Goal: Transaction & Acquisition: Purchase product/service

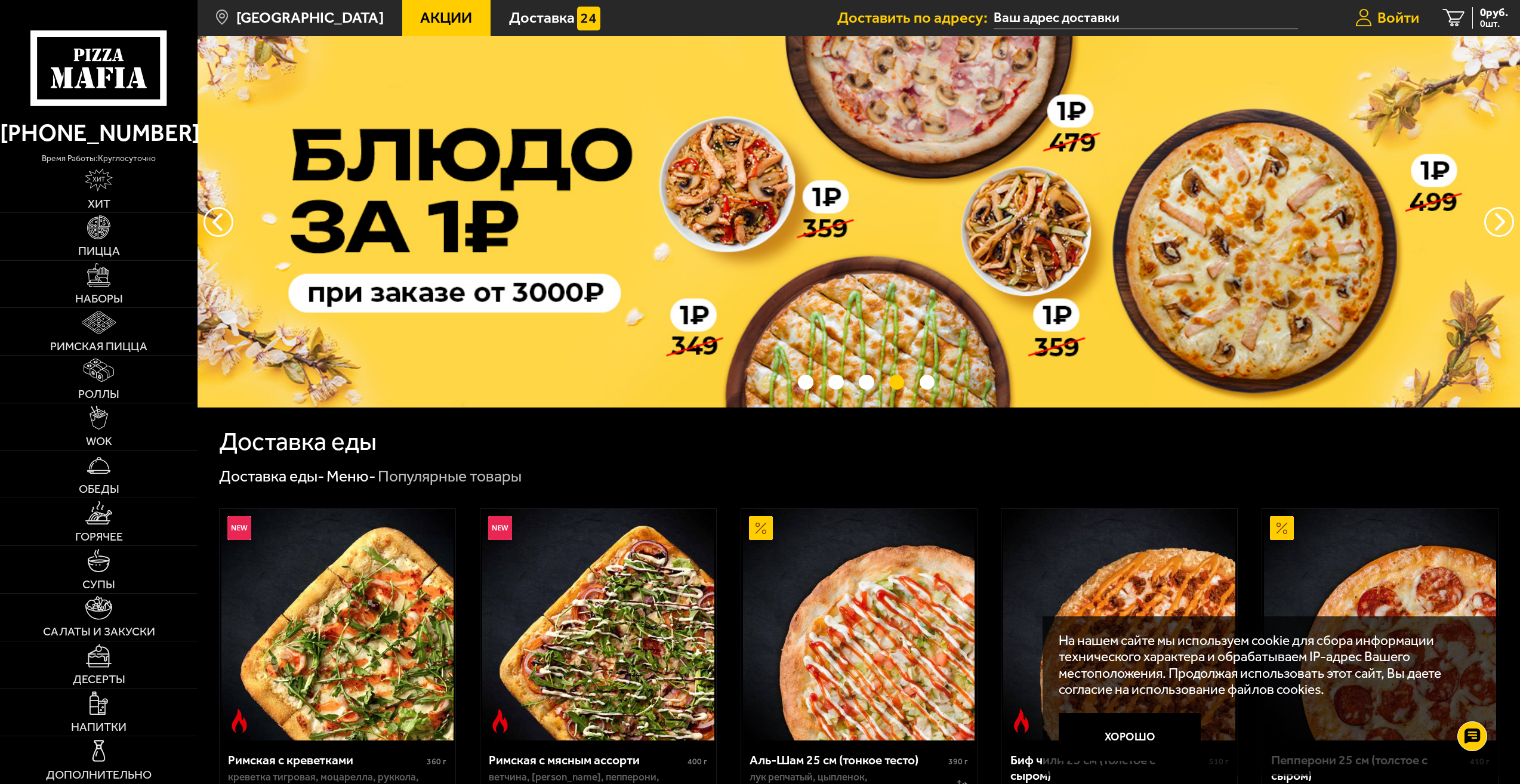
click at [1390, 15] on span "Войти" at bounding box center [1397, 17] width 42 height 15
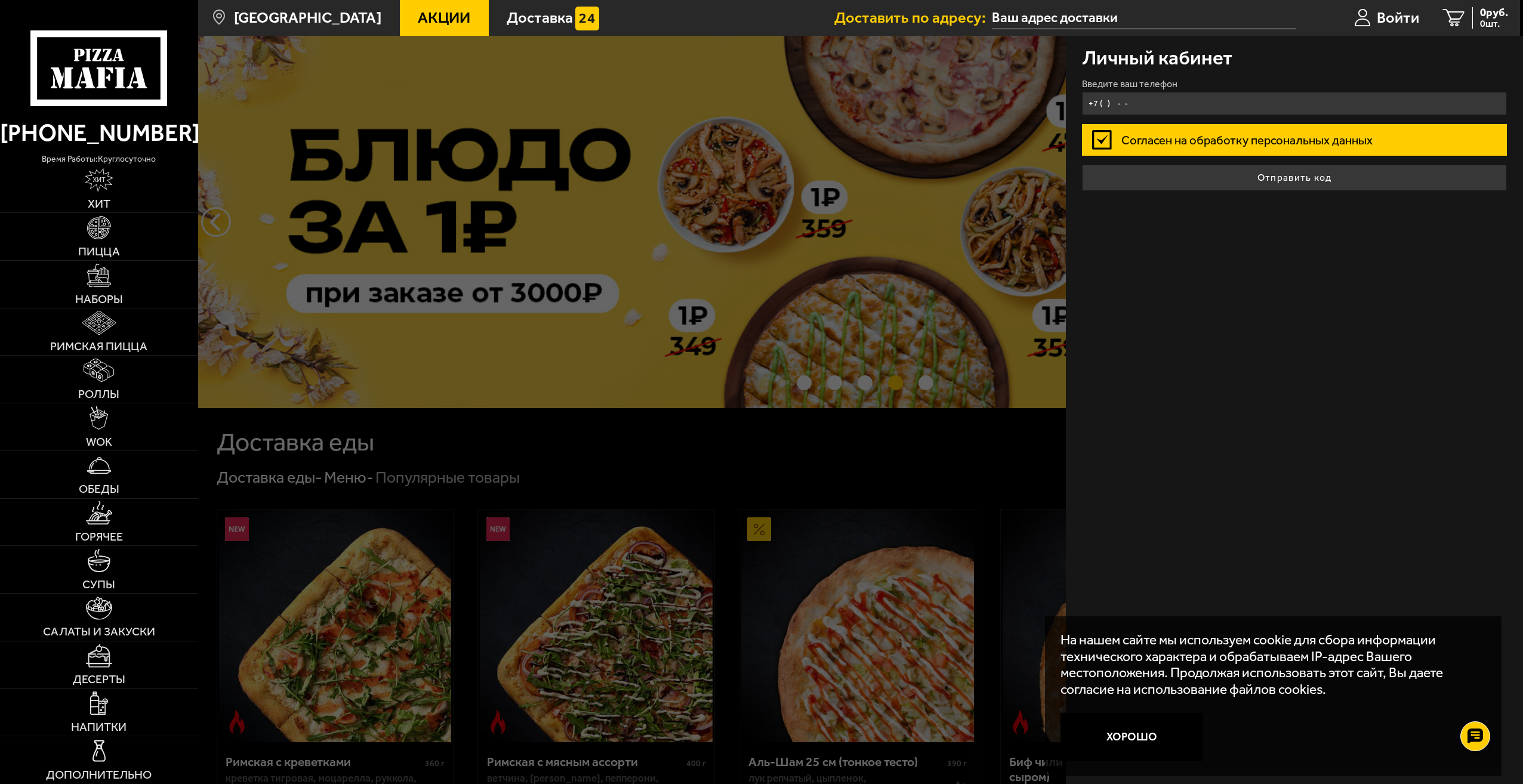
click at [1245, 96] on input "+7 ( ) - -" at bounding box center [1294, 103] width 425 height 23
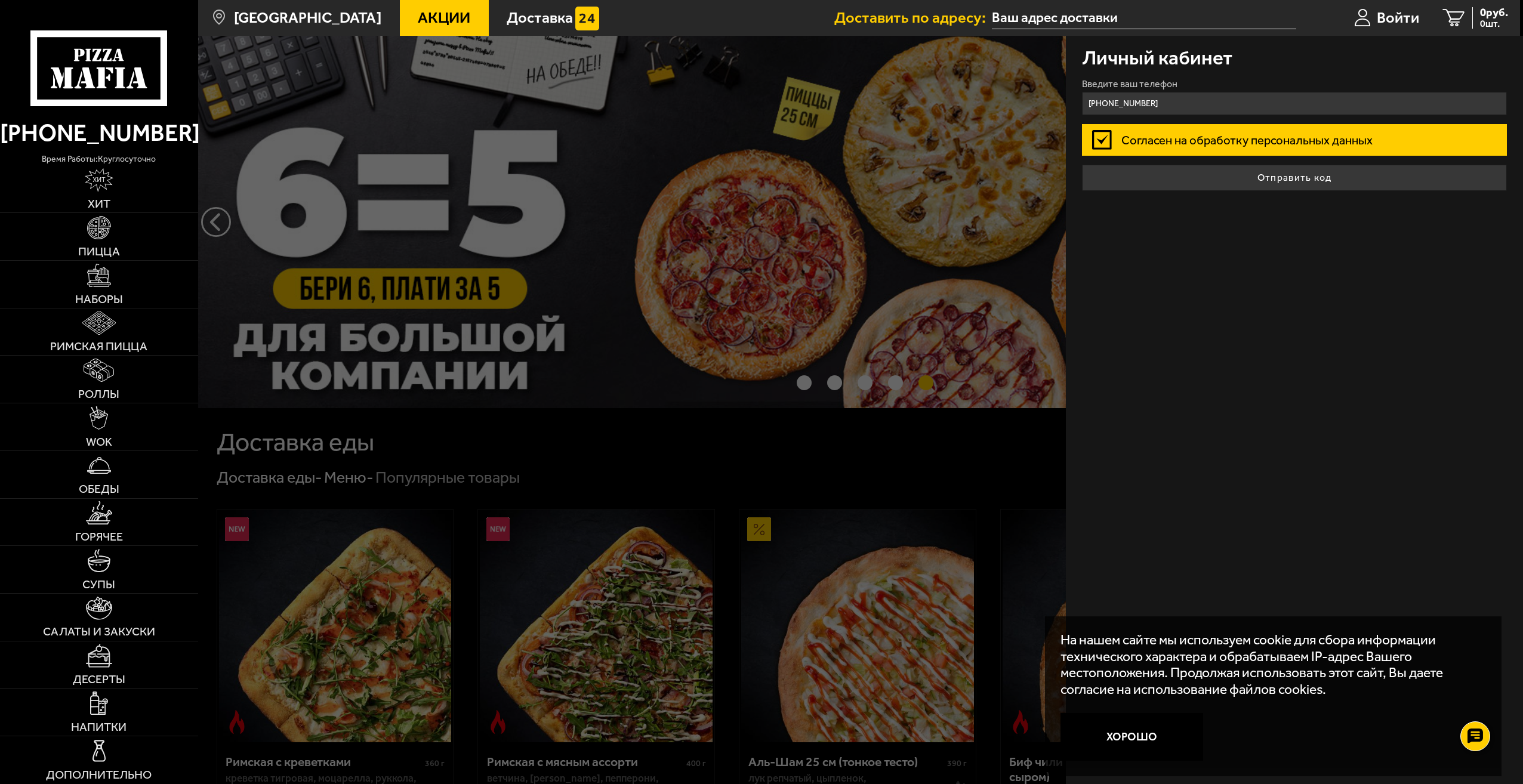
type input "[PHONE_NUMBER]"
click at [1082, 165] on button "Отправить код" at bounding box center [1294, 178] width 425 height 26
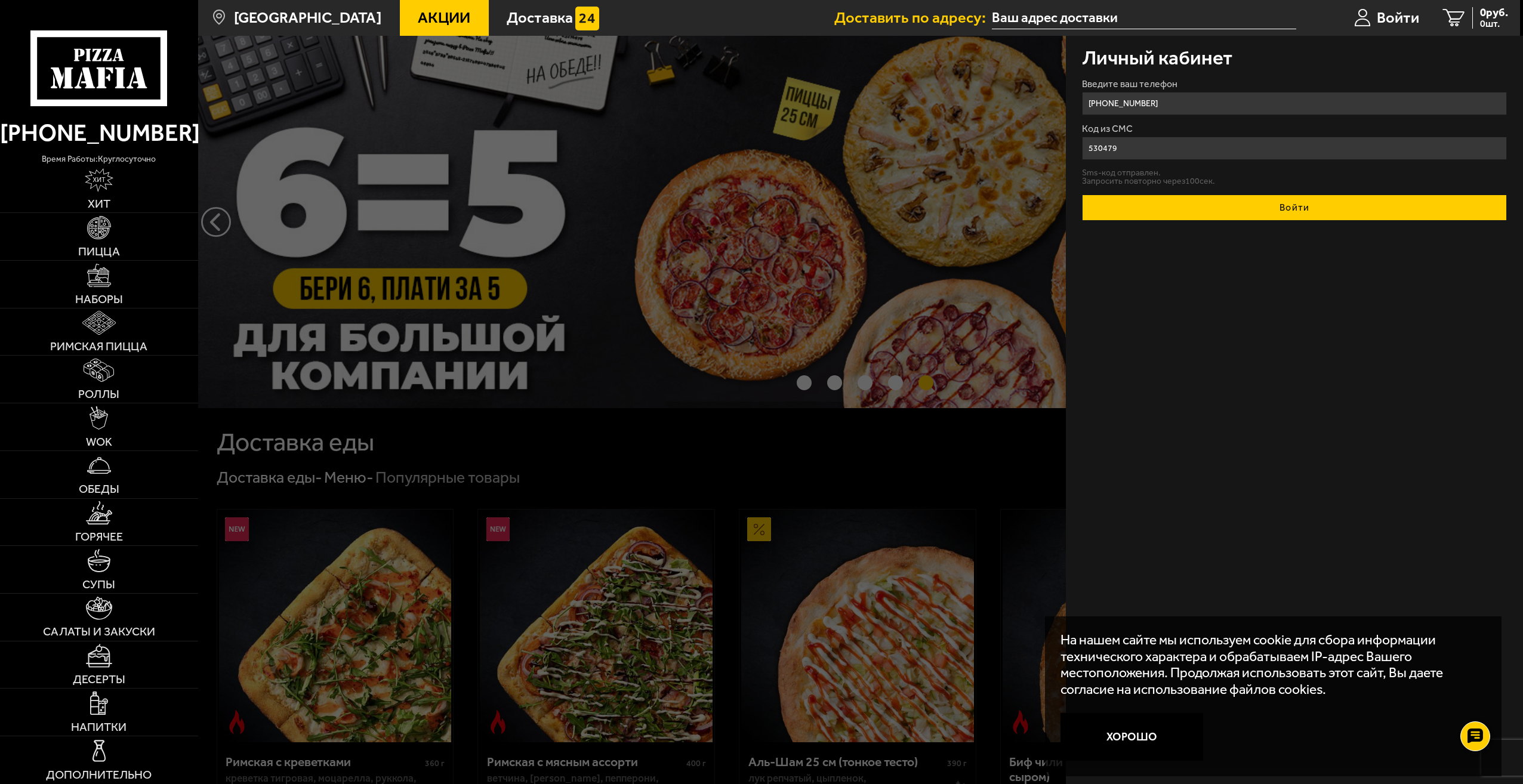
type input "530479"
click at [1369, 202] on button "Войти" at bounding box center [1294, 208] width 425 height 26
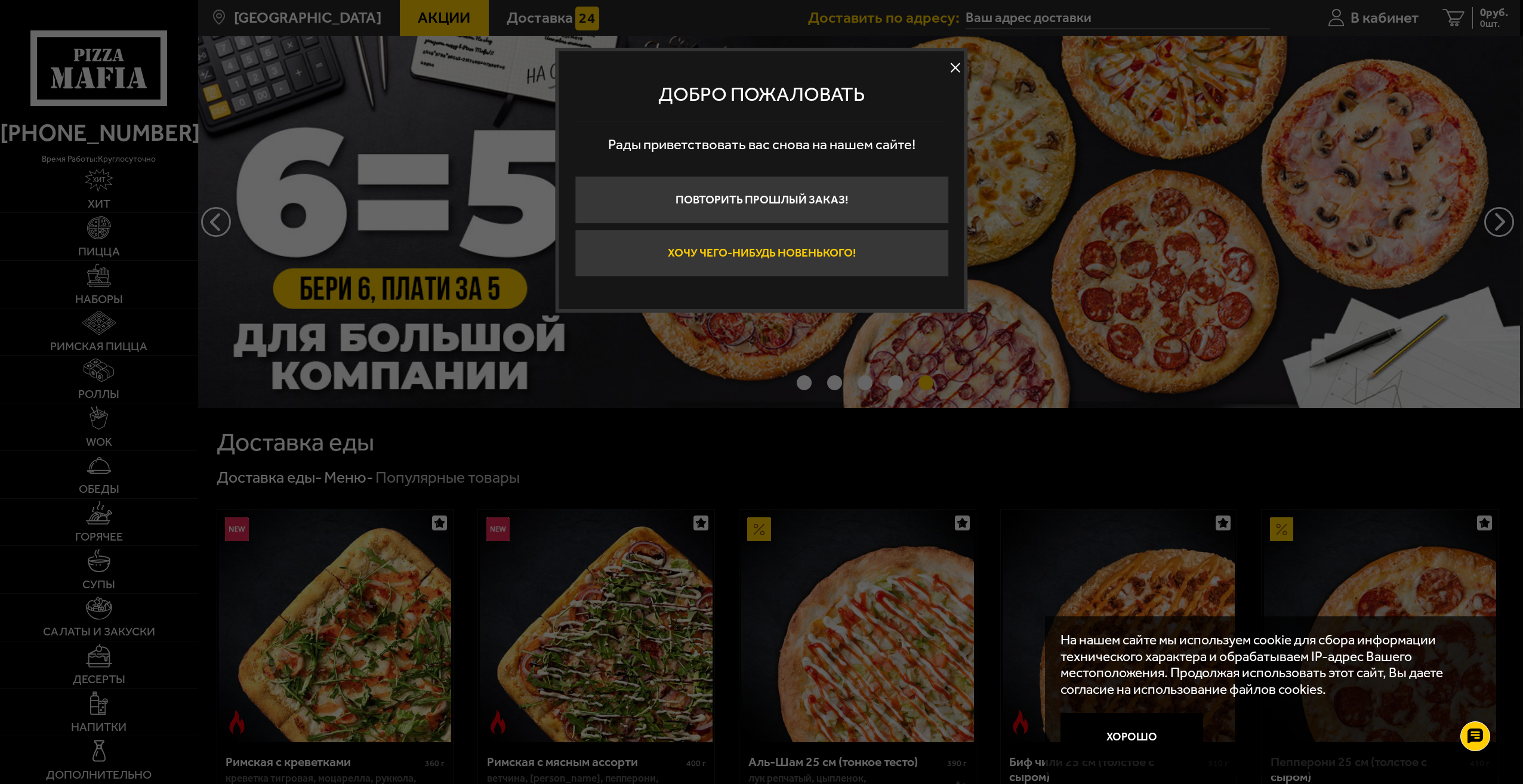
click at [817, 259] on button "Хочу чего-нибудь новенького!" at bounding box center [761, 253] width 373 height 47
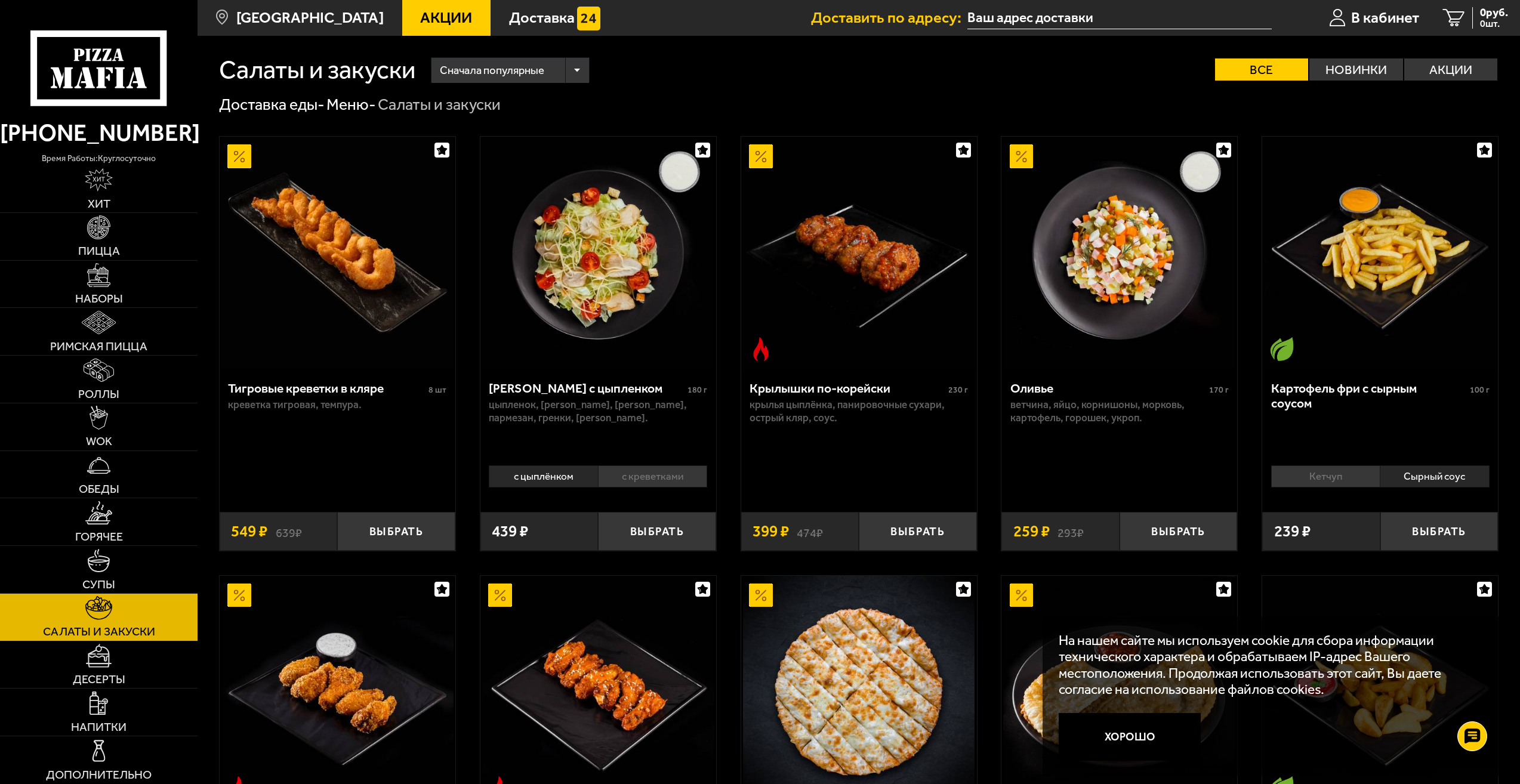
click at [1005, 19] on input "text" at bounding box center [1119, 18] width 304 height 22
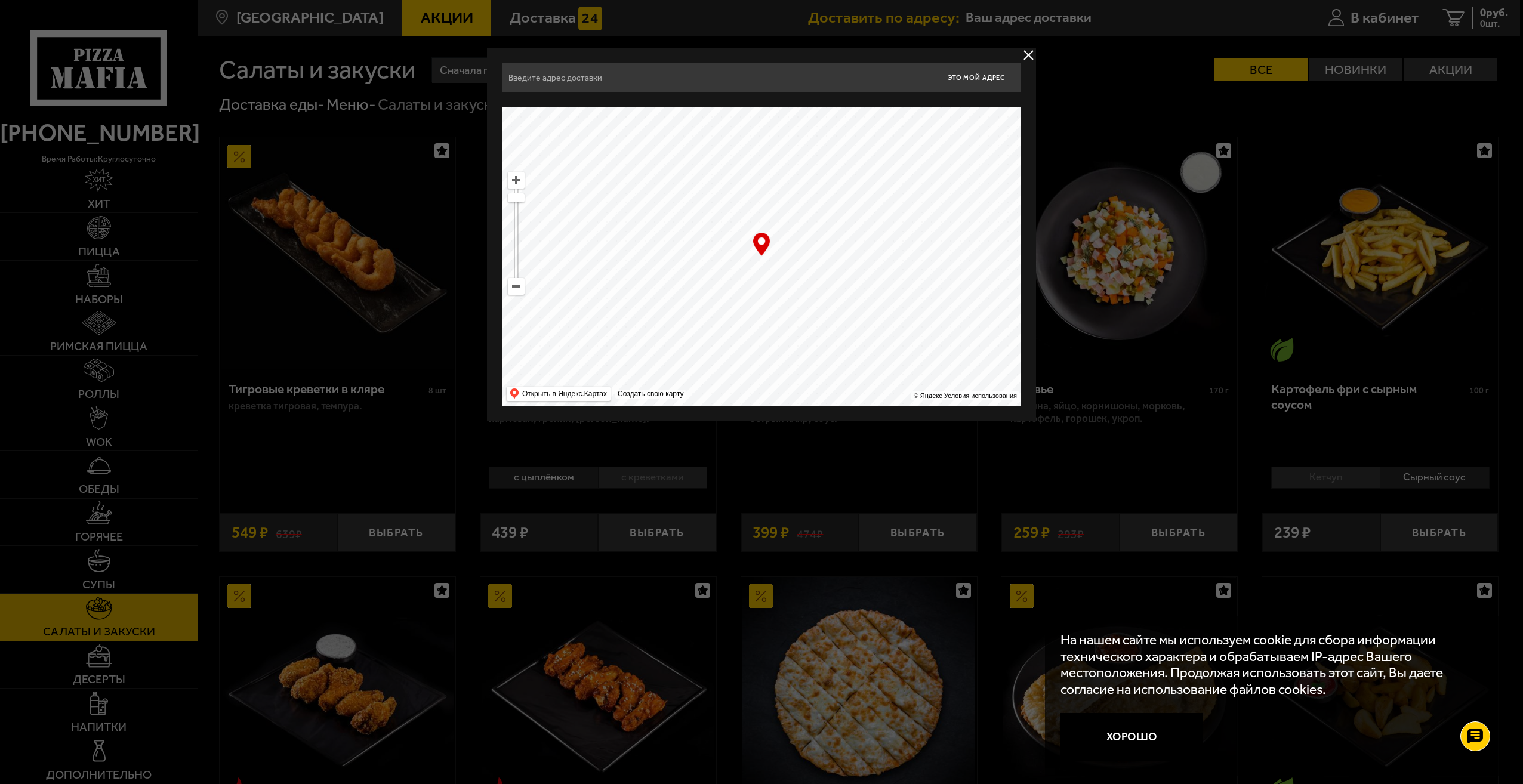
click at [764, 81] on input "text" at bounding box center [717, 77] width 430 height 30
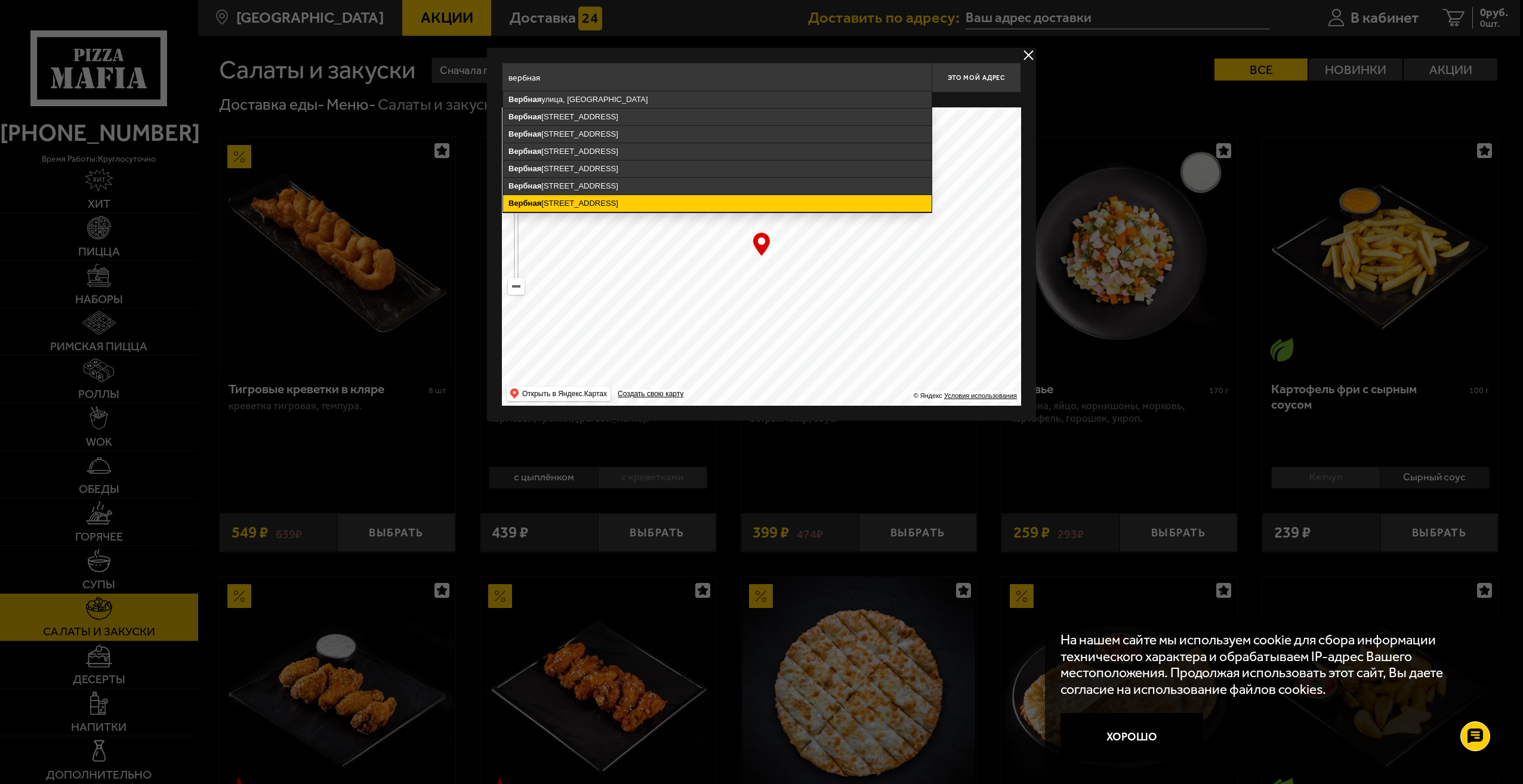
click at [636, 200] on ymaps "[STREET_ADDRESS]" at bounding box center [717, 203] width 429 height 17
type input "[STREET_ADDRESS]"
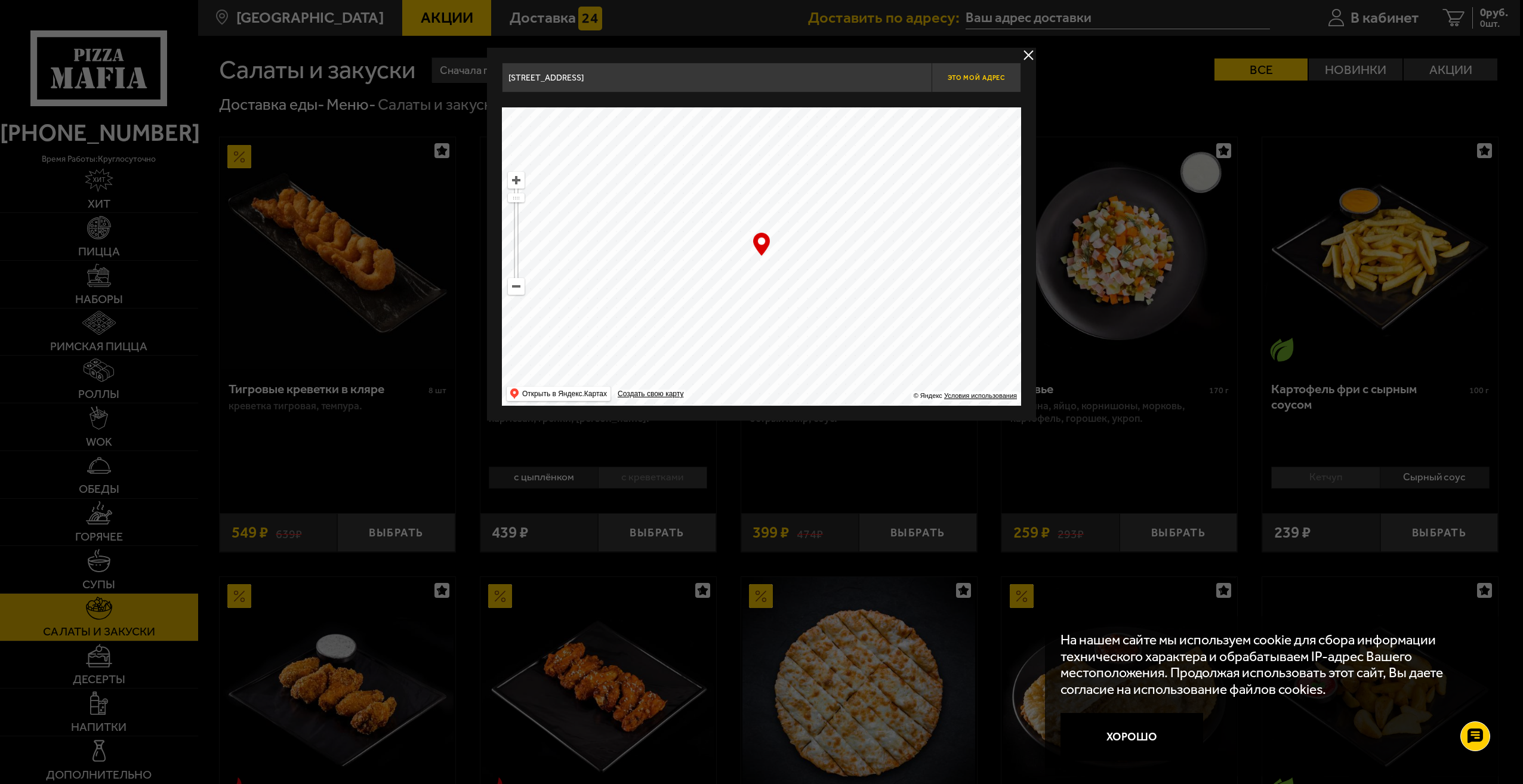
click at [961, 89] on button "Это мой адрес" at bounding box center [976, 77] width 89 height 30
type input "[STREET_ADDRESS]"
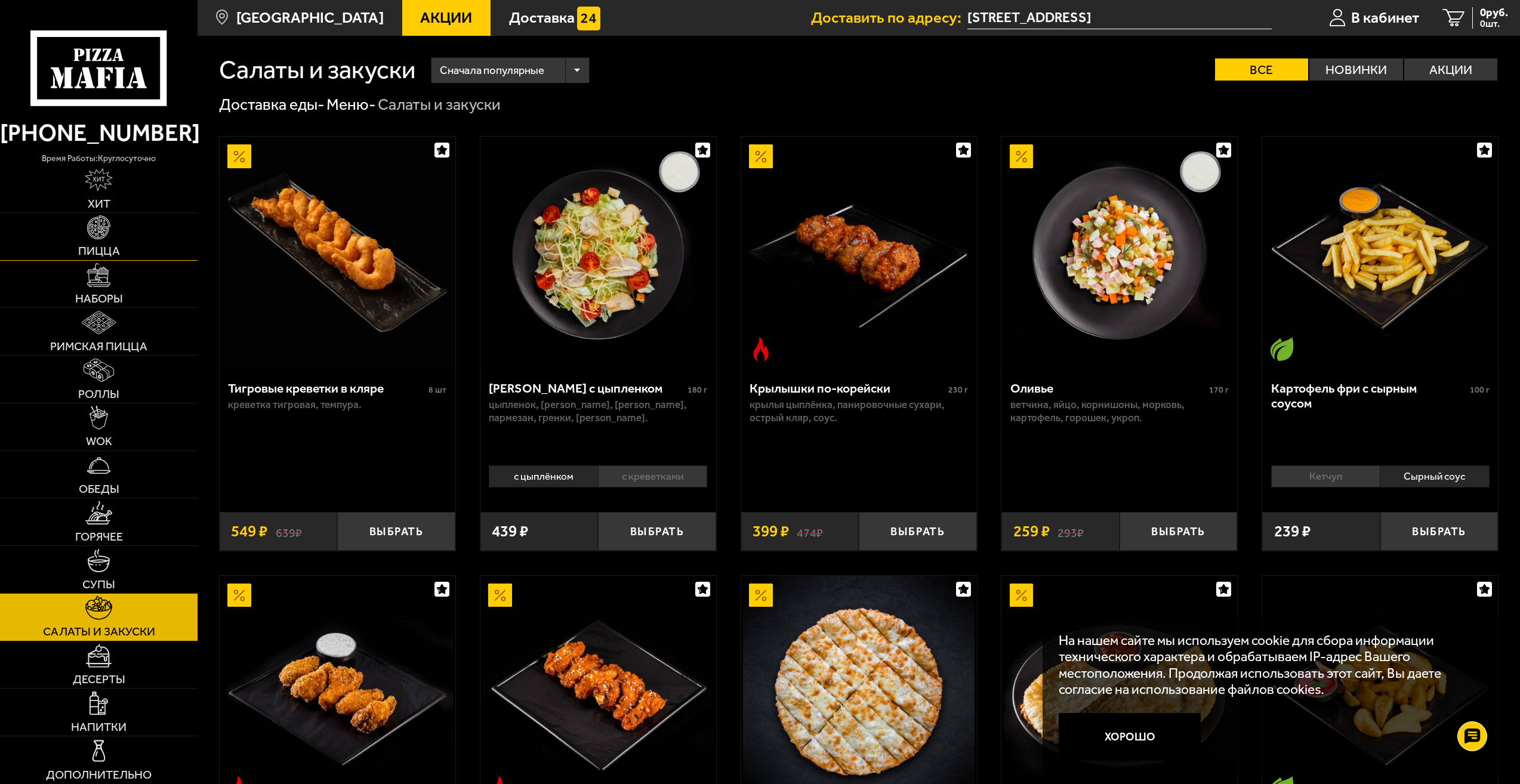
click at [106, 256] on span "Пицца" at bounding box center [98, 251] width 42 height 12
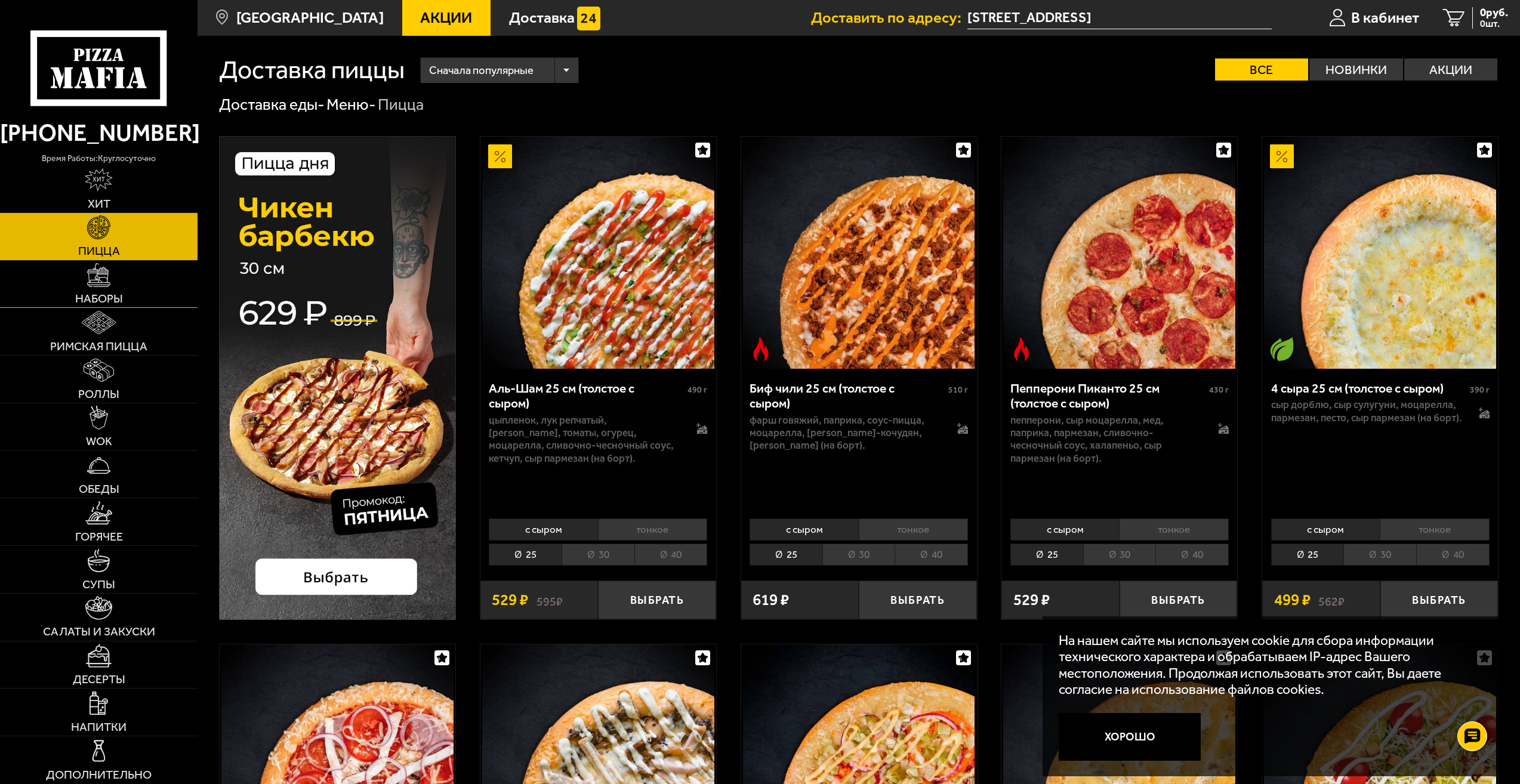
click at [105, 271] on img at bounding box center [98, 275] width 23 height 23
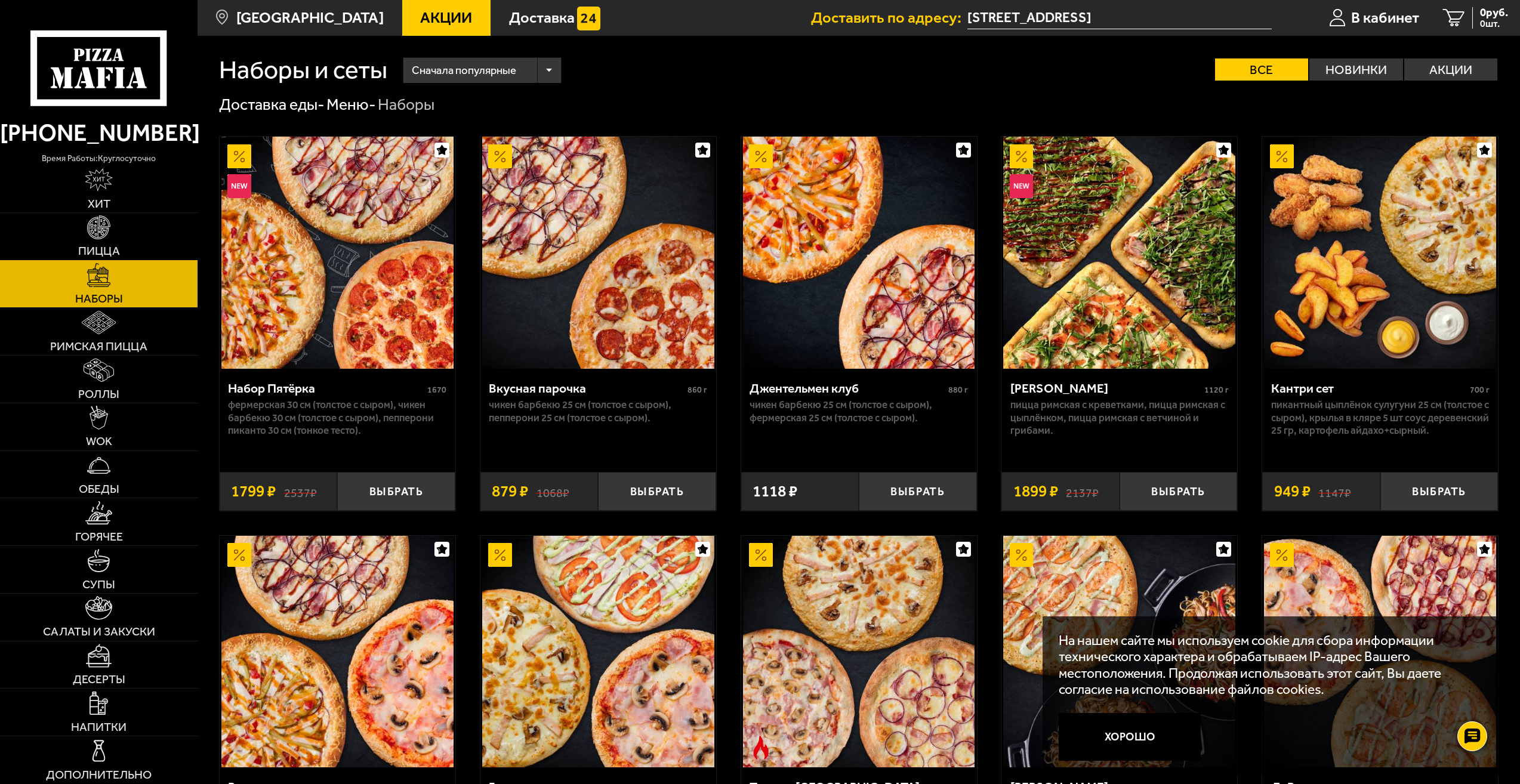
click at [55, 233] on link "Пицца" at bounding box center [98, 237] width 198 height 47
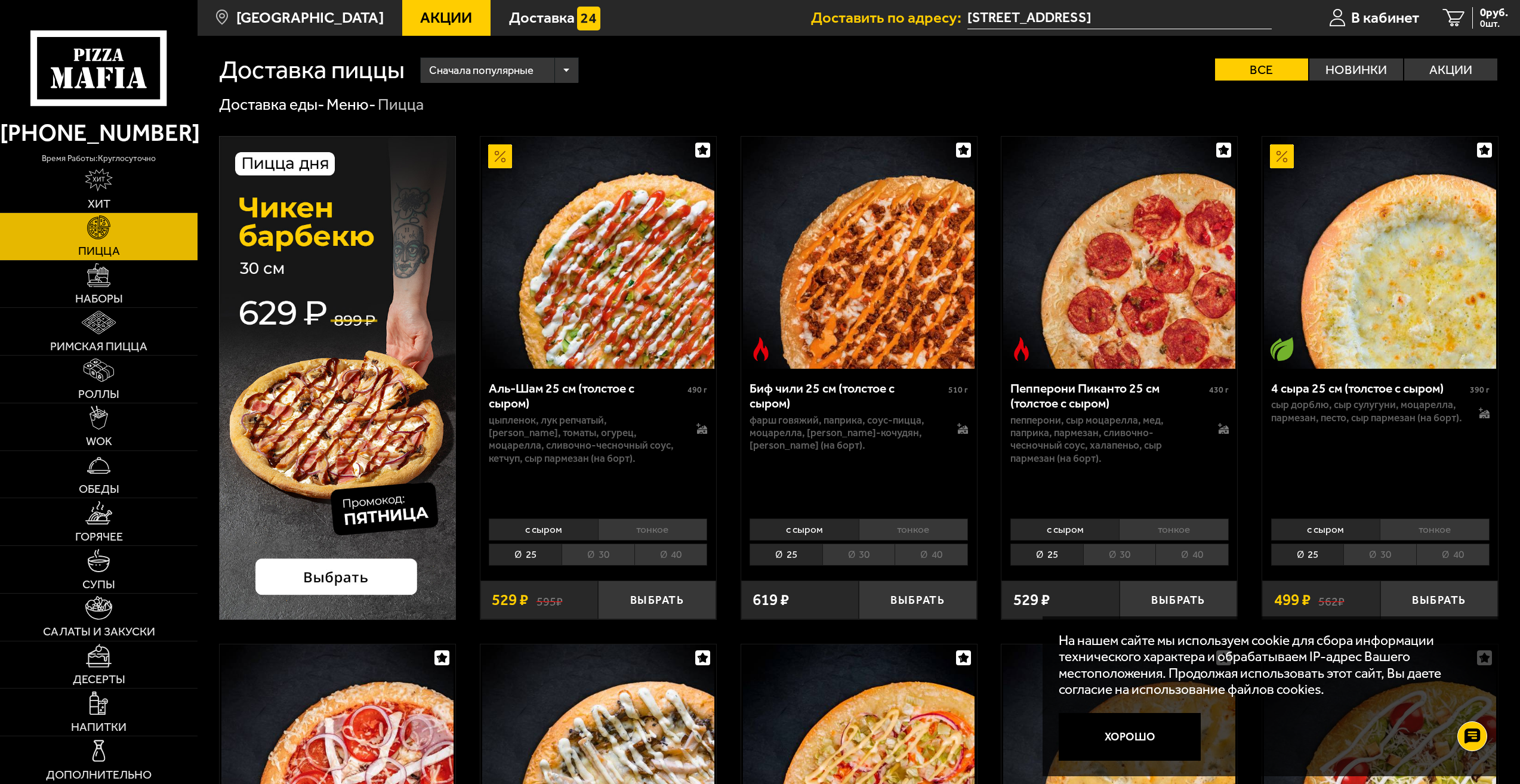
click at [873, 550] on li "30" at bounding box center [858, 554] width 73 height 22
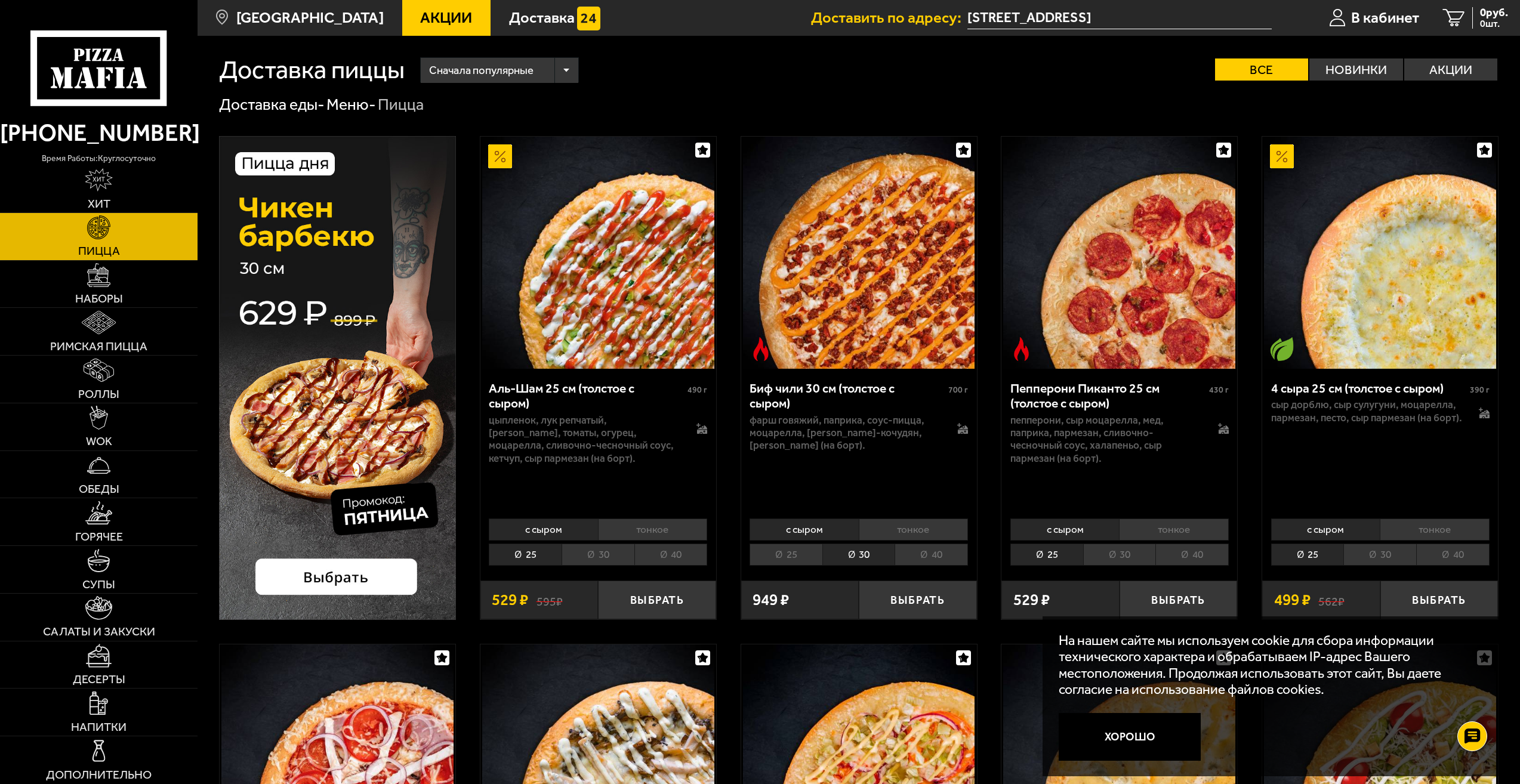
click at [906, 552] on li "40" at bounding box center [931, 554] width 74 height 22
click at [776, 555] on li "25" at bounding box center [785, 554] width 73 height 22
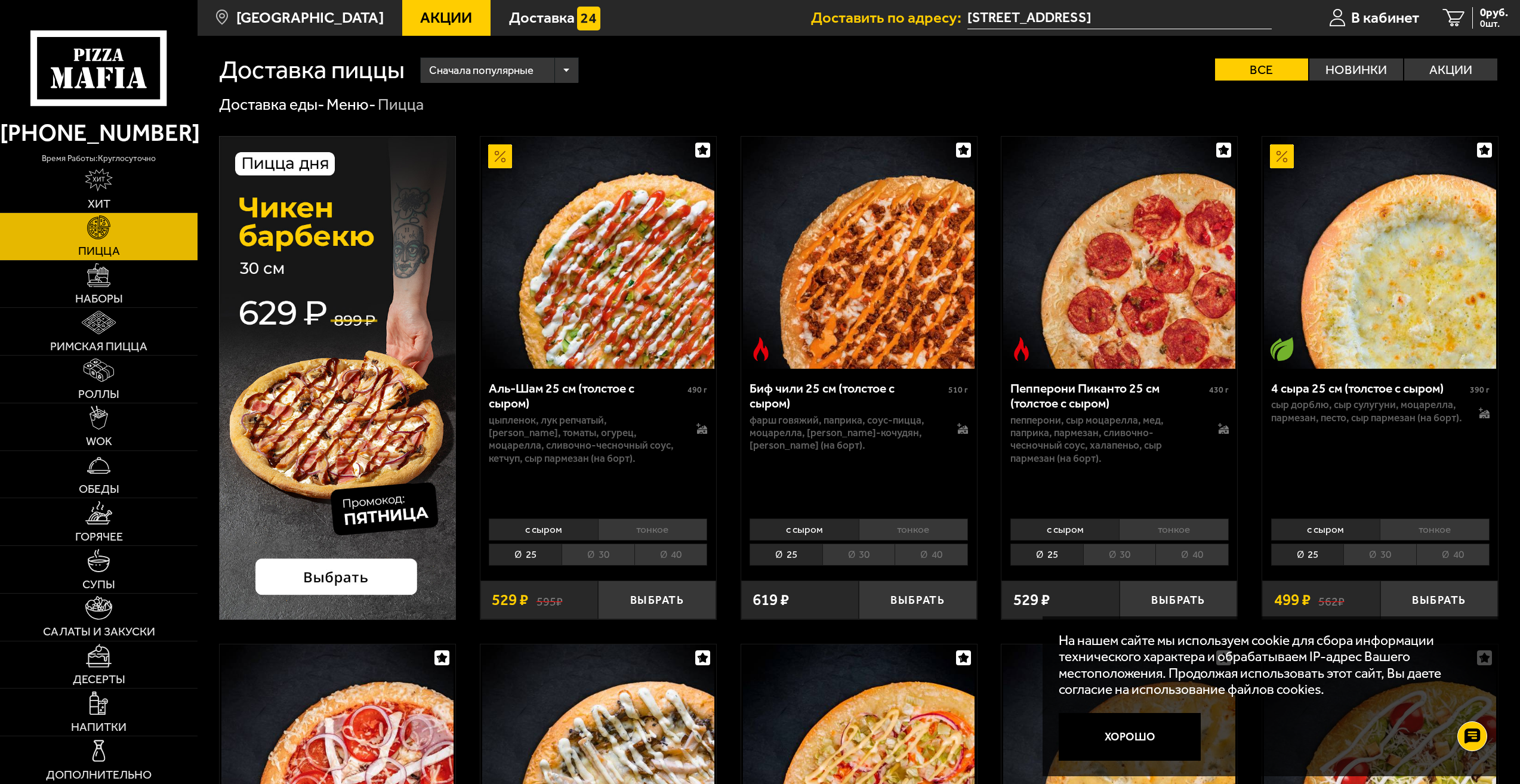
click at [826, 550] on li "30" at bounding box center [858, 554] width 73 height 22
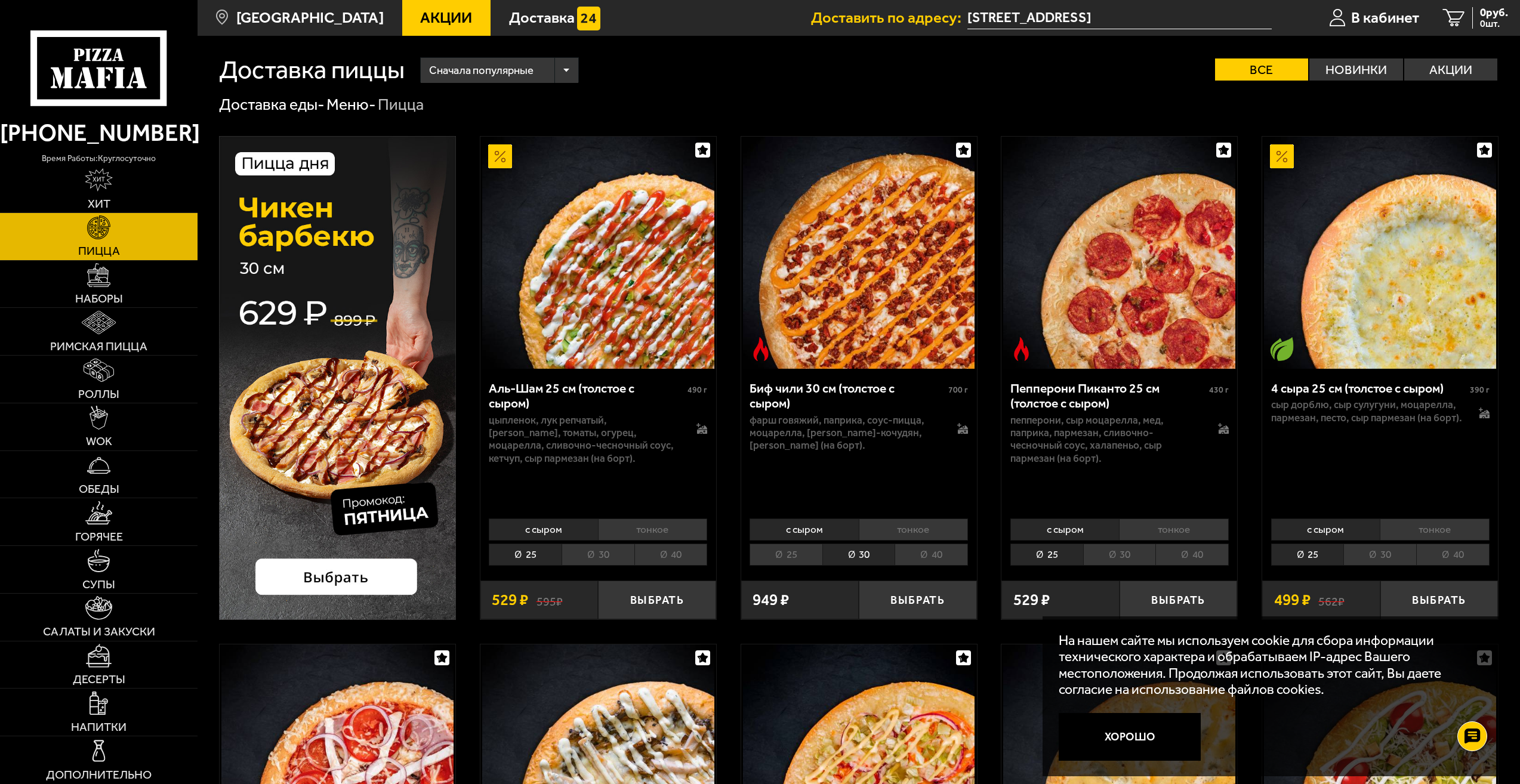
click at [798, 549] on li "25" at bounding box center [785, 554] width 73 height 22
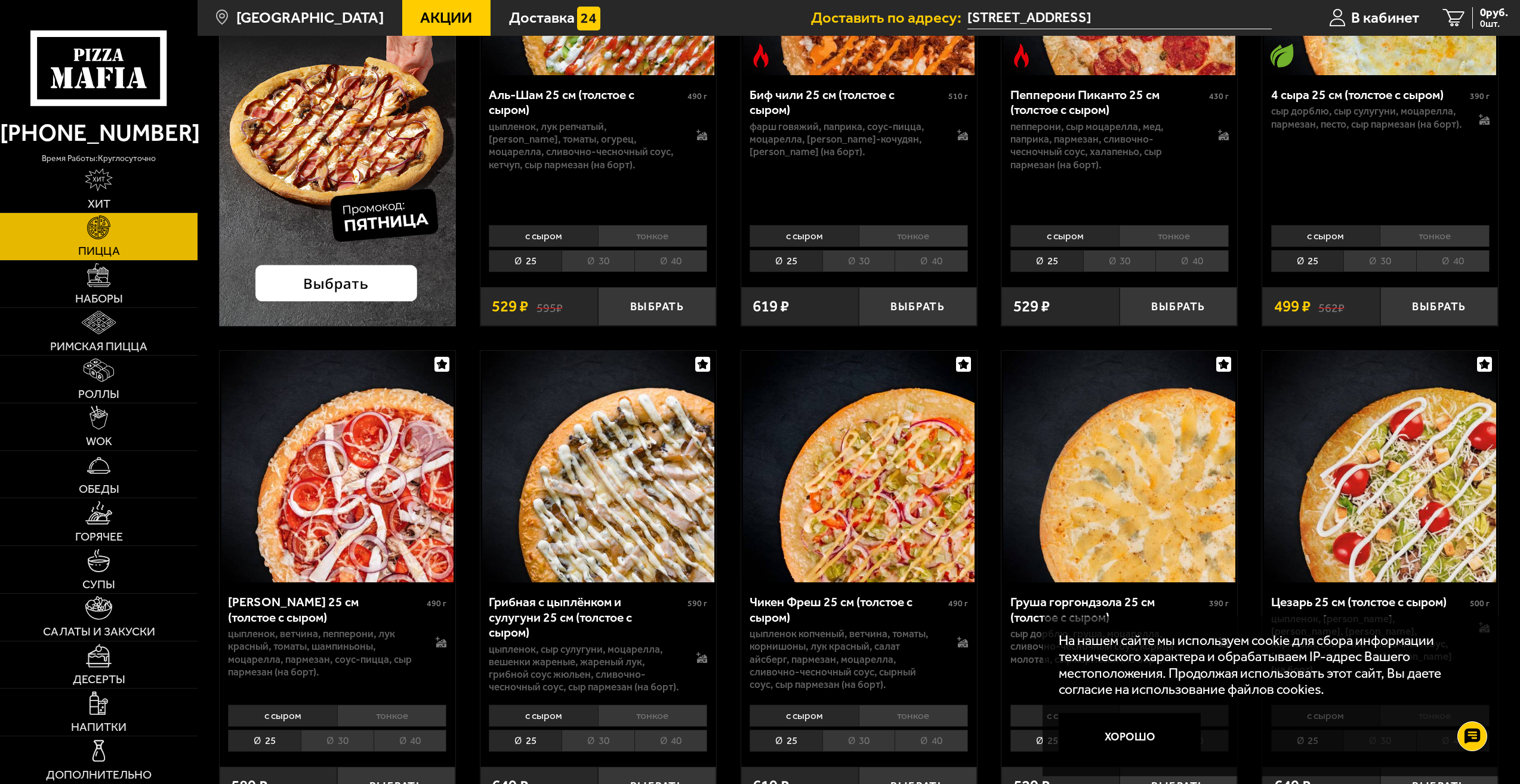
scroll to position [637, 0]
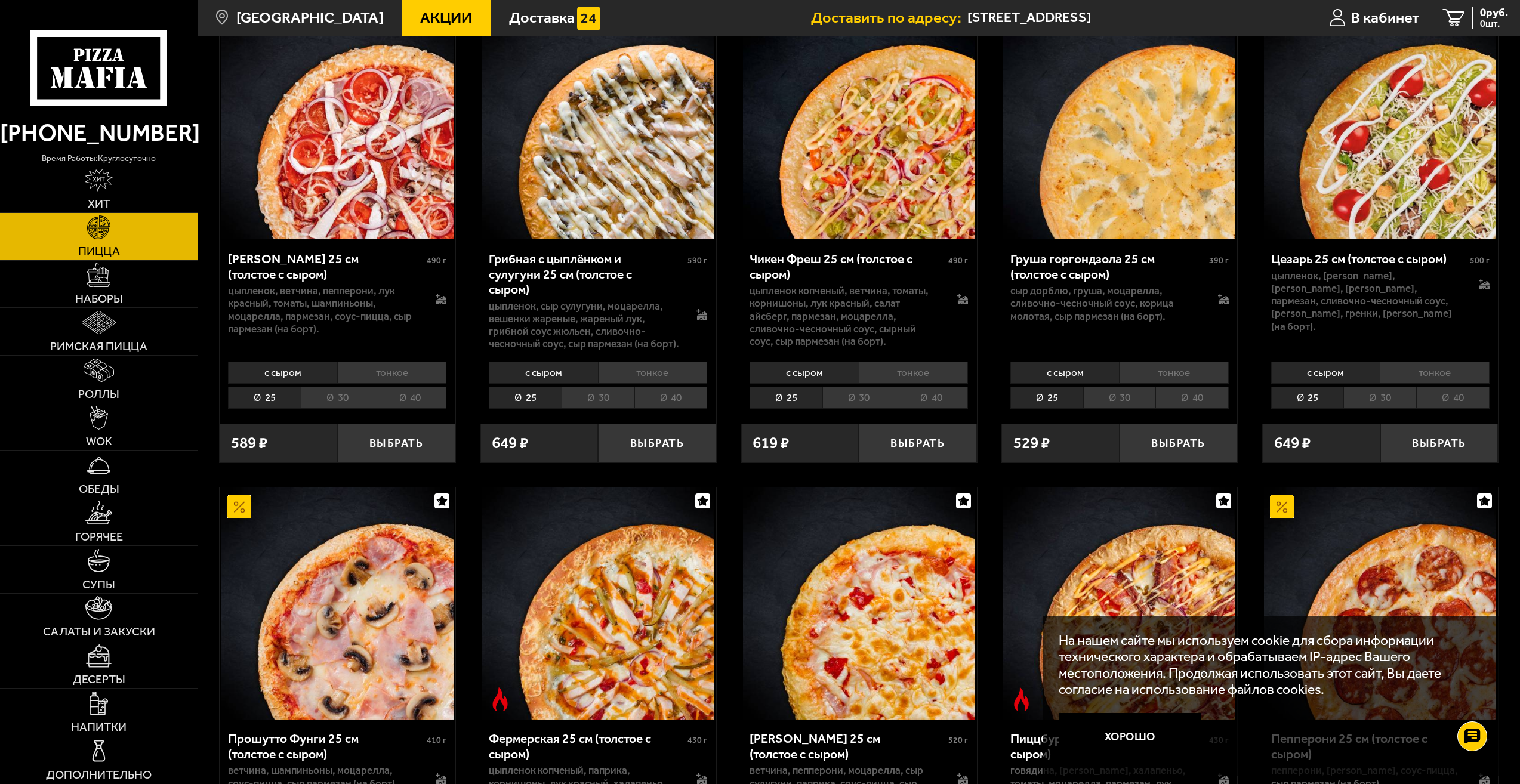
drag, startPoint x: 1393, startPoint y: 695, endPoint x: 1360, endPoint y: 690, distance: 33.4
click at [1388, 693] on p "На нашем сайте мы используем cookie для сбора информации технического характера…" at bounding box center [1267, 665] width 417 height 66
click at [1149, 732] on button "Хорошо" at bounding box center [1130, 737] width 142 height 47
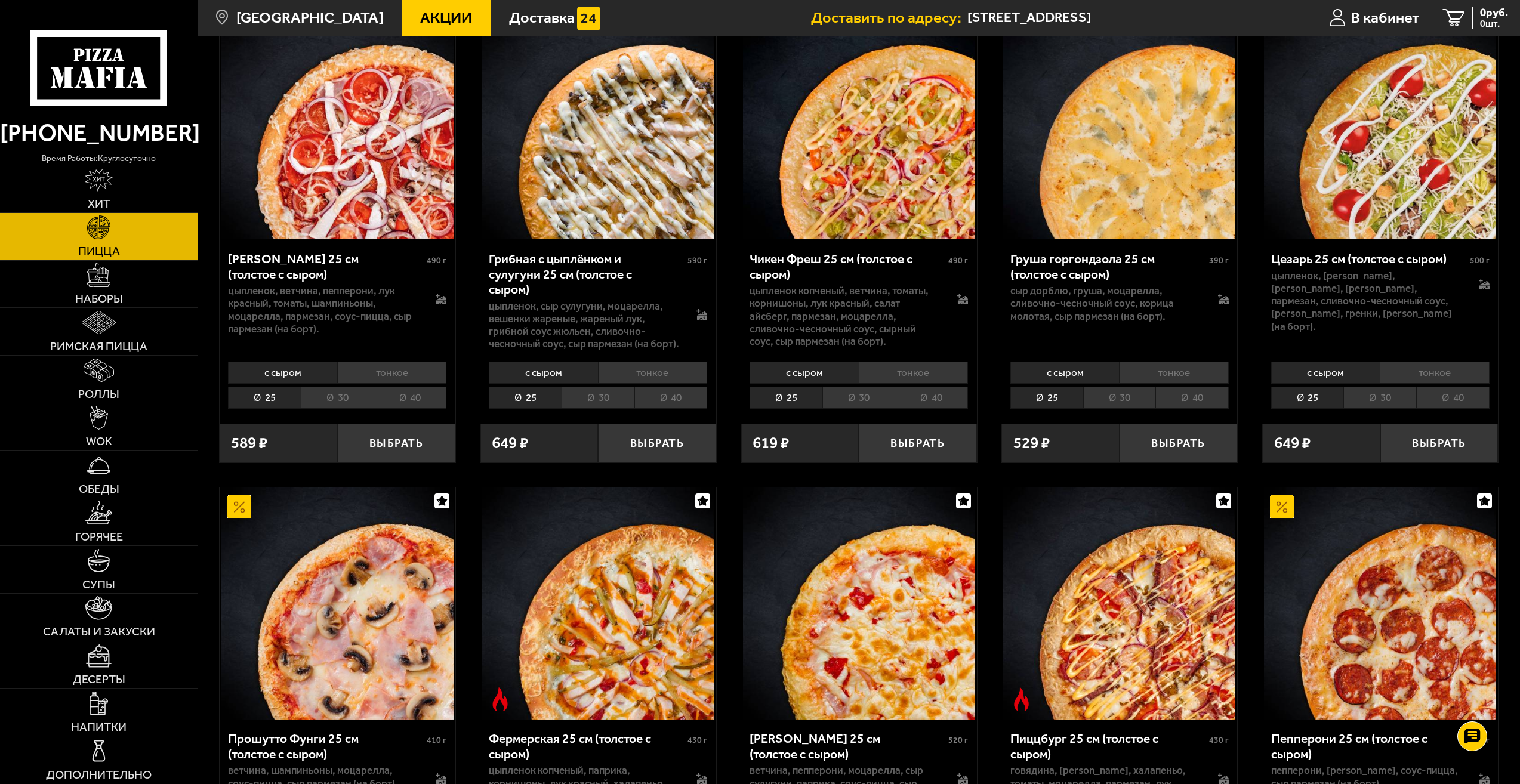
click at [686, 387] on div "с сыром тонкое 25 30 40 Топпинги" at bounding box center [598, 384] width 236 height 55
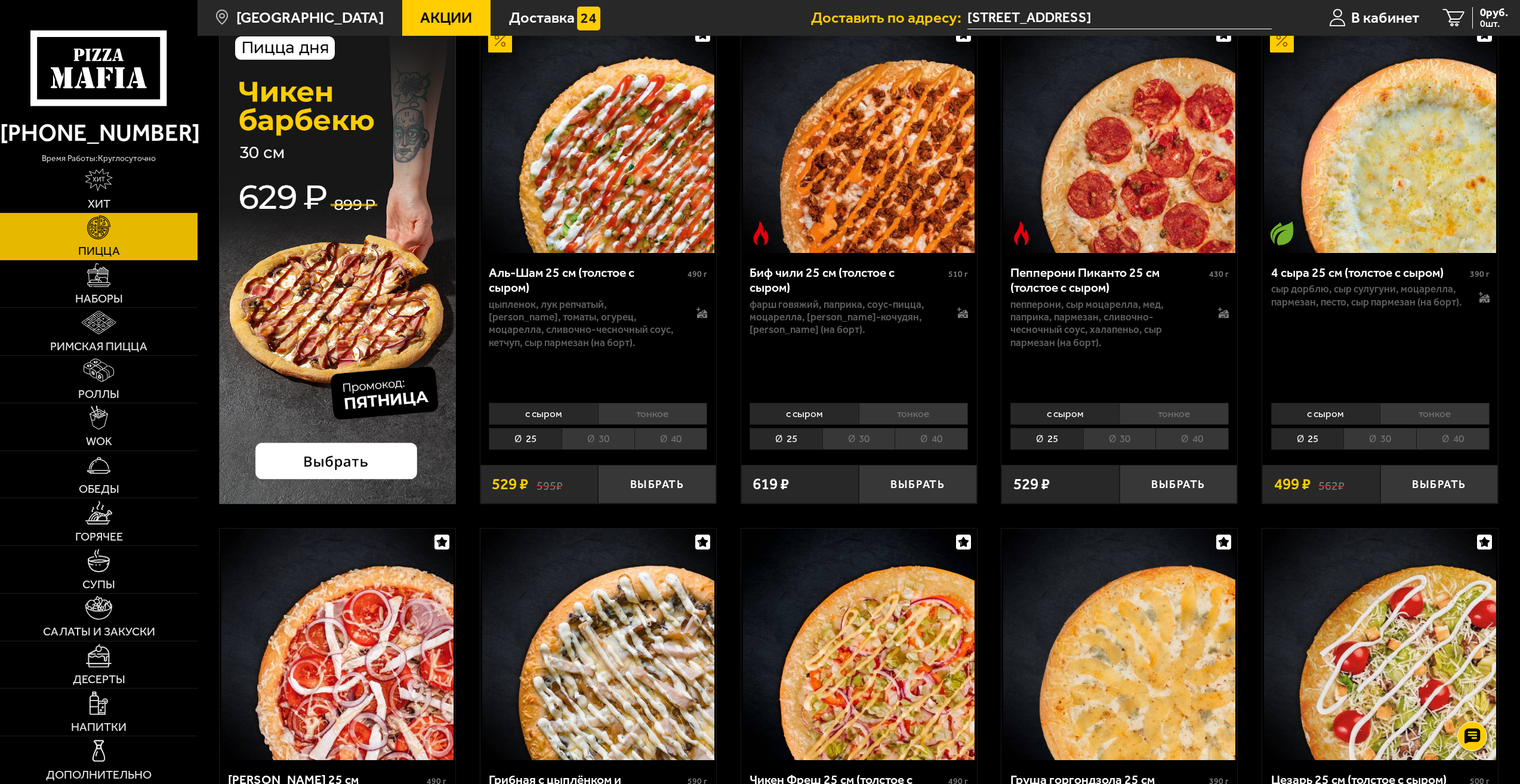
scroll to position [159, 0]
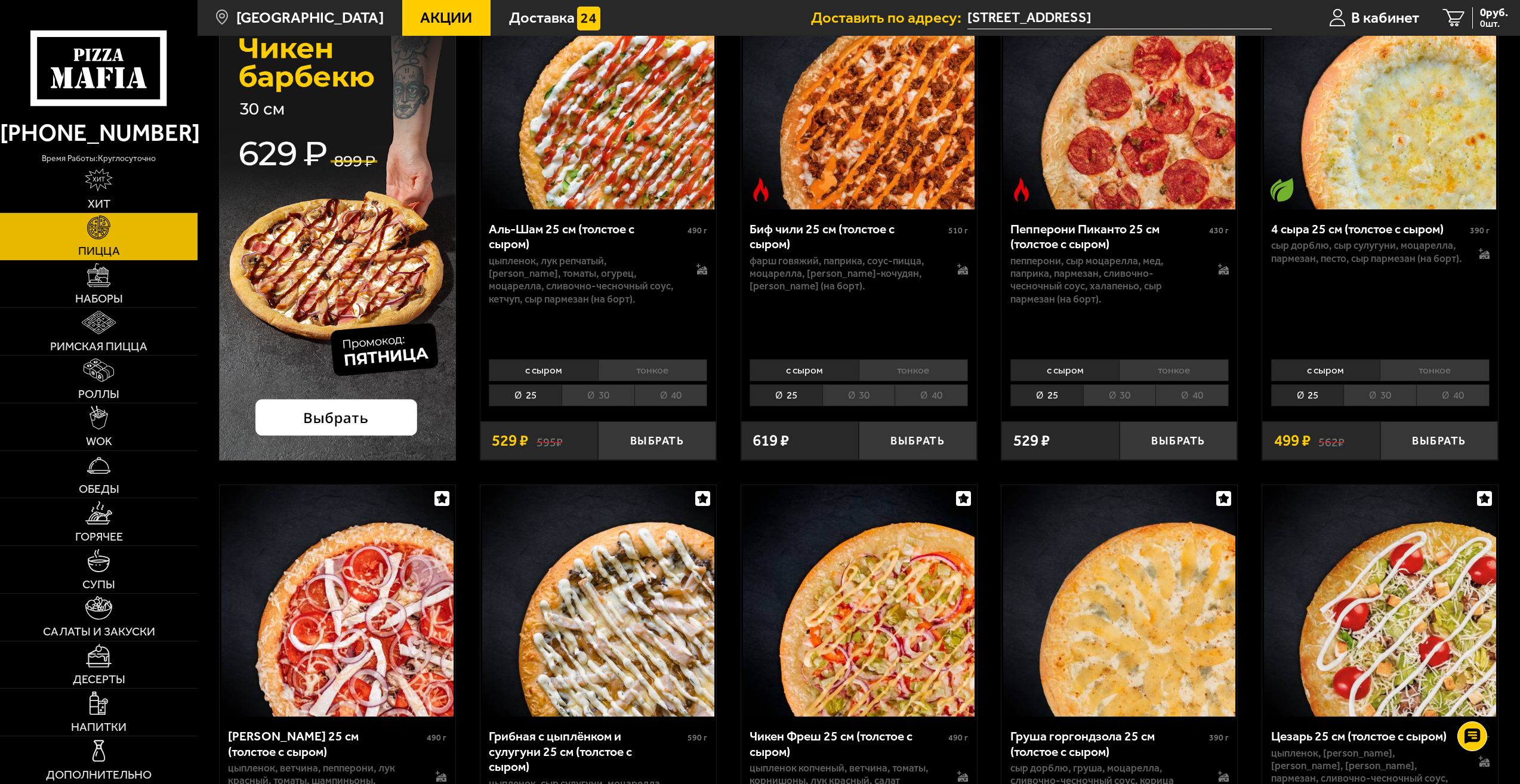
drag, startPoint x: 919, startPoint y: 453, endPoint x: 908, endPoint y: 502, distance: 50.2
drag, startPoint x: 908, startPoint y: 502, endPoint x: 907, endPoint y: 479, distance: 23.0
click at [887, 397] on li "30" at bounding box center [858, 395] width 73 height 22
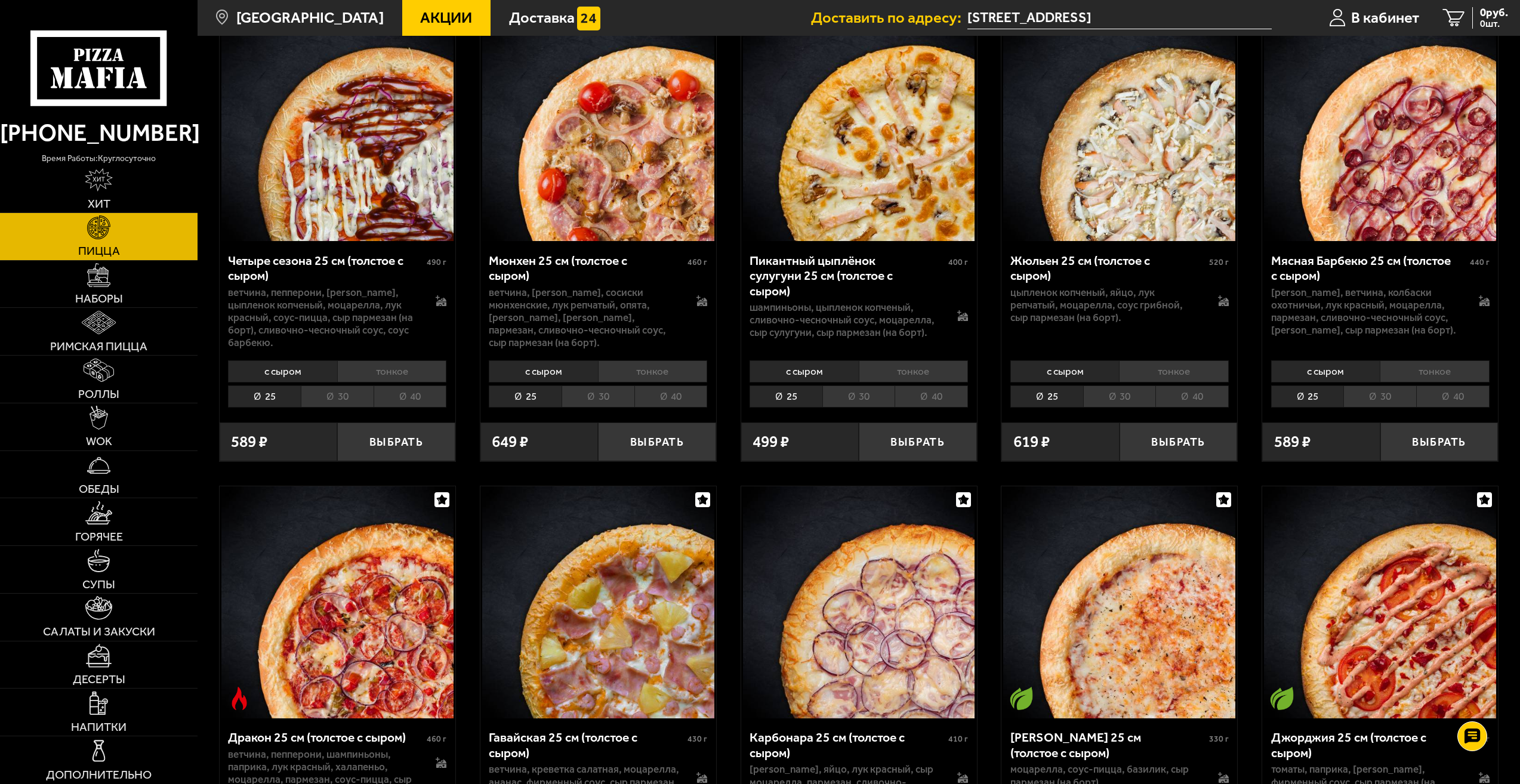
scroll to position [1909, 0]
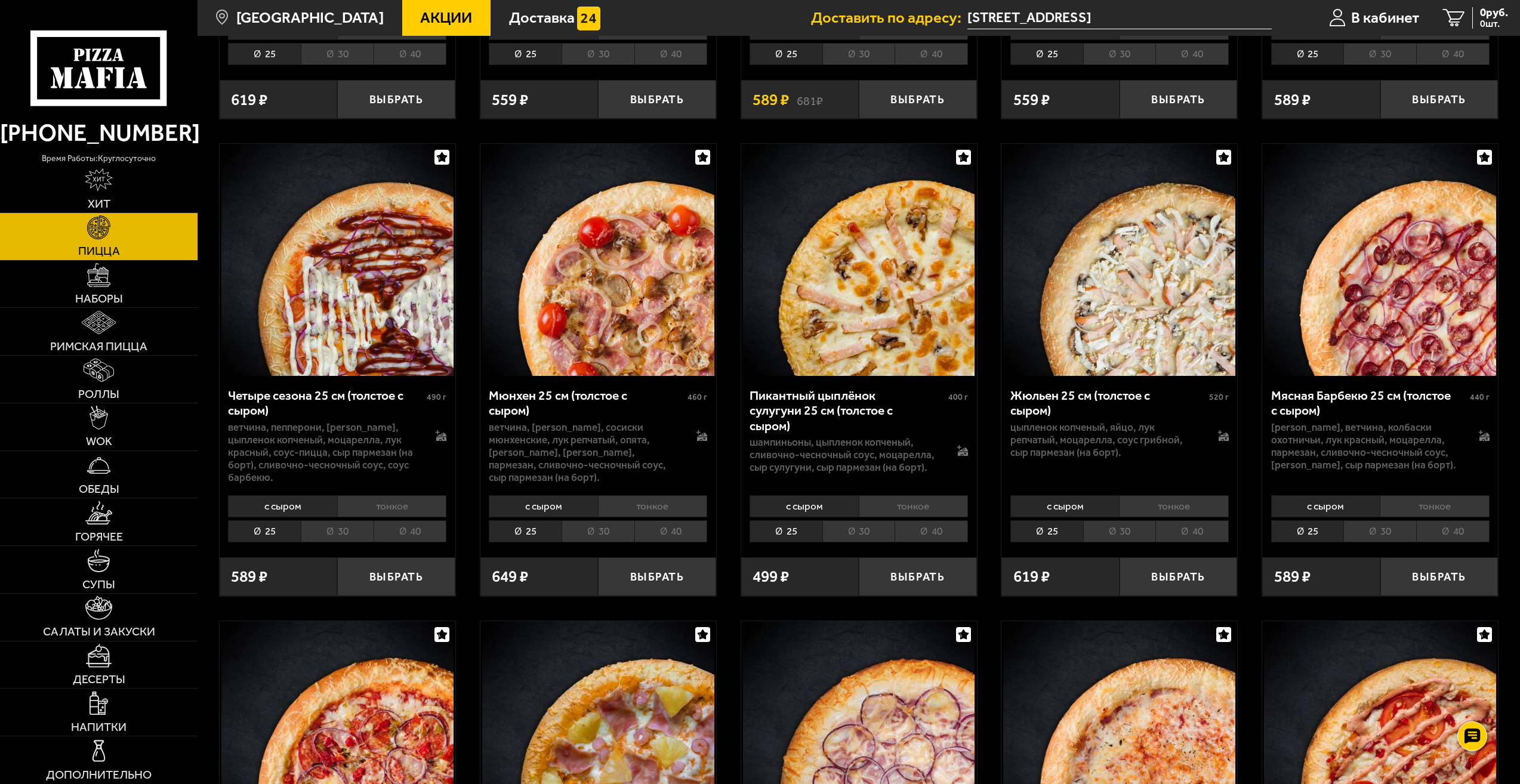
click at [1124, 535] on li "30" at bounding box center [1119, 531] width 73 height 22
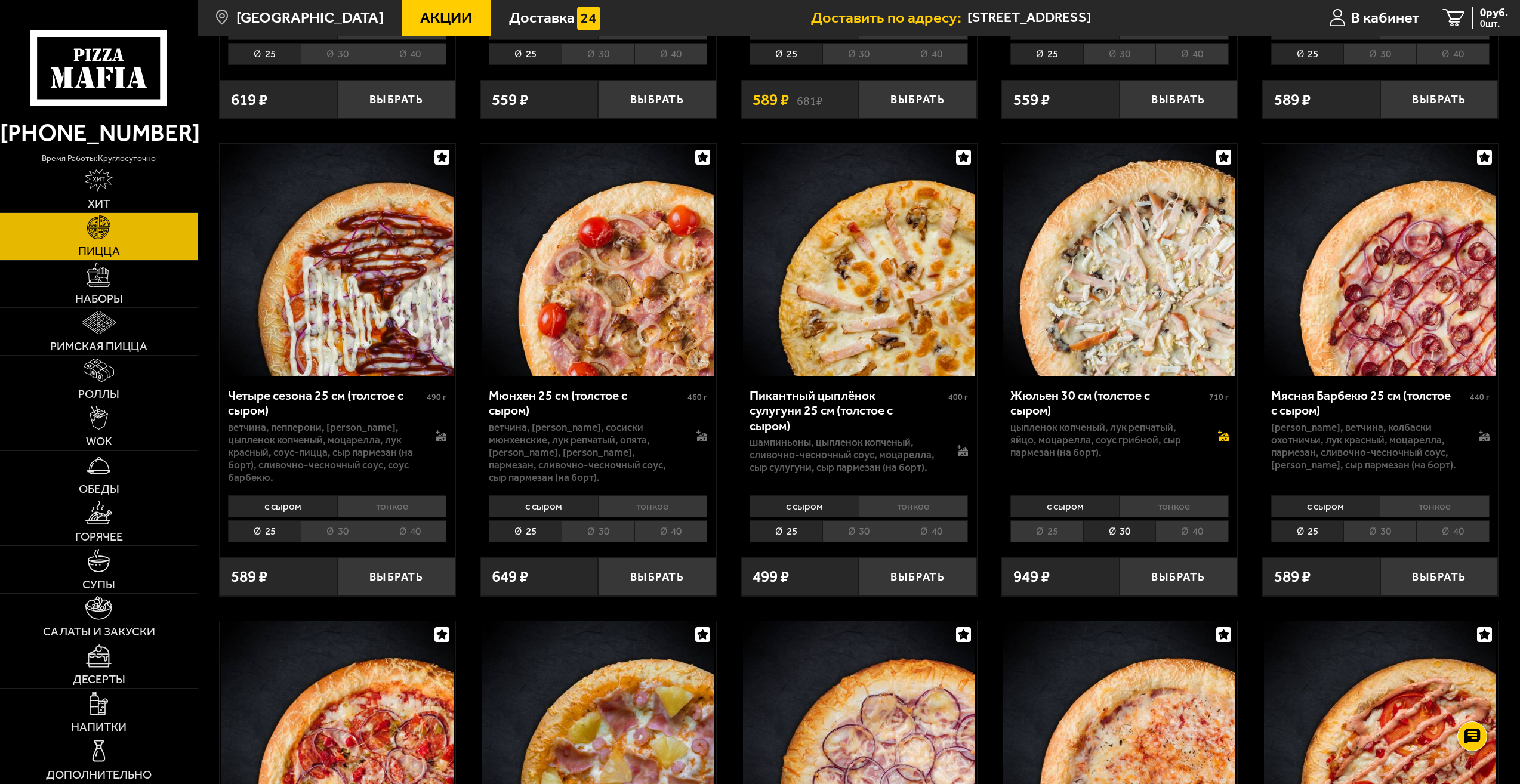
click at [1218, 439] on icon at bounding box center [1223, 435] width 11 height 11
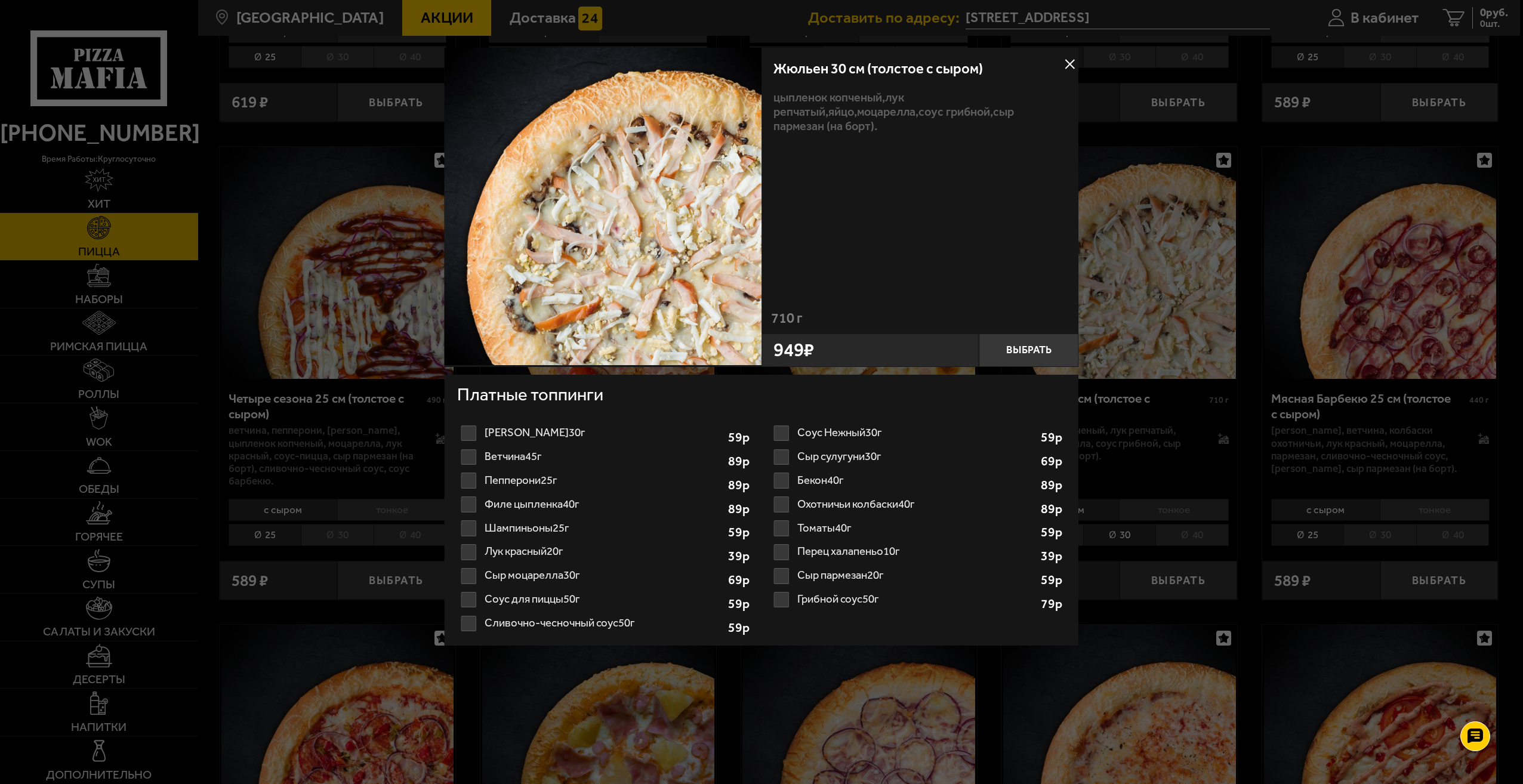
click at [1067, 64] on button at bounding box center [1070, 64] width 18 height 18
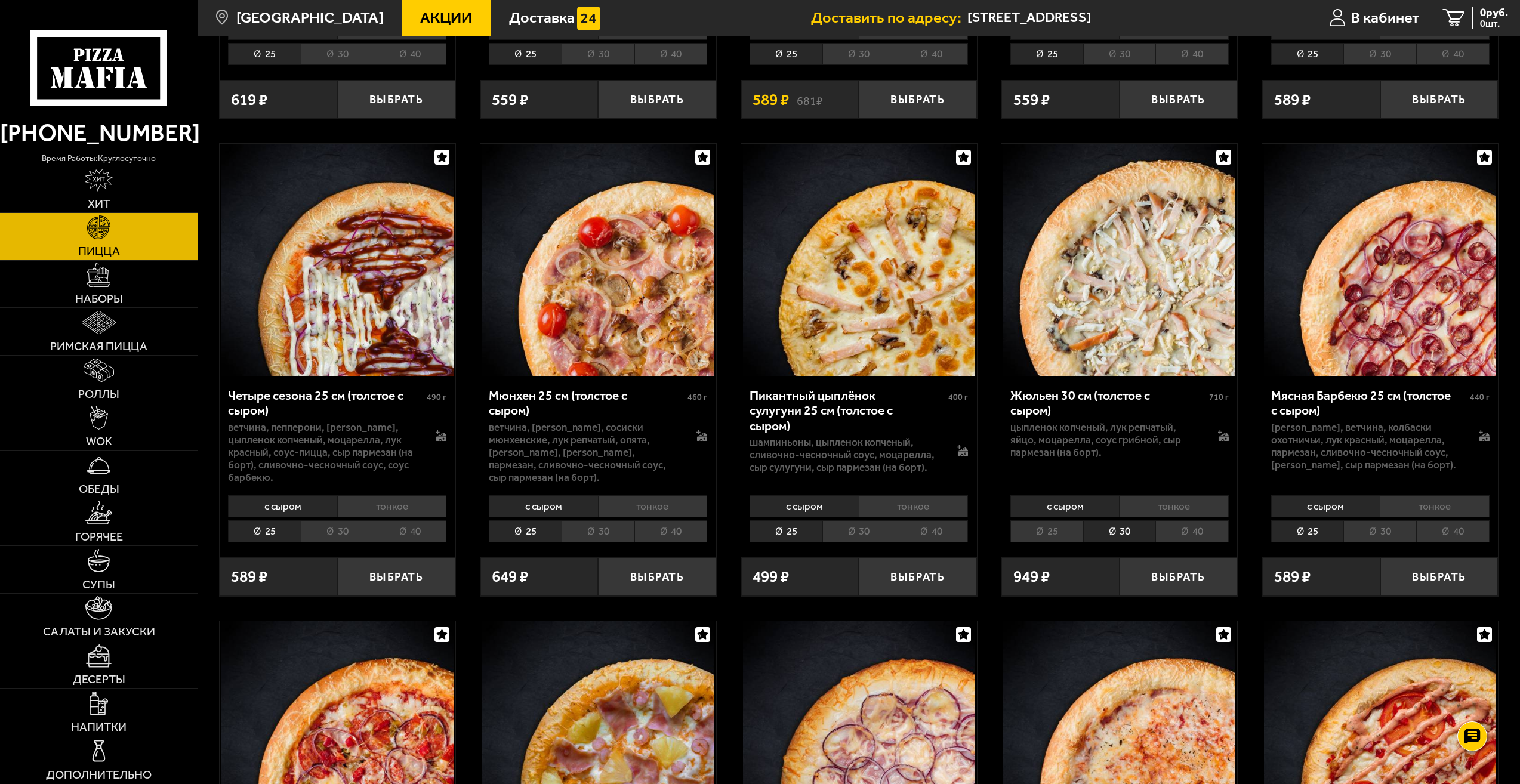
click at [1210, 530] on li "40" at bounding box center [1192, 531] width 74 height 22
click at [1106, 540] on li "30" at bounding box center [1119, 531] width 73 height 22
click at [1162, 575] on button "Выбрать" at bounding box center [1178, 576] width 118 height 39
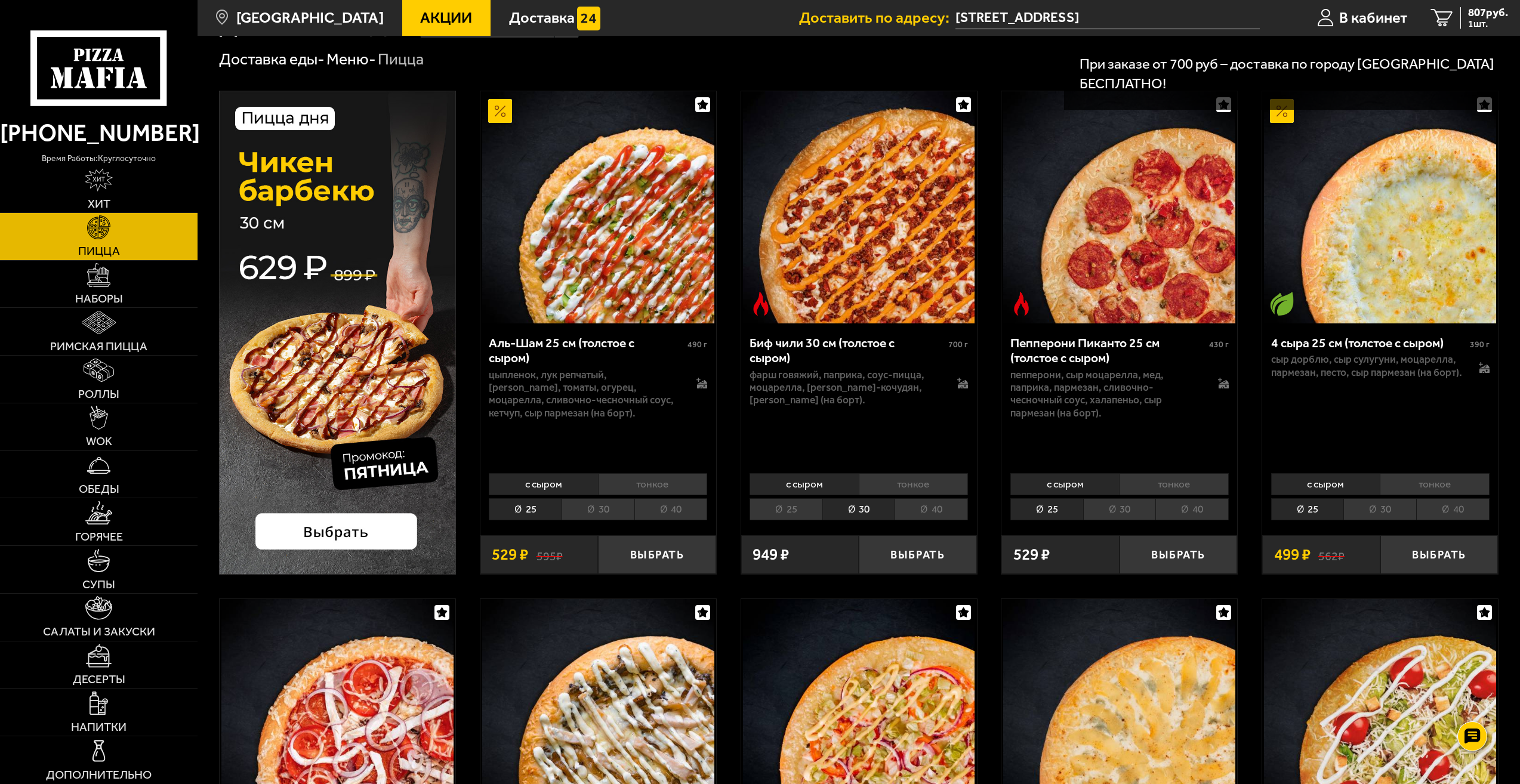
scroll to position [0, 0]
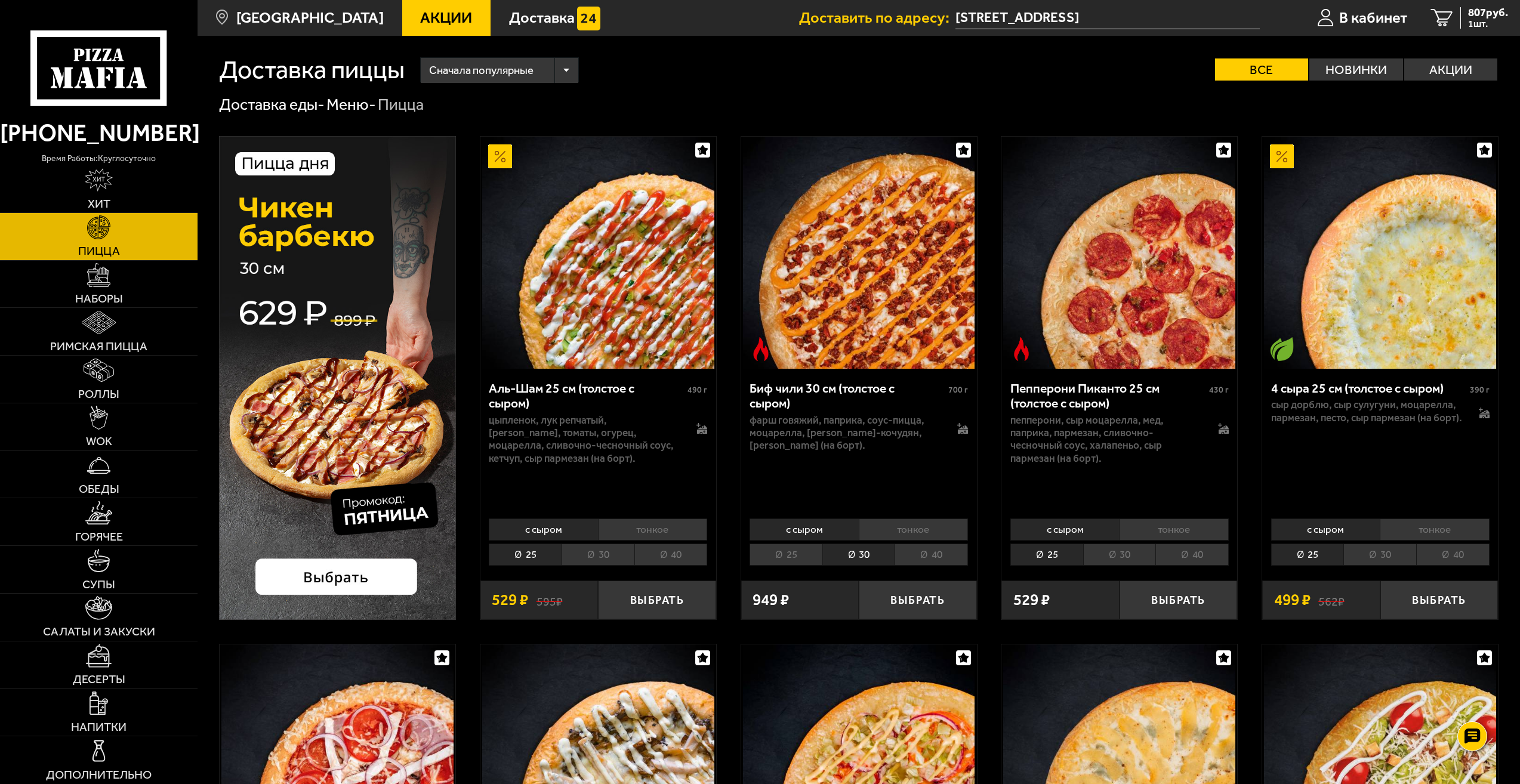
click at [875, 546] on li "30" at bounding box center [858, 554] width 73 height 22
click at [919, 559] on li "40" at bounding box center [931, 554] width 74 height 22
click at [876, 556] on li "30" at bounding box center [858, 554] width 73 height 22
click at [917, 556] on li "40" at bounding box center [931, 554] width 74 height 22
click at [876, 554] on li "30" at bounding box center [858, 554] width 73 height 22
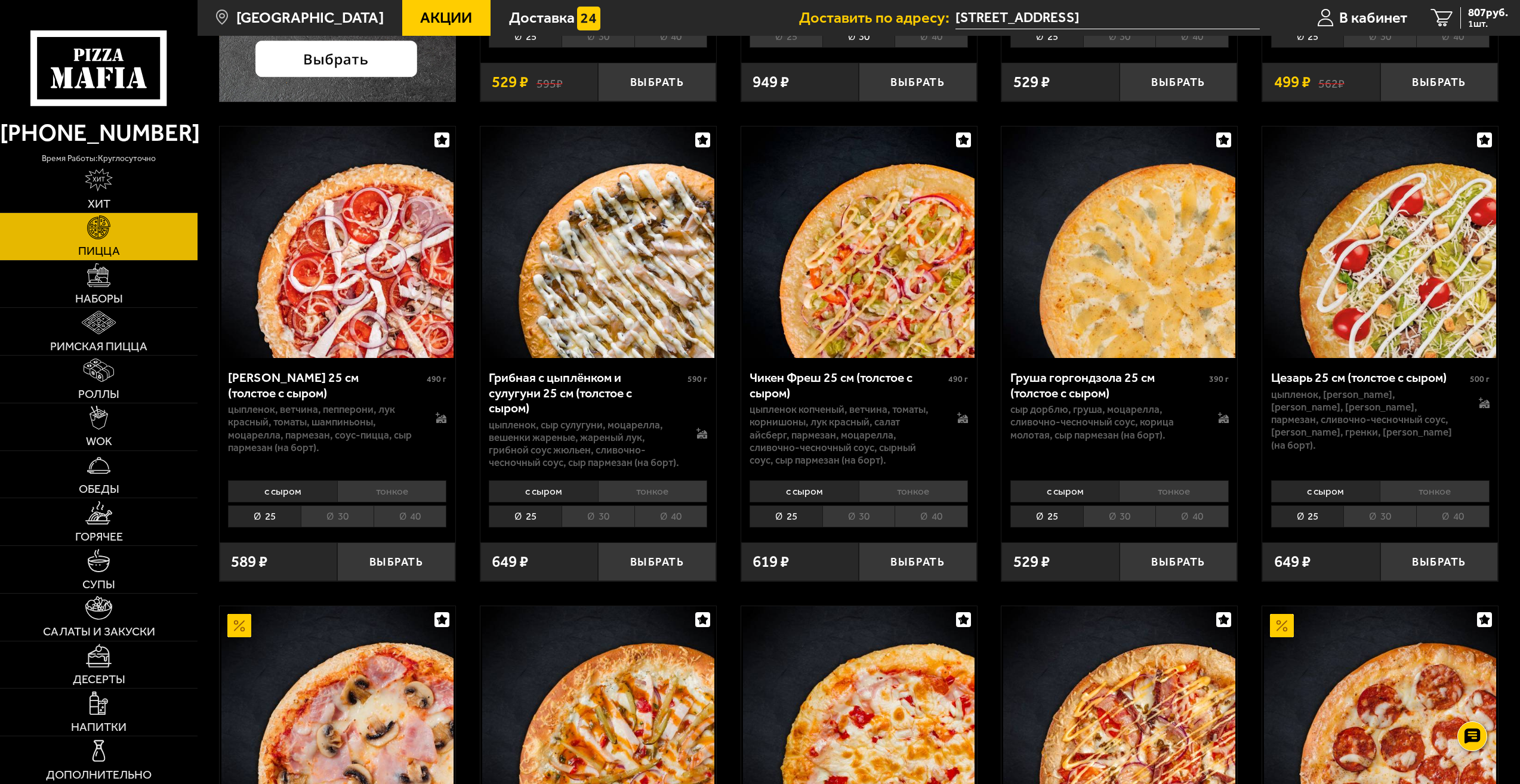
scroll to position [637, 0]
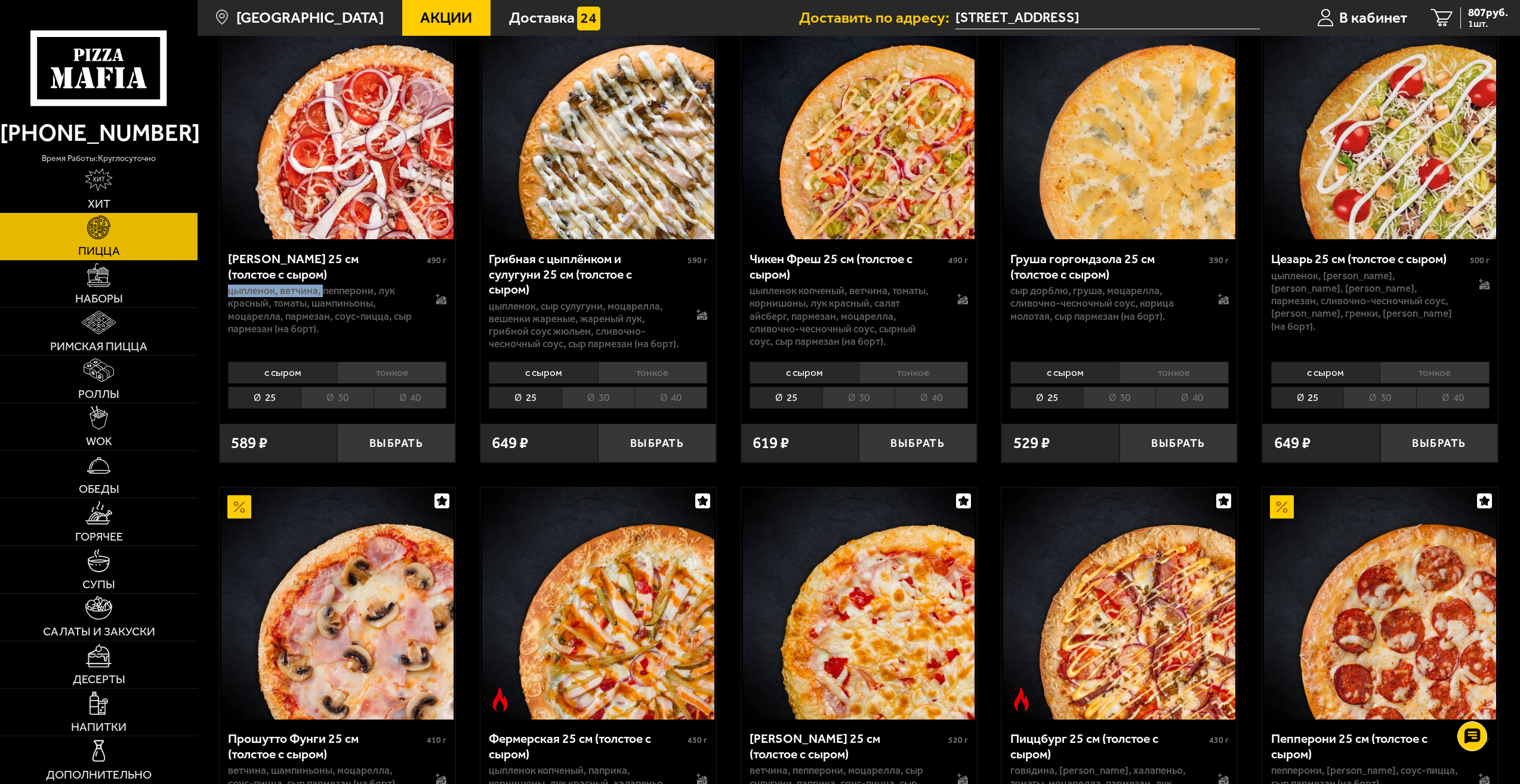
drag, startPoint x: 234, startPoint y: 292, endPoint x: 324, endPoint y: 290, distance: 90.0
click at [324, 290] on p "цыпленок, ветчина, пепперони, лук красный, томаты, шампиньоны, моцарелла, парме…" at bounding box center [324, 310] width 191 height 51
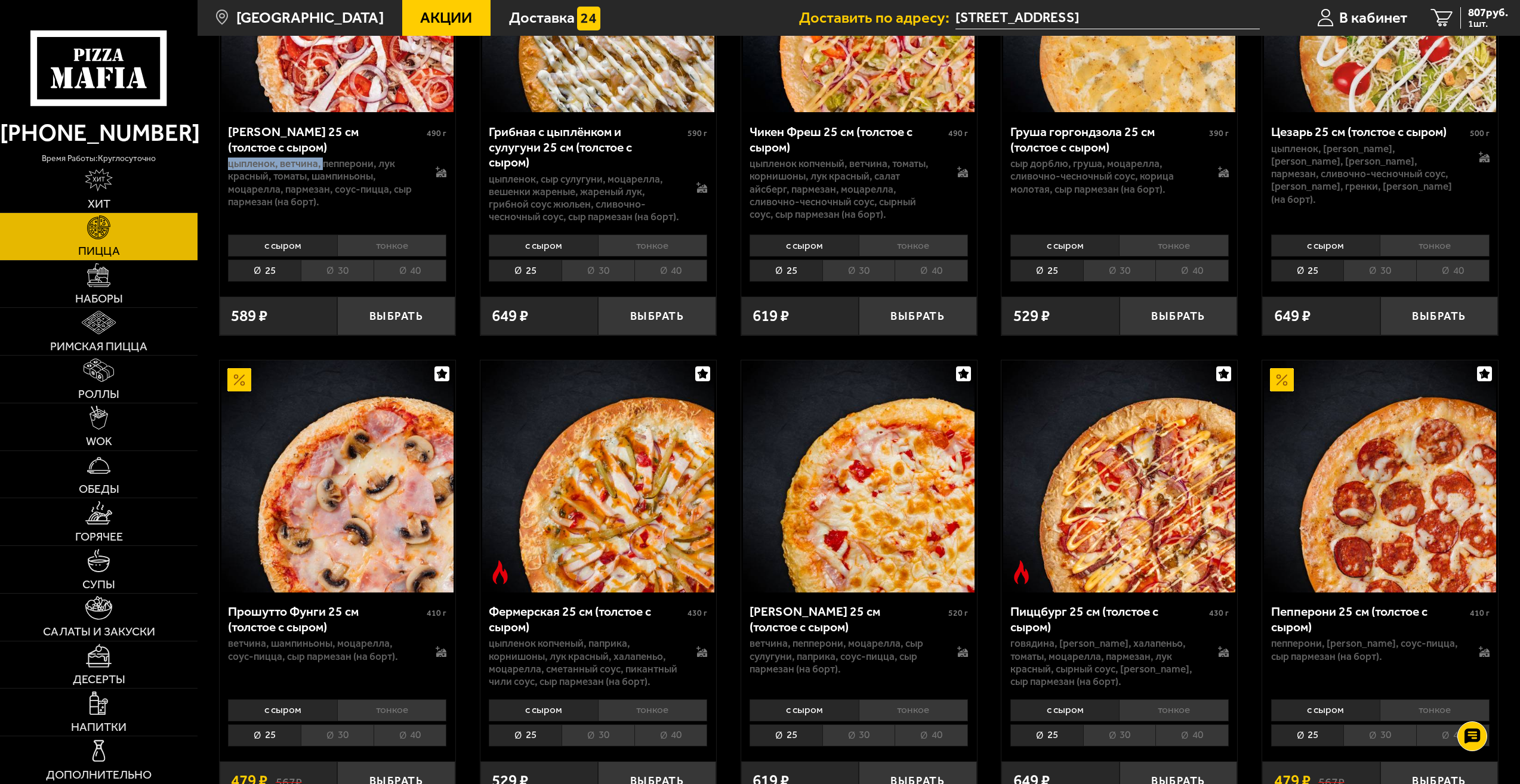
scroll to position [955, 0]
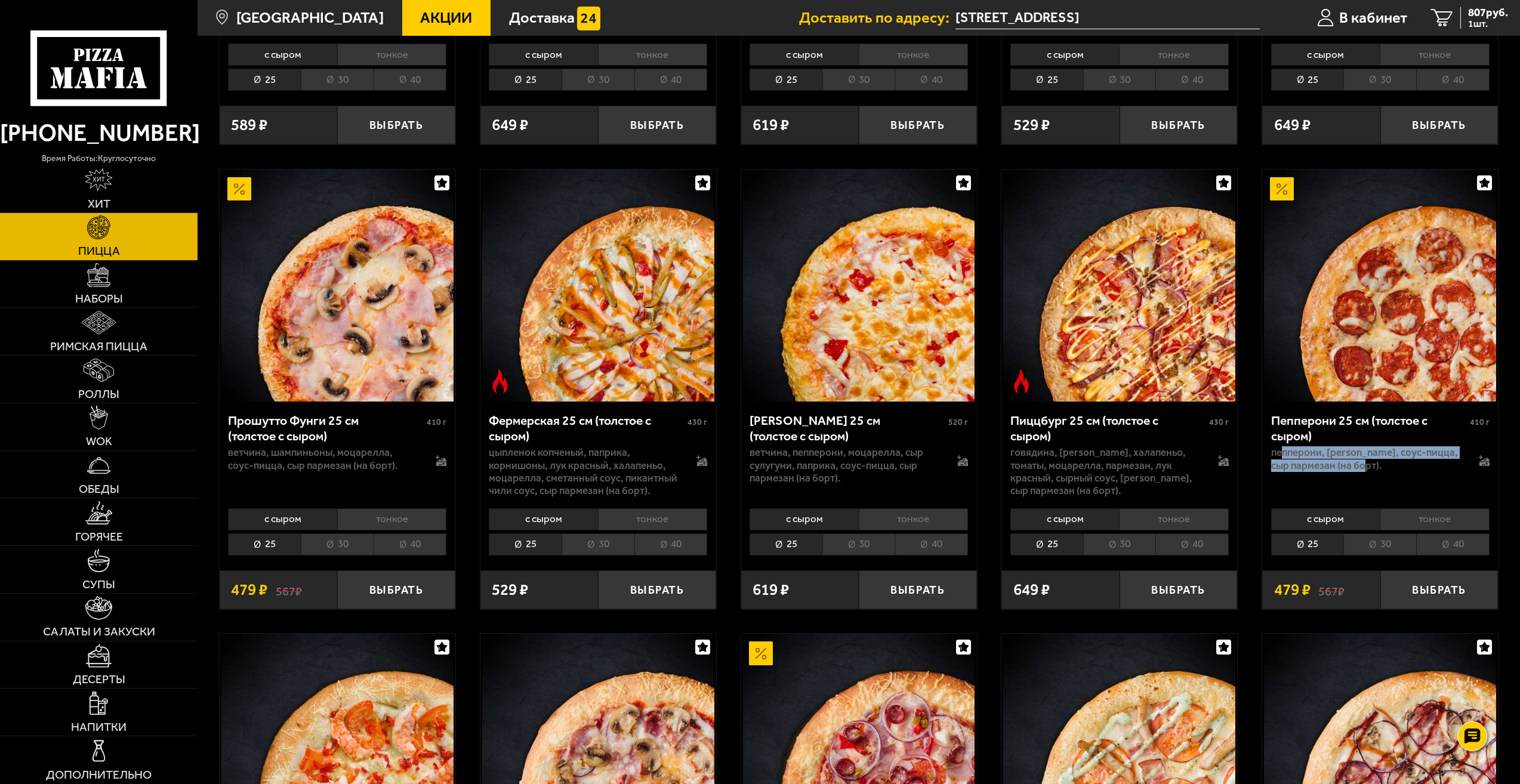
drag, startPoint x: 1280, startPoint y: 451, endPoint x: 1448, endPoint y: 464, distance: 168.5
click at [1448, 464] on p "пепперони, [PERSON_NAME], соус-пицца, сыр пармезан (на борт)." at bounding box center [1366, 458] width 191 height 25
drag, startPoint x: 1448, startPoint y: 464, endPoint x: 1388, endPoint y: 544, distance: 100.0
click at [1388, 544] on li "30" at bounding box center [1379, 544] width 73 height 22
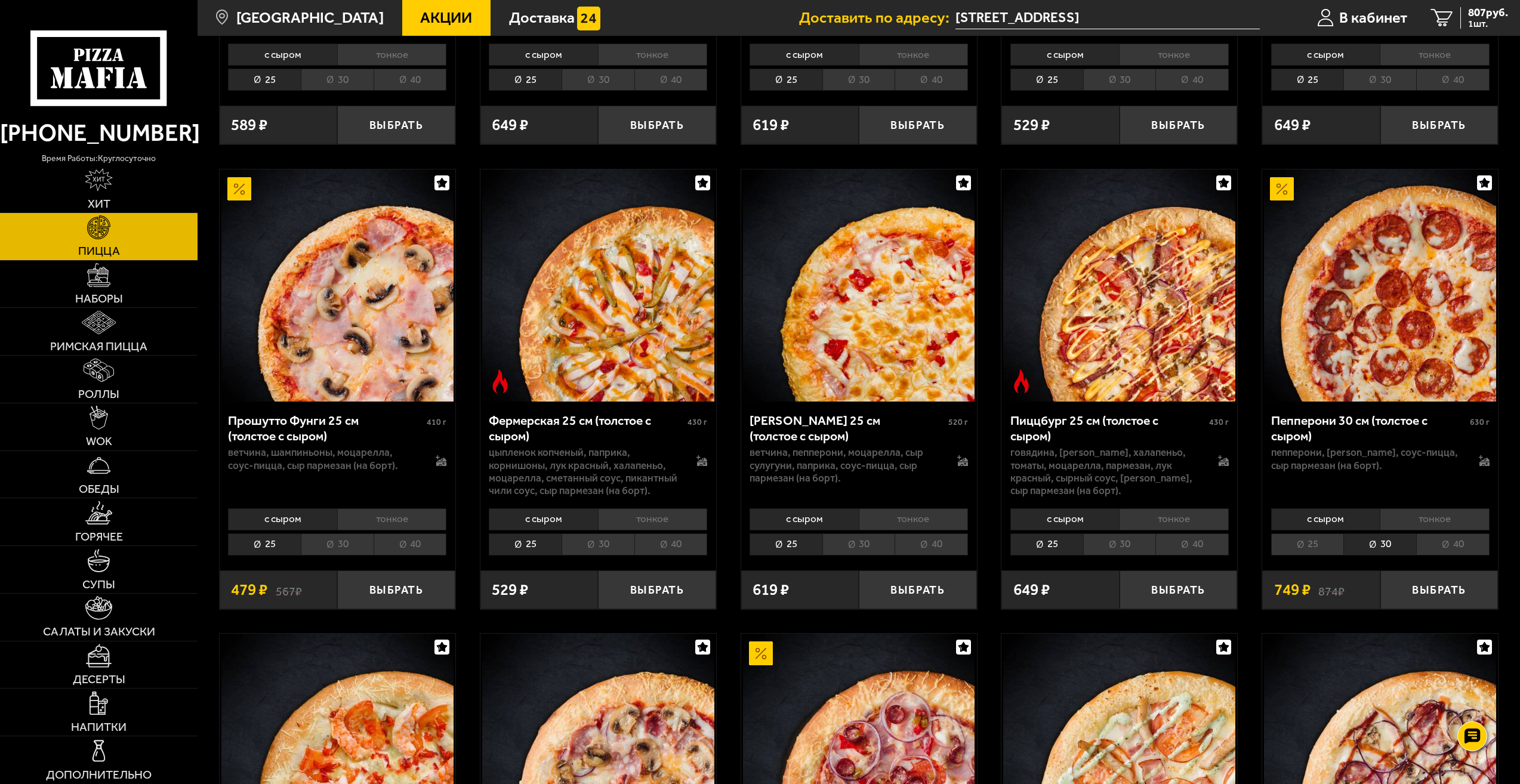
click at [1485, 542] on li "40" at bounding box center [1453, 544] width 74 height 22
click at [1383, 553] on li "30" at bounding box center [1379, 544] width 73 height 22
click at [1424, 550] on li "40" at bounding box center [1453, 544] width 74 height 22
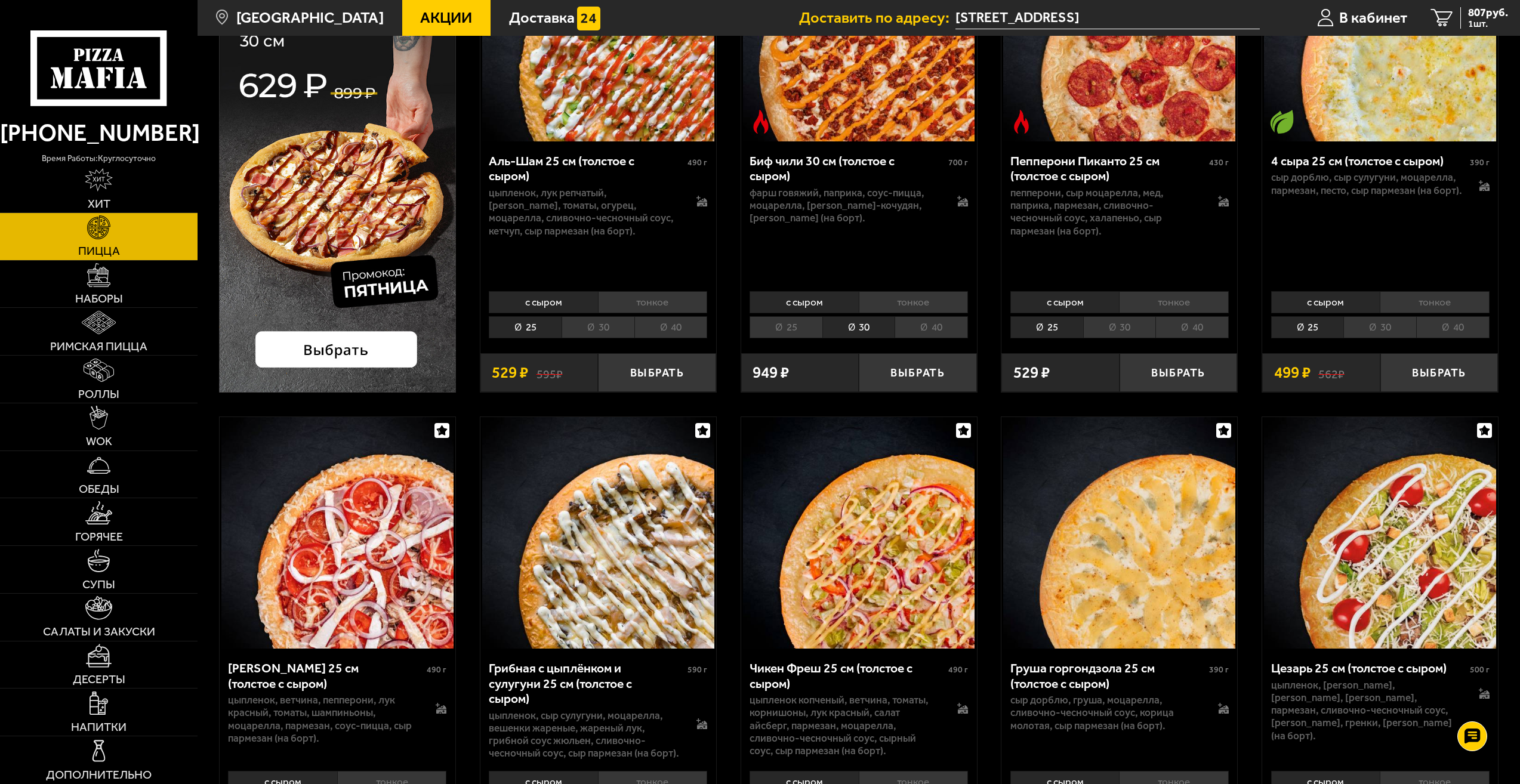
scroll to position [318, 0]
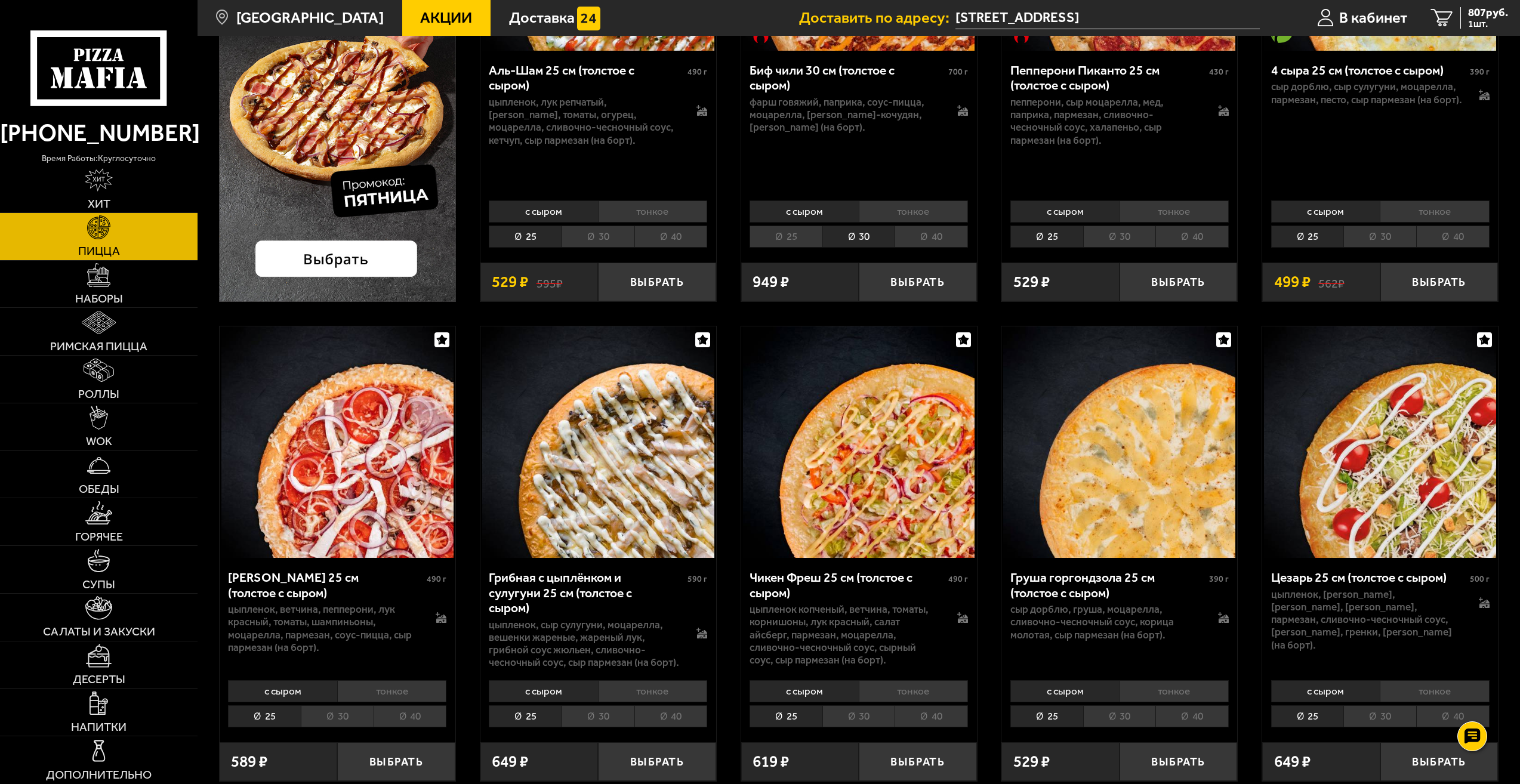
drag, startPoint x: 616, startPoint y: 551, endPoint x: 591, endPoint y: 556, distance: 25.5
drag, startPoint x: 591, startPoint y: 556, endPoint x: 596, endPoint y: 716, distance: 160.1
click at [595, 715] on li "30" at bounding box center [598, 716] width 73 height 22
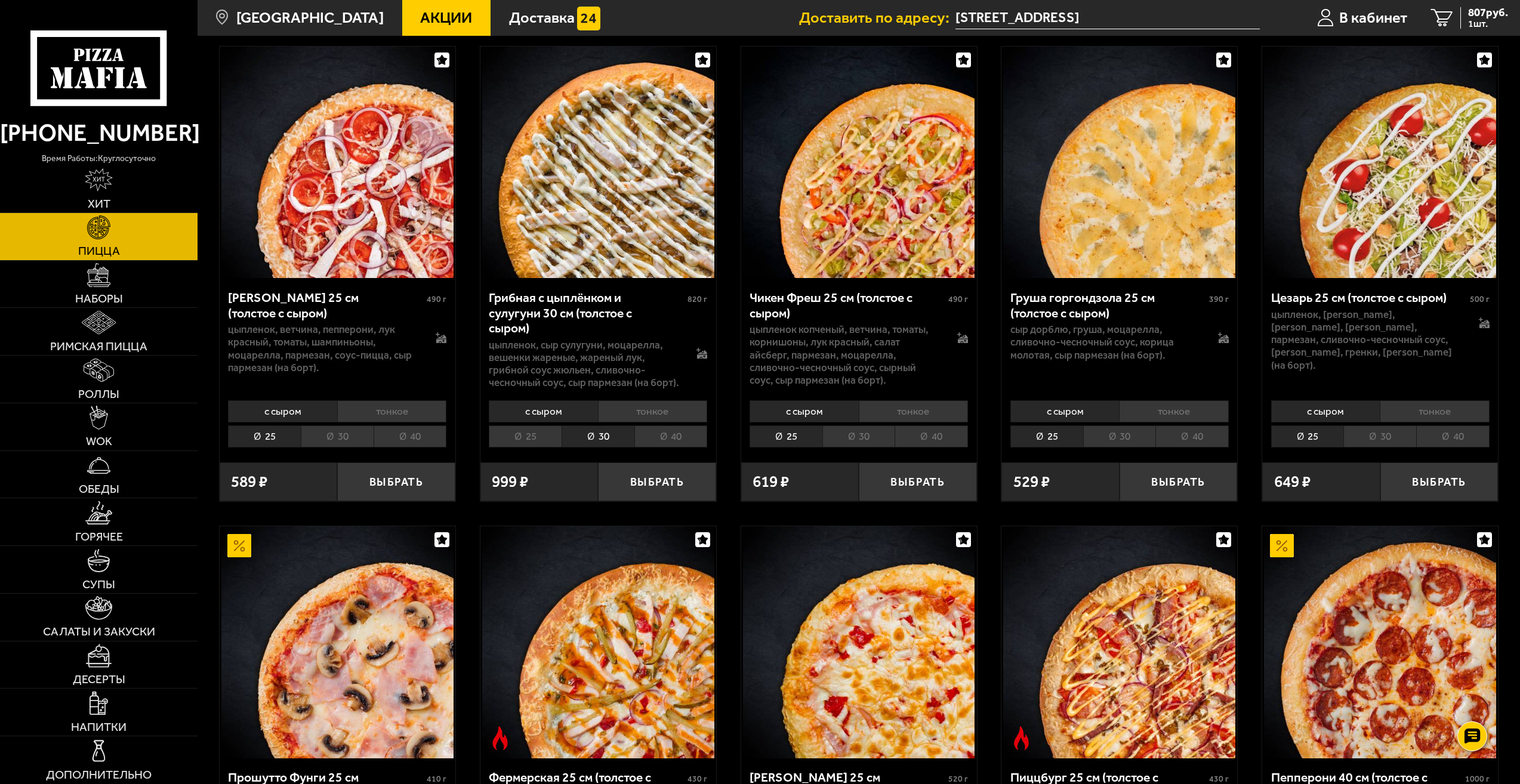
scroll to position [477, 0]
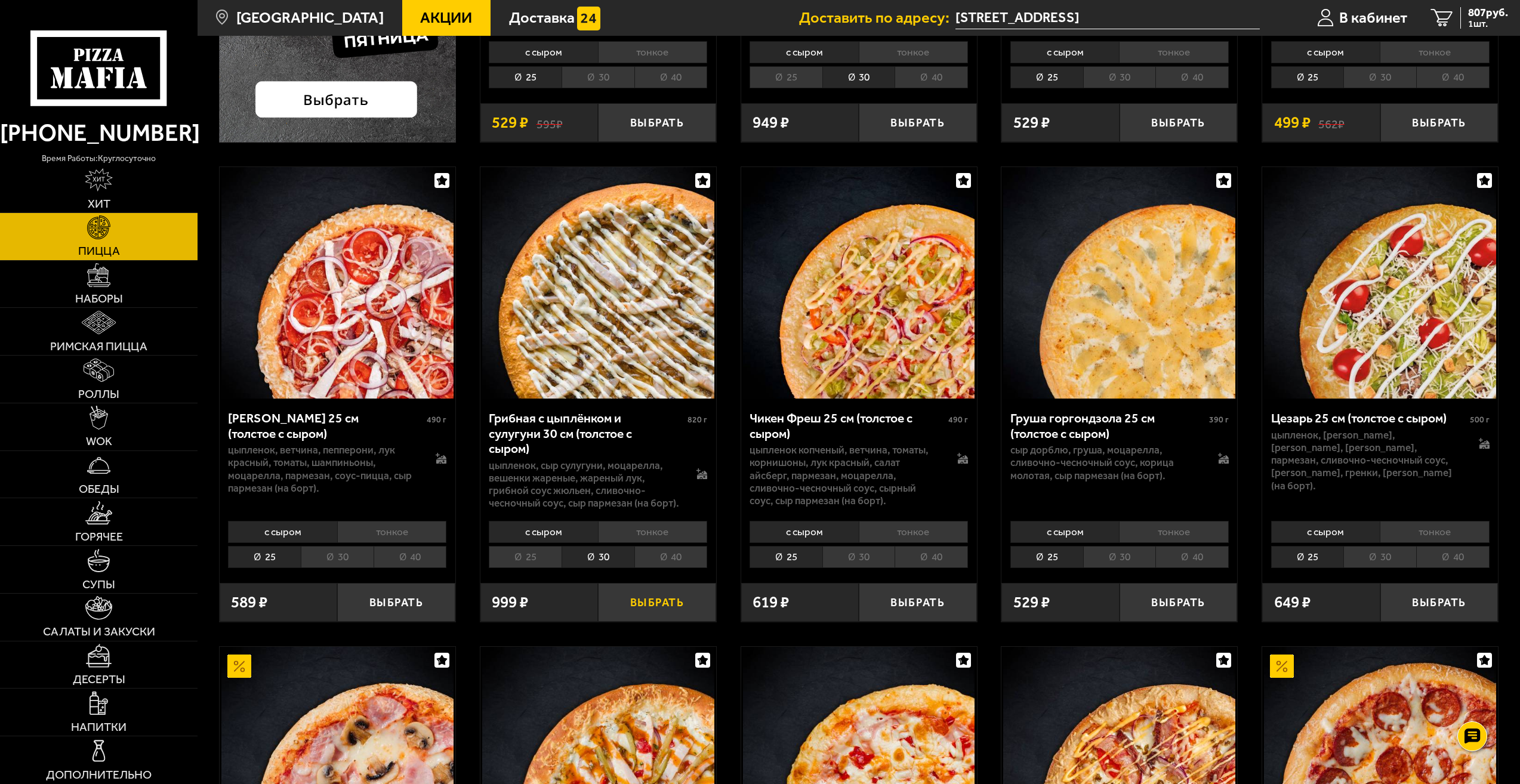
click at [613, 603] on button "Выбрать" at bounding box center [657, 602] width 118 height 39
click at [41, 331] on link "Римская пицца" at bounding box center [98, 331] width 198 height 47
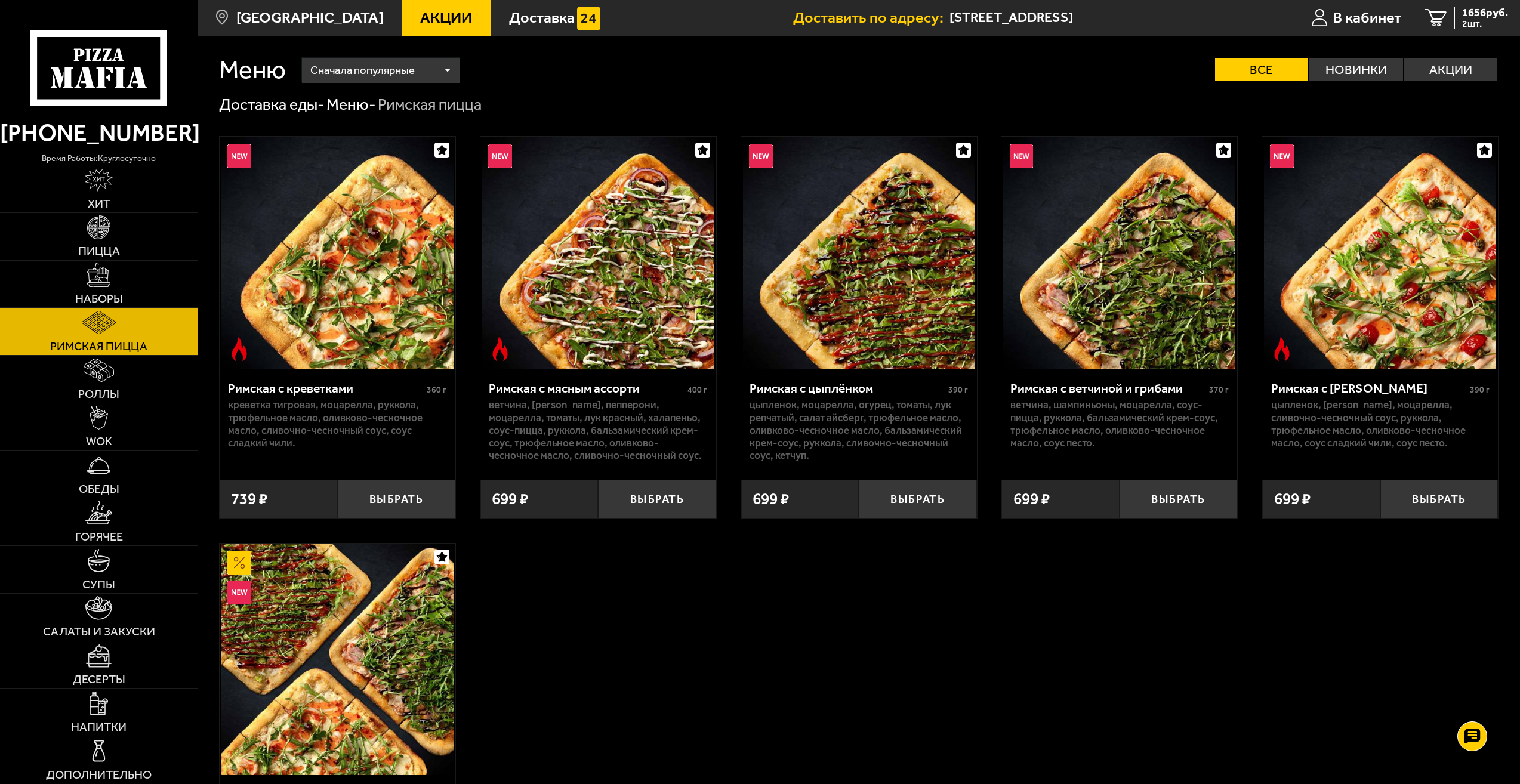
click at [93, 722] on span "Напитки" at bounding box center [98, 727] width 55 height 12
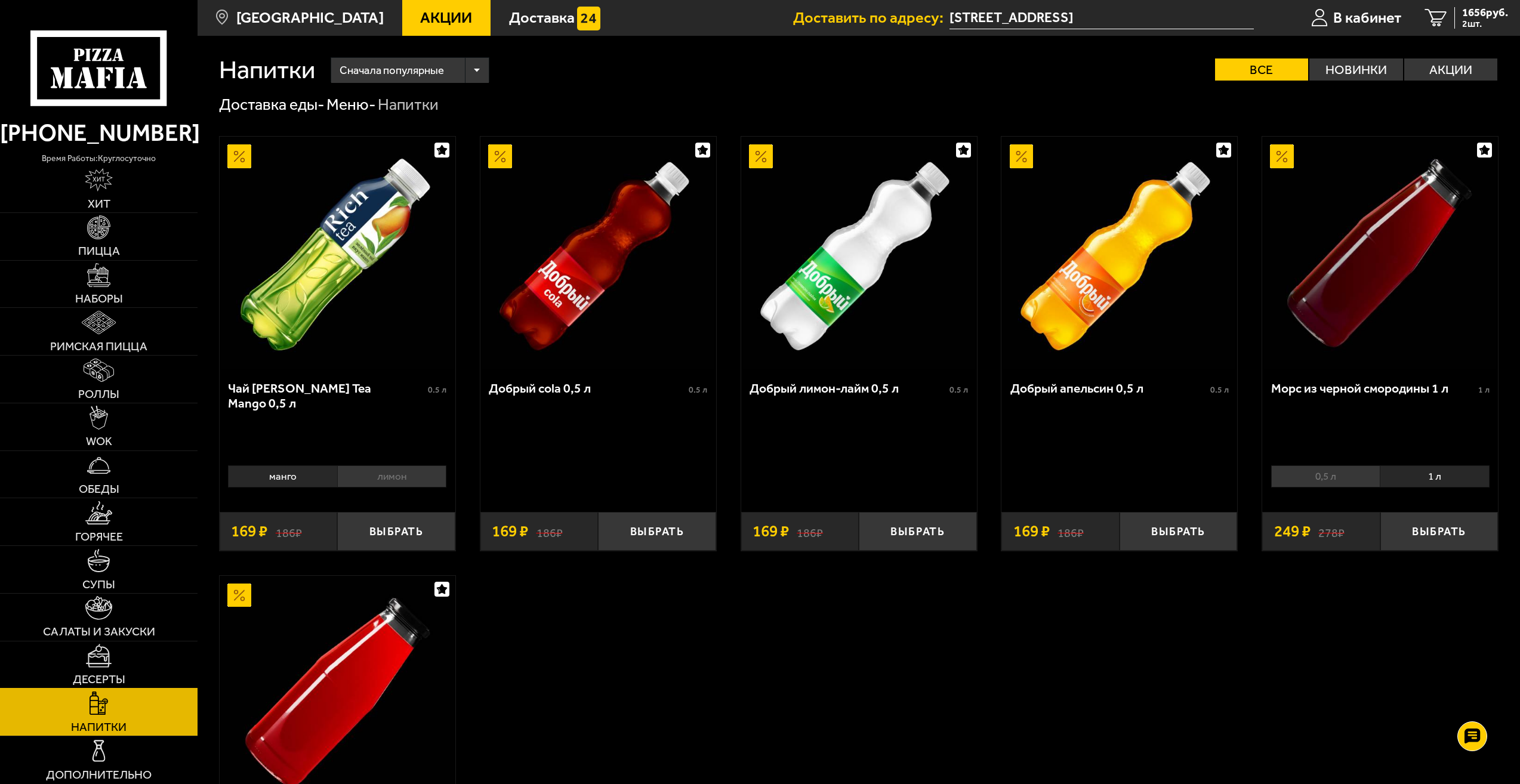
click at [174, 675] on link "Десерты" at bounding box center [98, 665] width 198 height 47
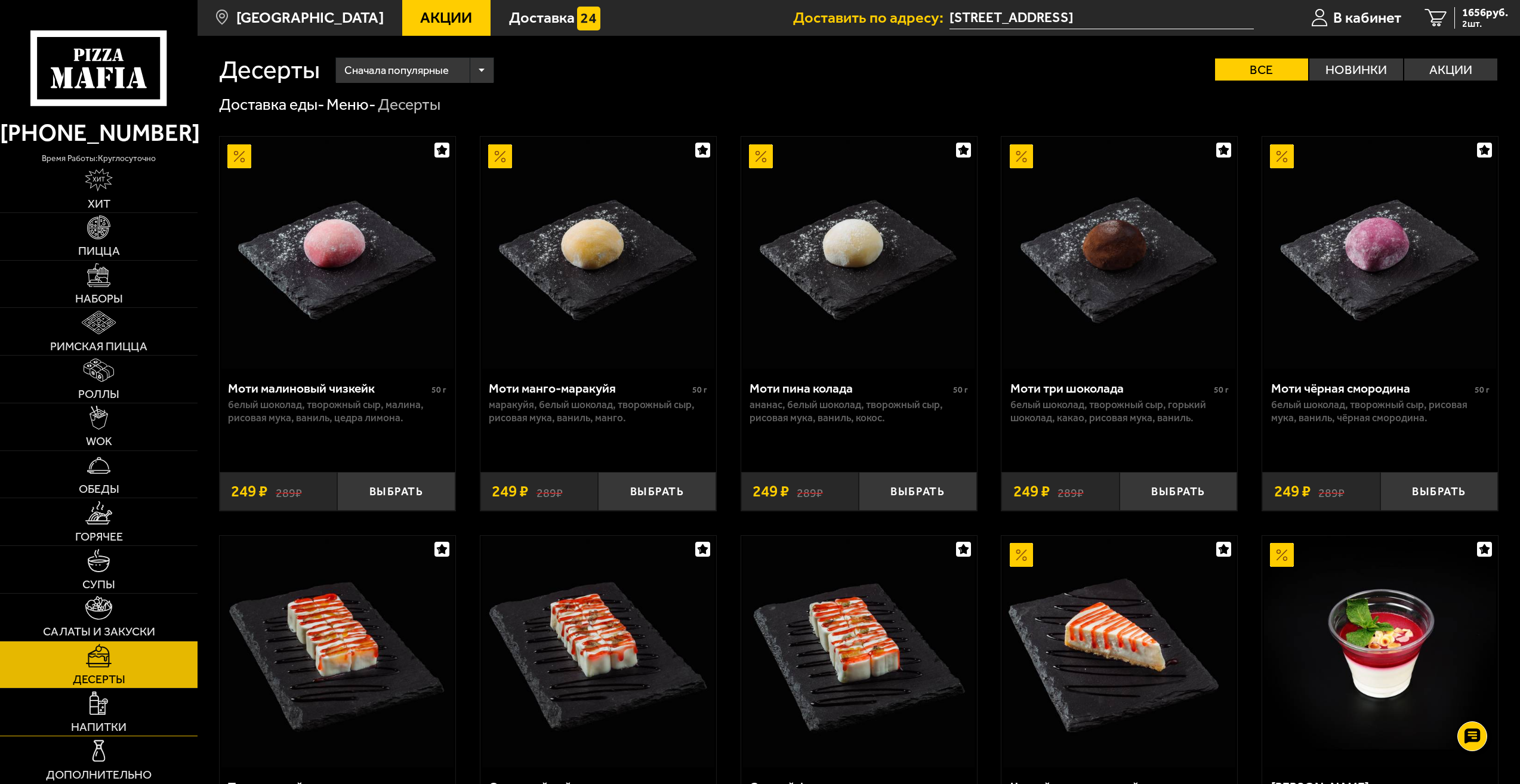
click at [146, 711] on link "Напитки" at bounding box center [98, 712] width 198 height 47
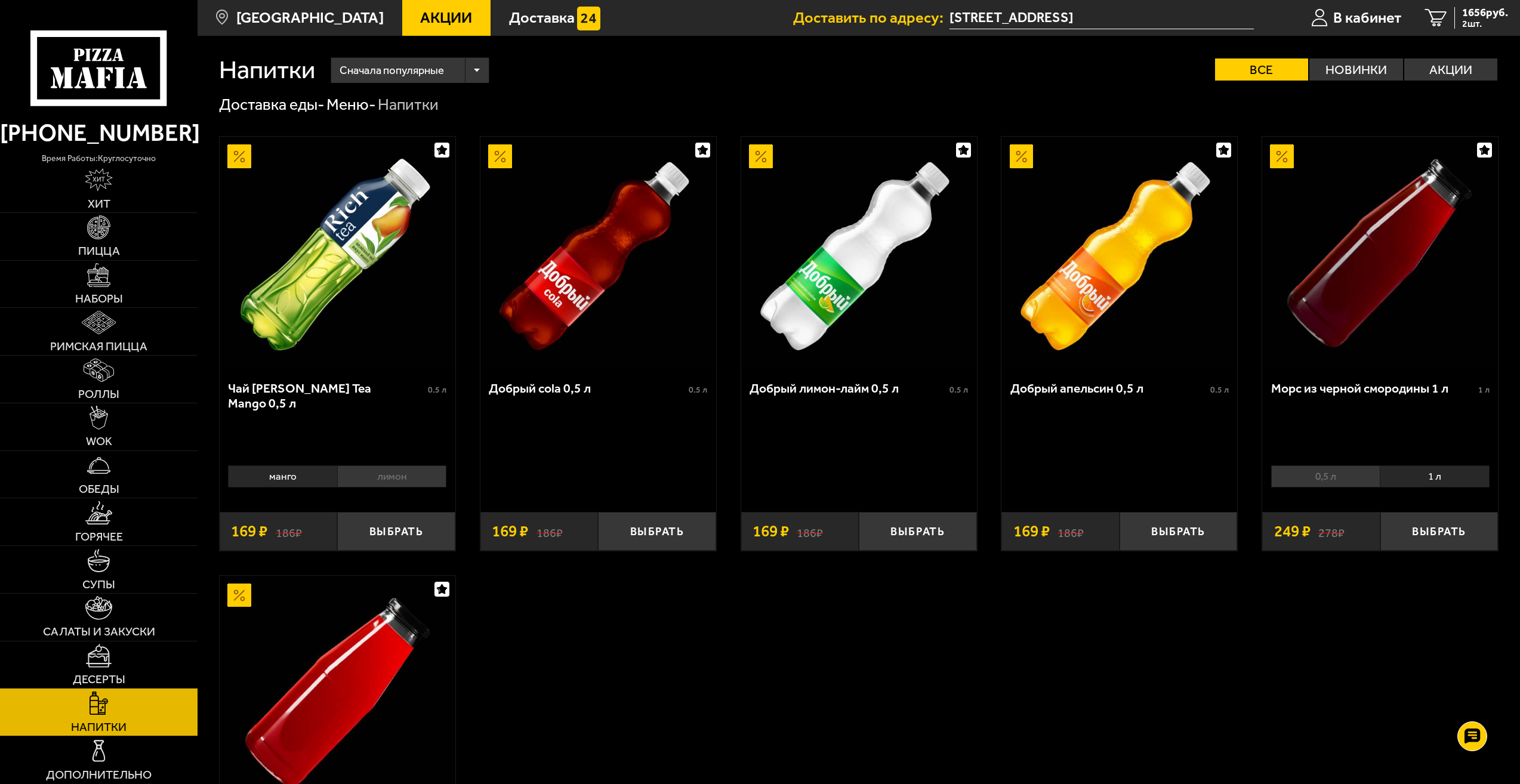
click at [1422, 480] on li "1 л" at bounding box center [1434, 476] width 109 height 22
click at [1347, 482] on li "0,5 л" at bounding box center [1325, 476] width 108 height 22
click at [1393, 474] on li "1 л" at bounding box center [1434, 476] width 109 height 22
click at [1344, 477] on li "0,5 л" at bounding box center [1325, 476] width 108 height 22
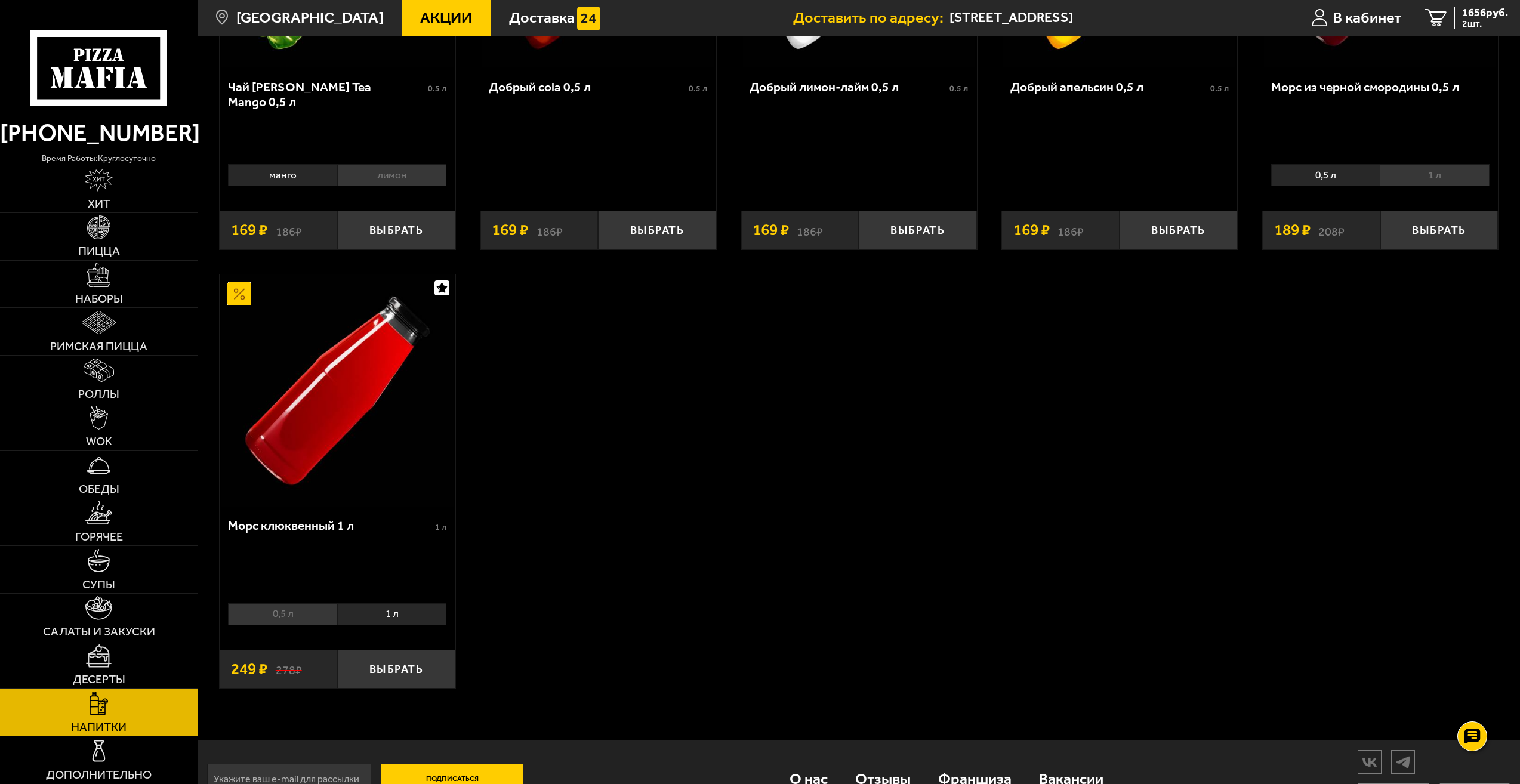
scroll to position [336, 0]
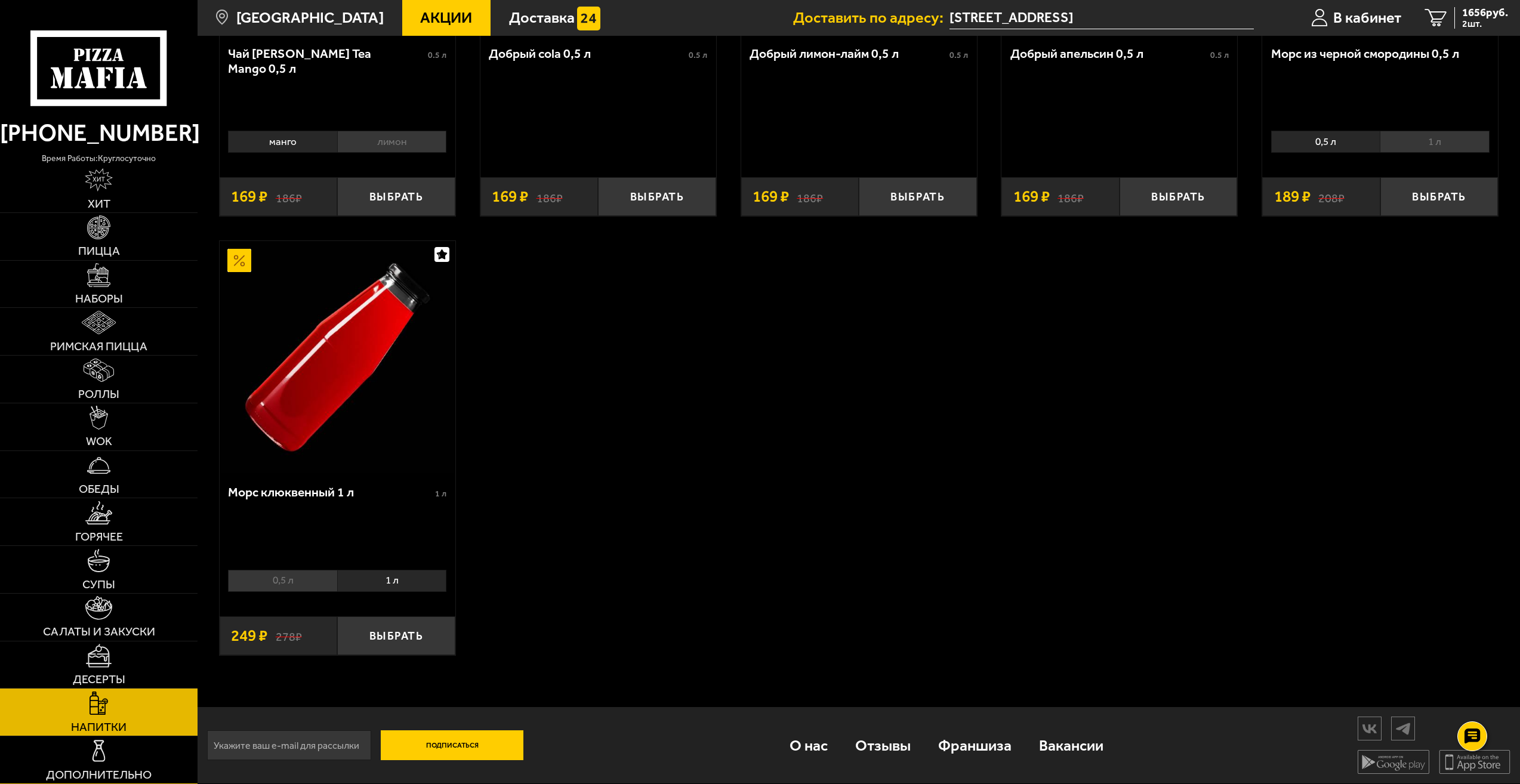
click at [131, 754] on link "Дополнительно" at bounding box center [98, 760] width 198 height 47
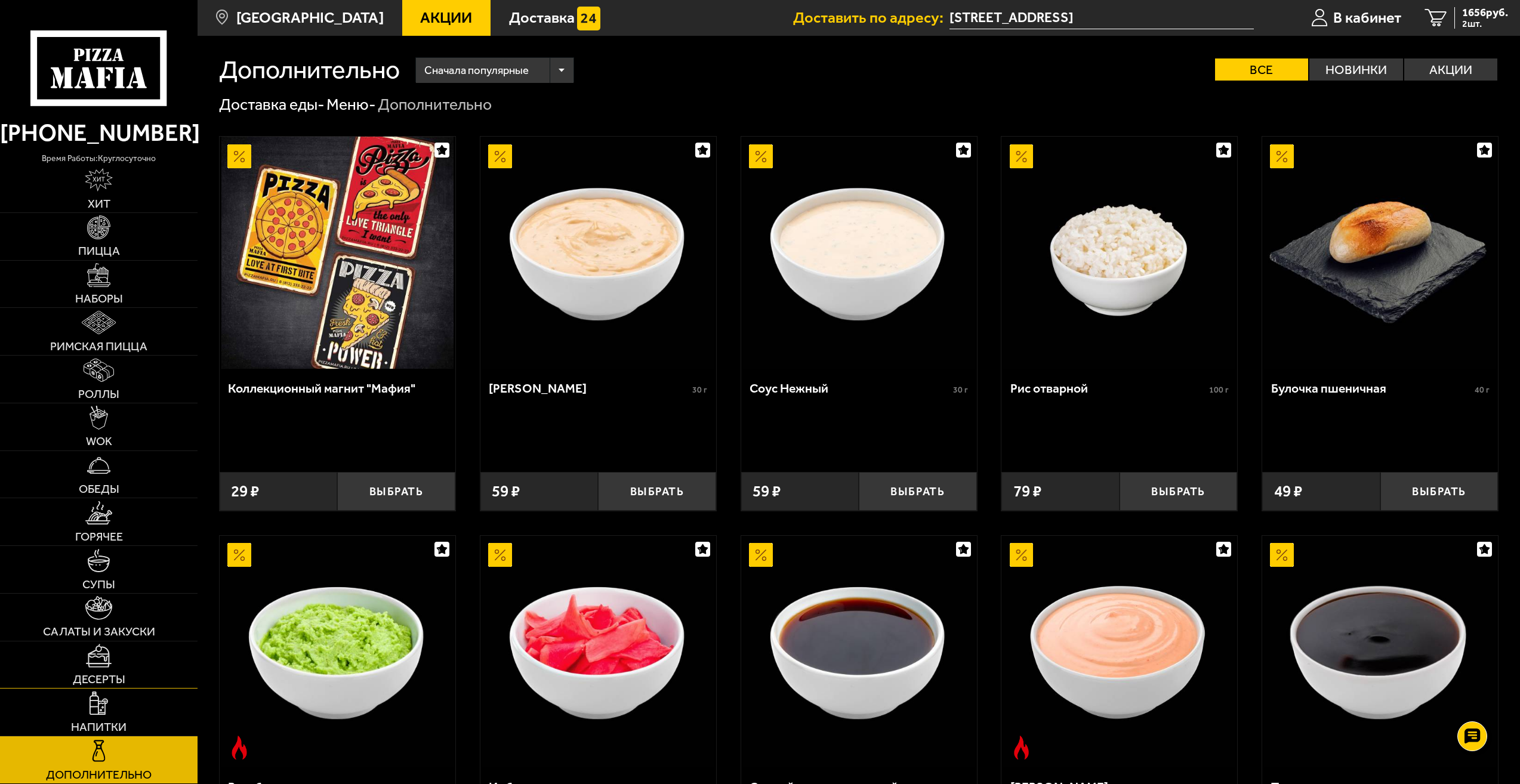
click at [131, 669] on link "Десерты" at bounding box center [98, 665] width 198 height 47
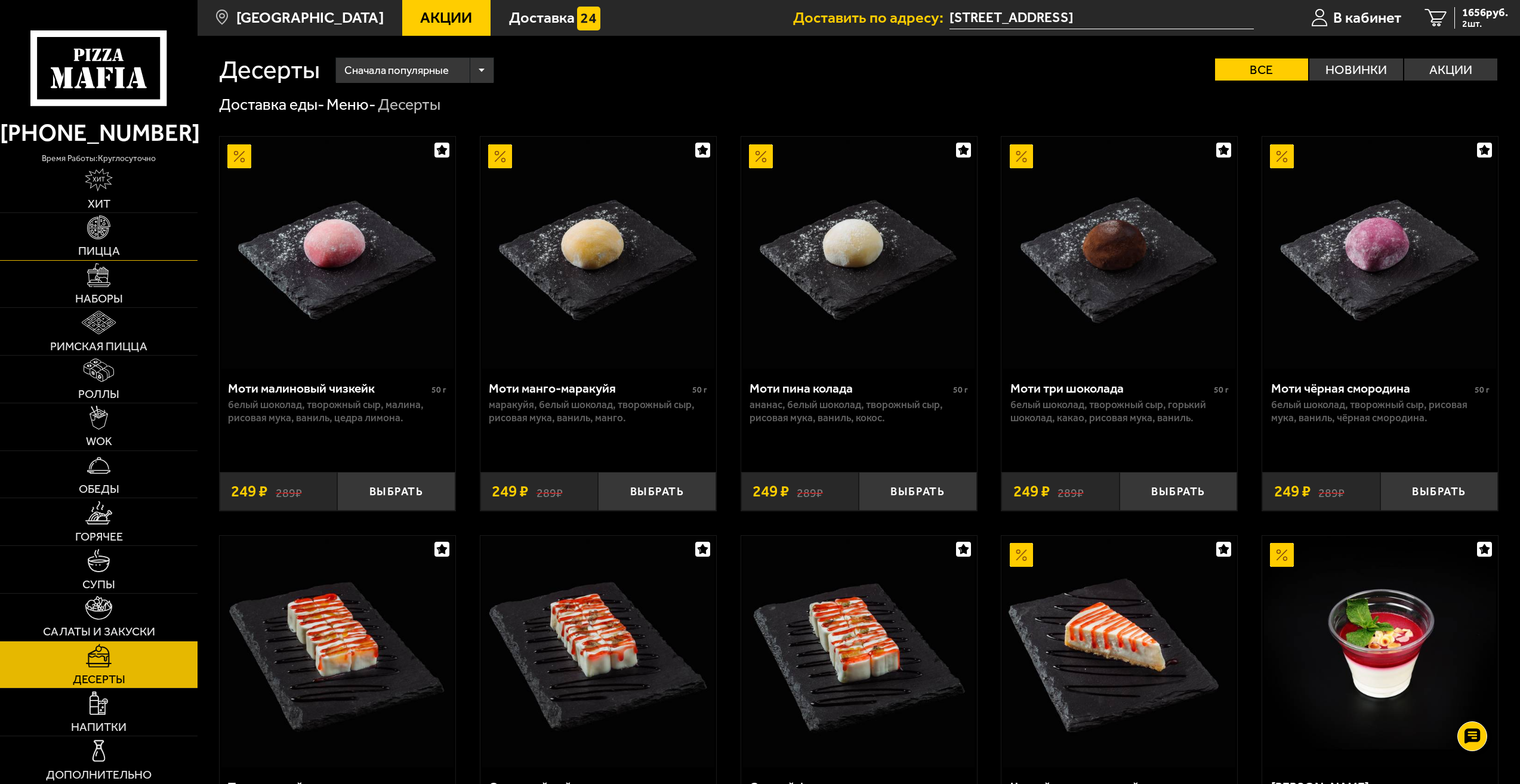
click at [121, 214] on link "Пицца" at bounding box center [98, 237] width 198 height 47
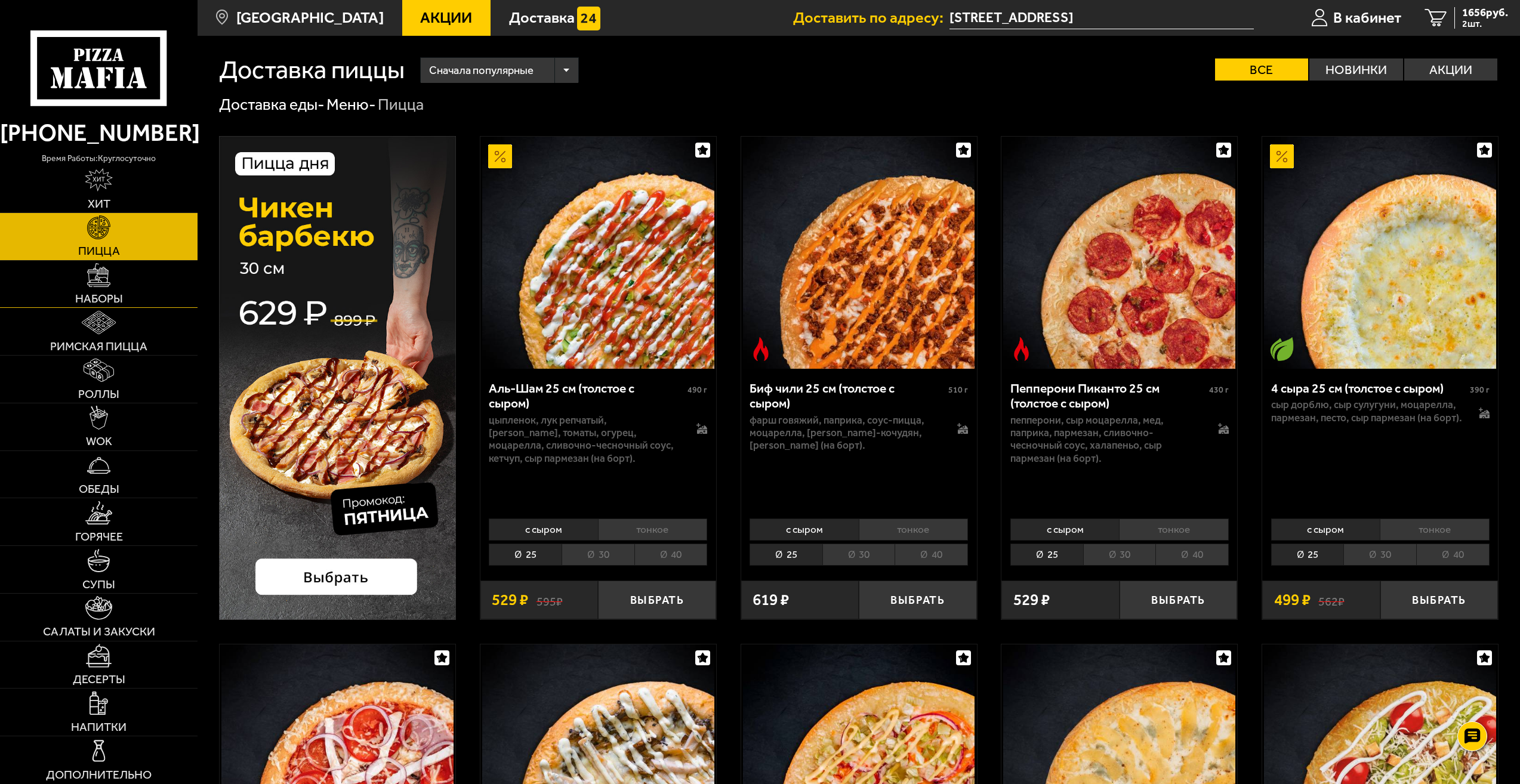
click at [103, 291] on link "Наборы" at bounding box center [98, 284] width 198 height 47
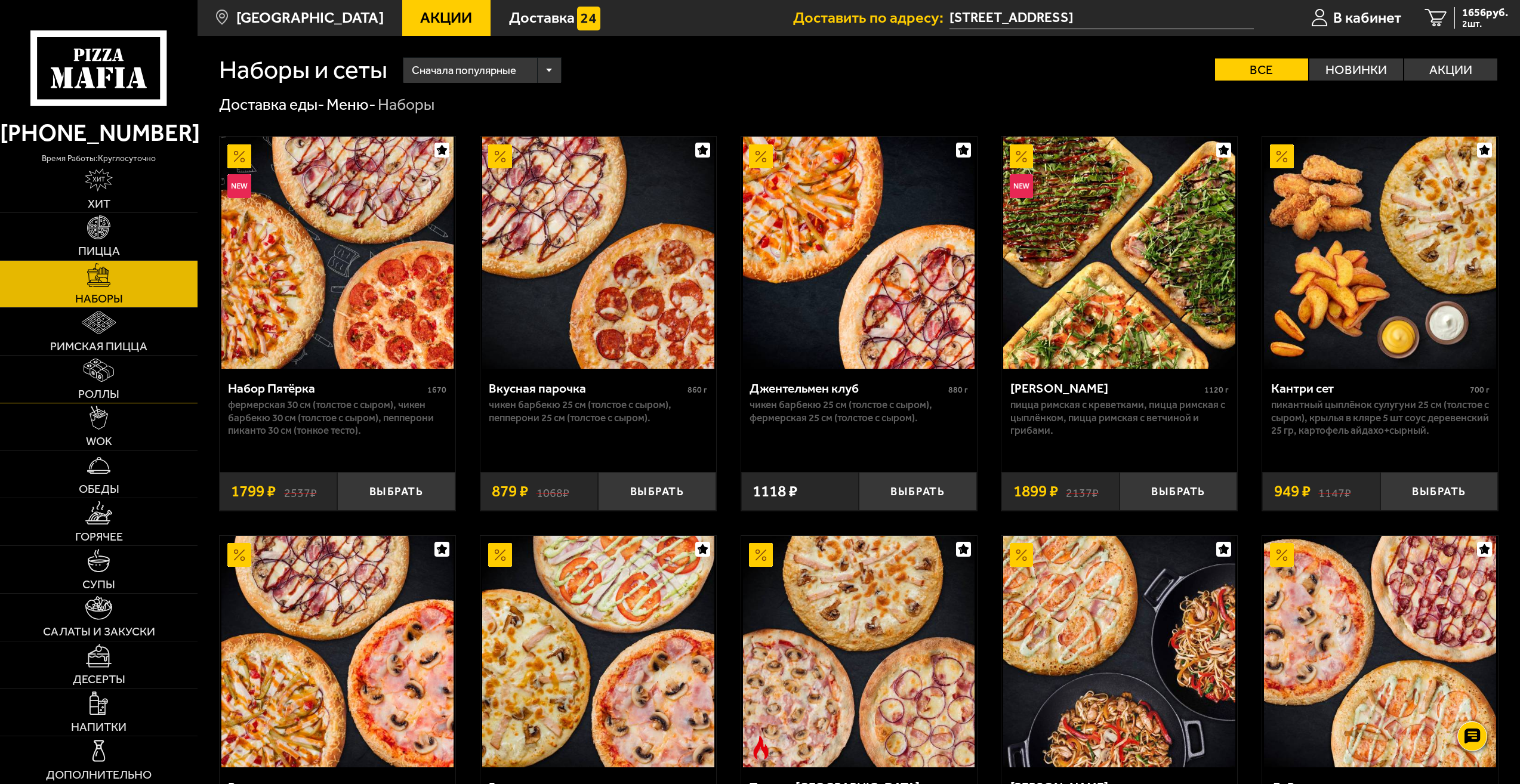
click at [93, 373] on img at bounding box center [98, 370] width 30 height 23
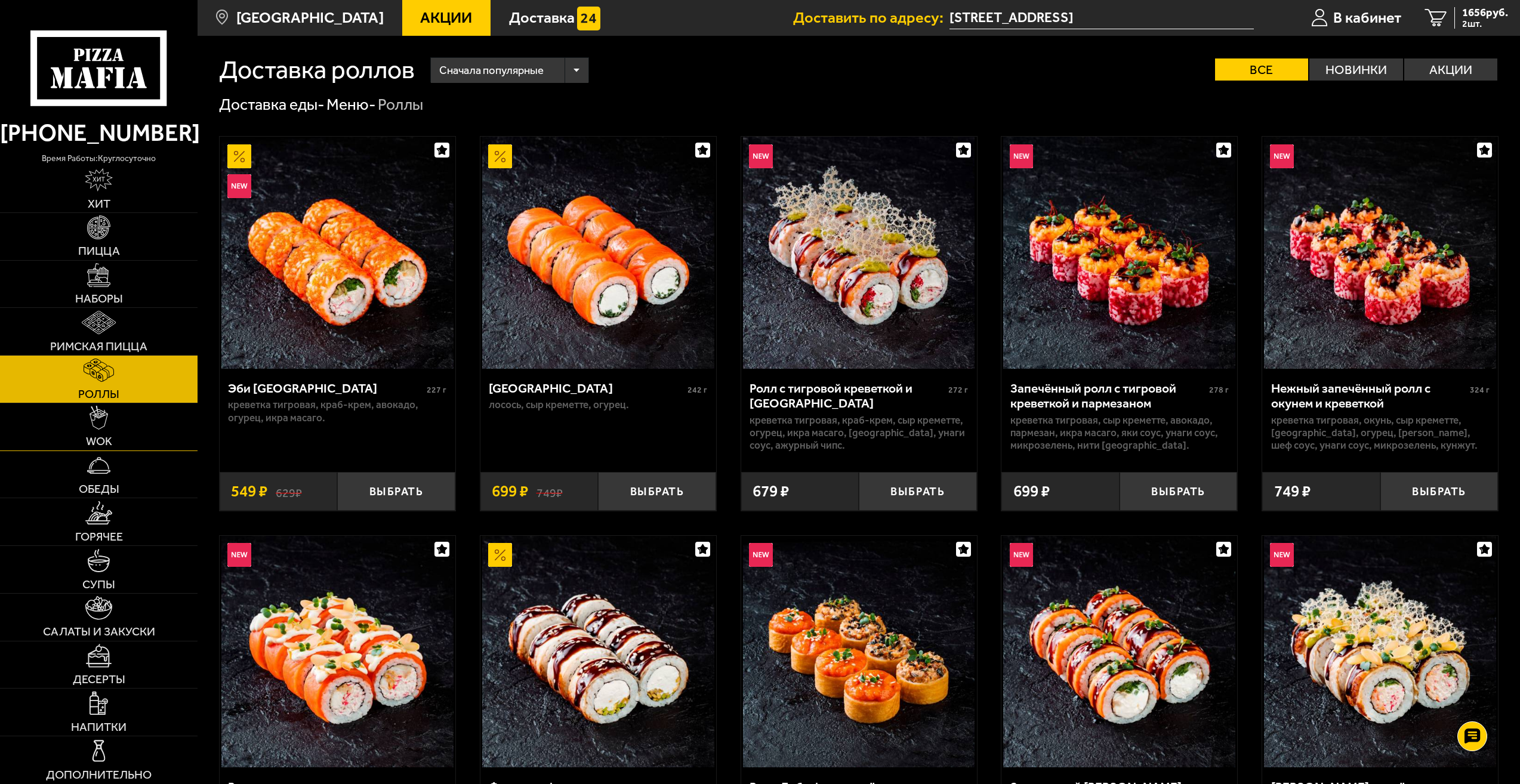
click at [94, 433] on link "WOK" at bounding box center [98, 427] width 198 height 47
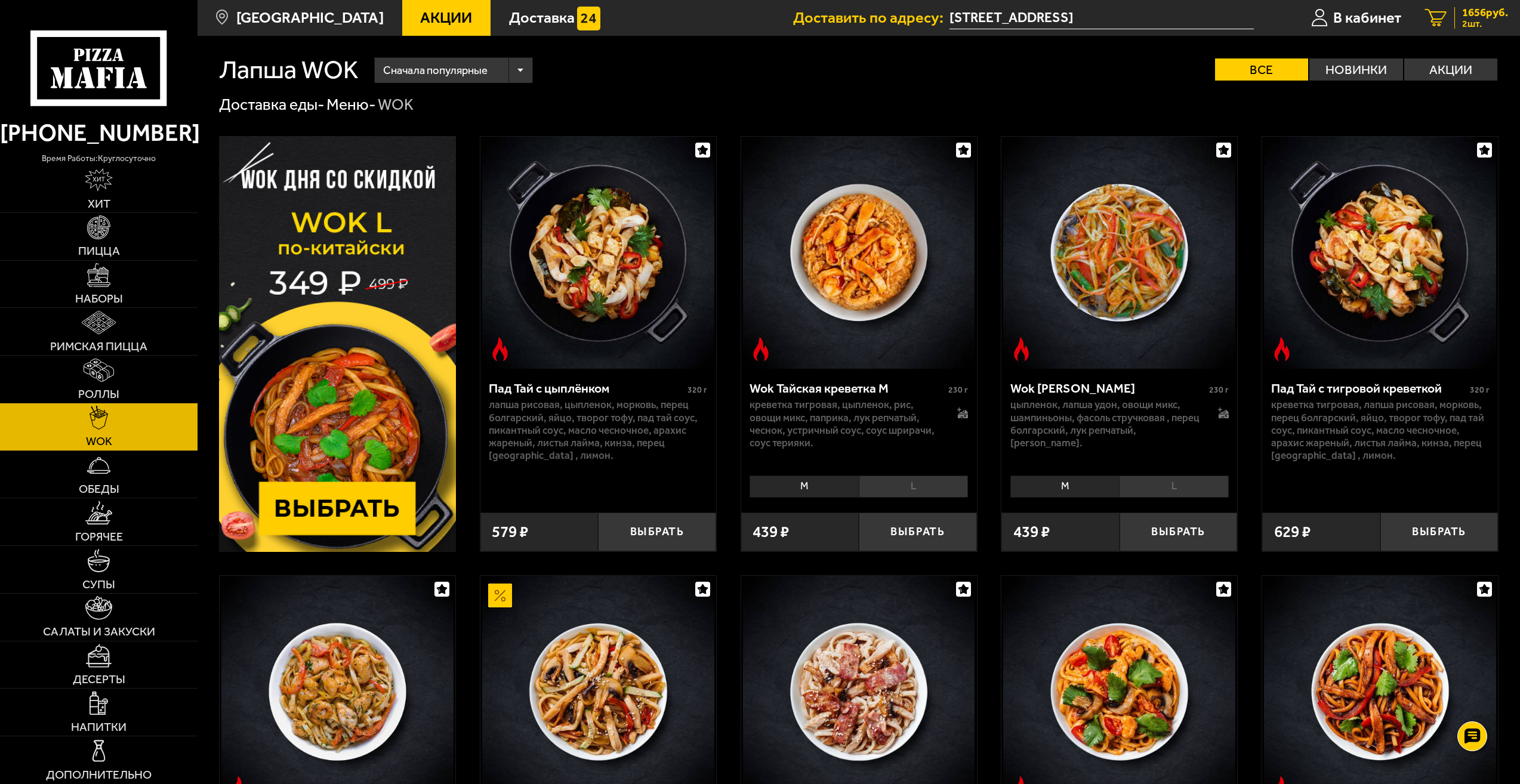
click at [1464, 28] on span "2 шт." at bounding box center [1485, 23] width 46 height 9
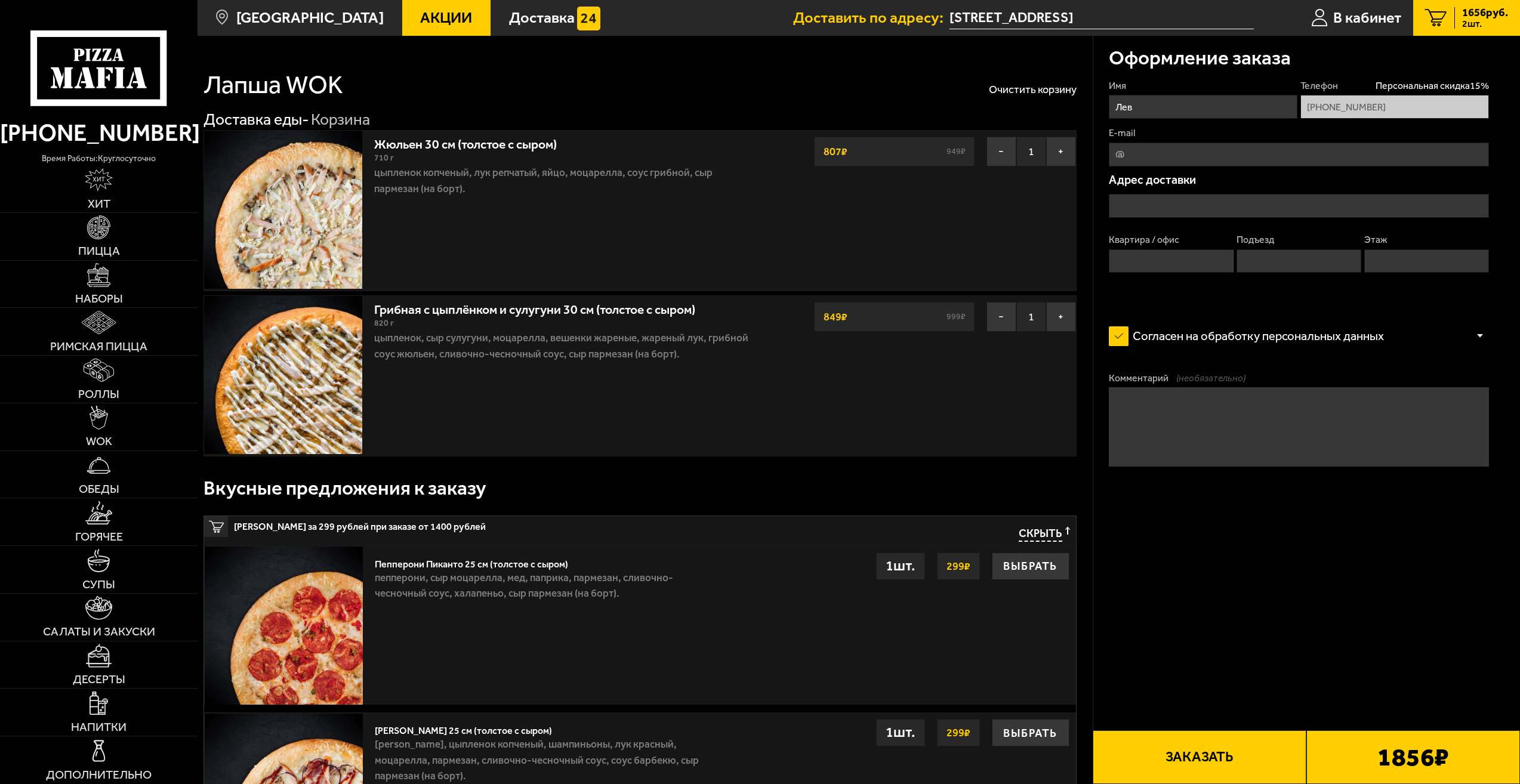
type input "[STREET_ADDRESS]"
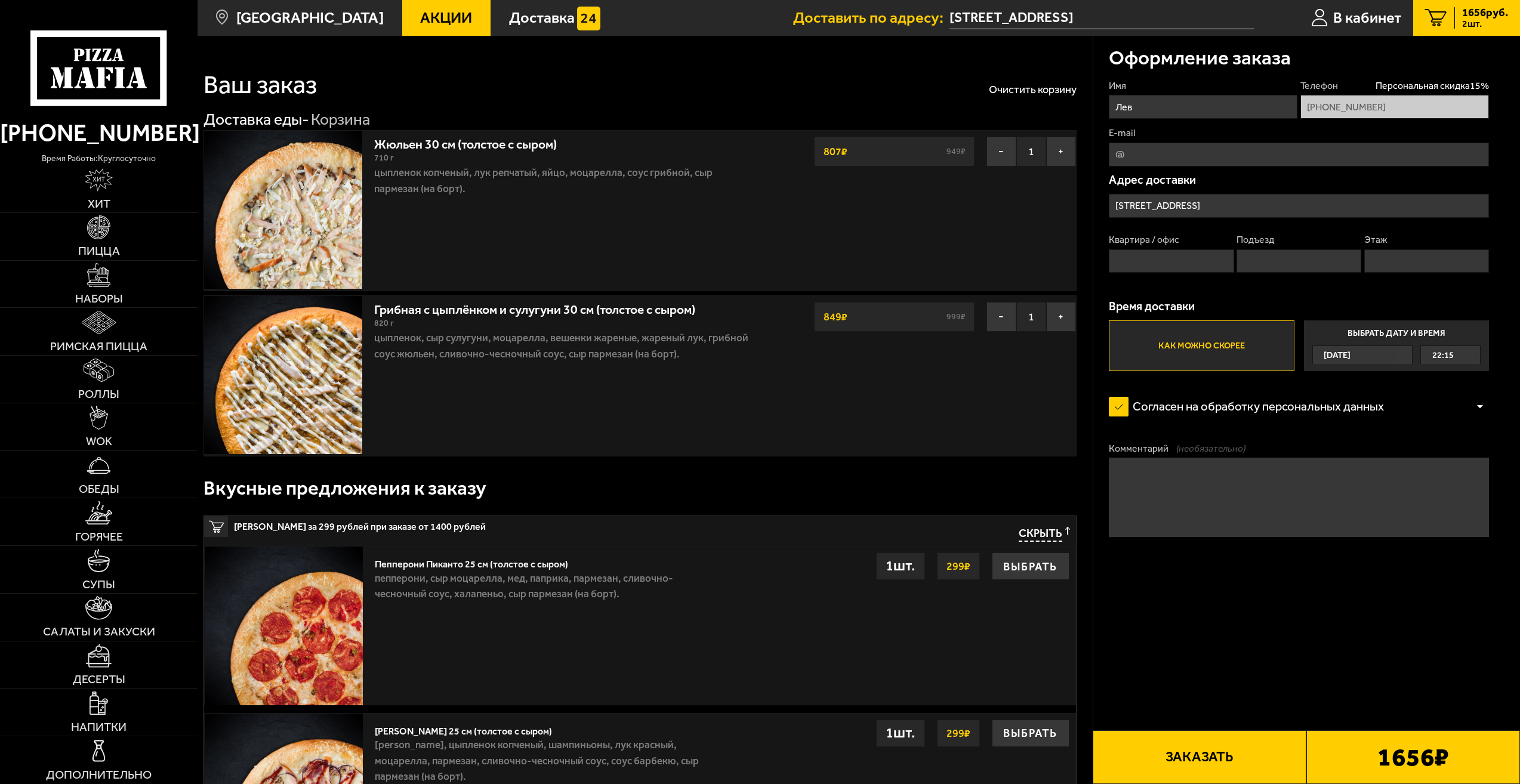
drag, startPoint x: 1186, startPoint y: 165, endPoint x: 1179, endPoint y: 148, distance: 18.4
click at [1185, 165] on input "E-mail" at bounding box center [1298, 154] width 380 height 24
click at [1191, 394] on label "Согласен на обработку персональных данных" at bounding box center [1254, 407] width 290 height 32
click at [0, 0] on input "Согласен на обработку персональных данных" at bounding box center [0, 0] width 0 height 0
click at [1160, 411] on label "Согласен на обработку персональных данных" at bounding box center [1254, 407] width 290 height 32
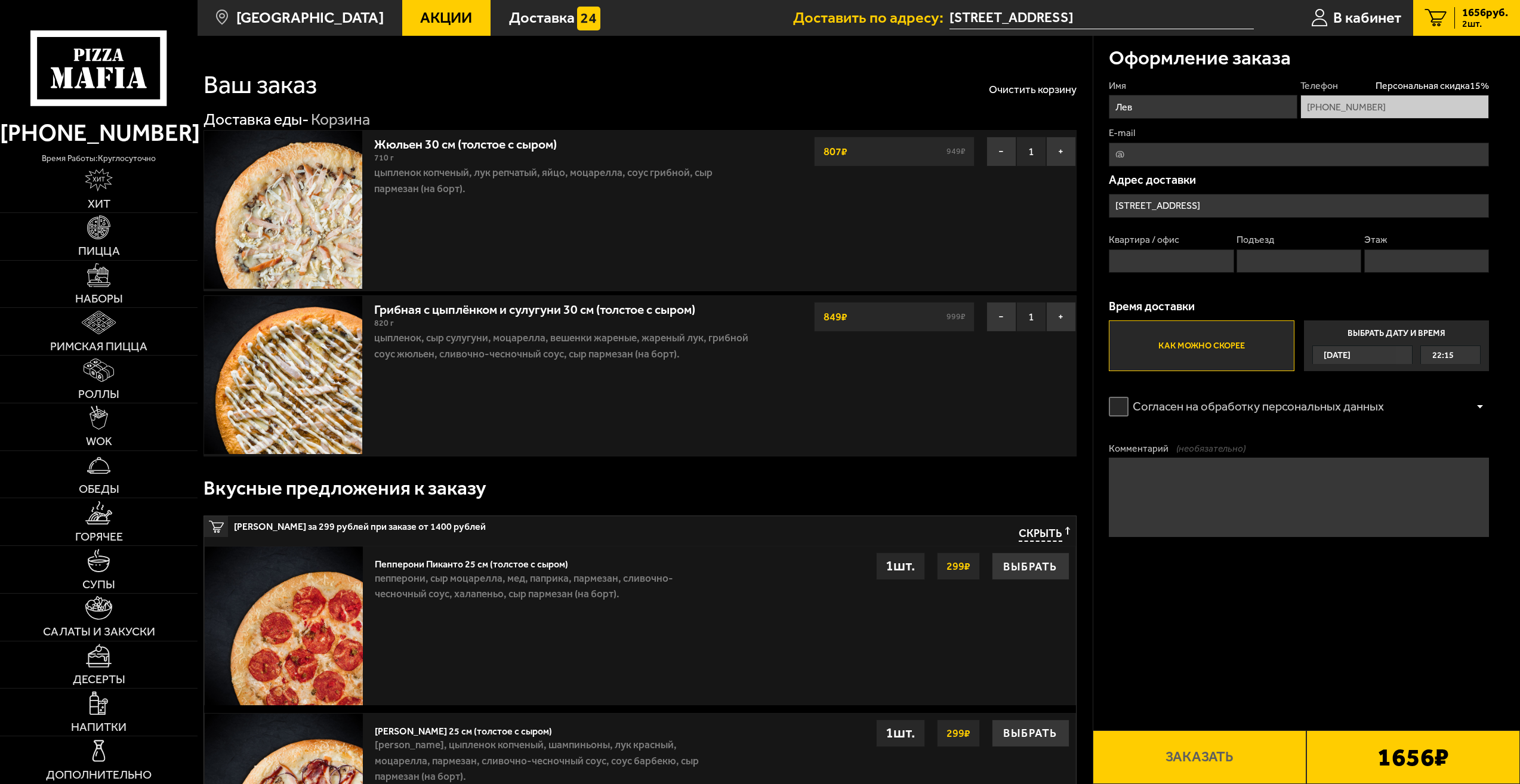
click at [0, 0] on input "Согласен на обработку персональных данных" at bounding box center [0, 0] width 0 height 0
click at [1210, 259] on input "Квартира / офис" at bounding box center [1171, 261] width 125 height 24
type input "359"
click at [1269, 265] on input "Подъезд" at bounding box center [1299, 261] width 125 height 24
drag, startPoint x: 1269, startPoint y: 266, endPoint x: 1246, endPoint y: 261, distance: 23.5
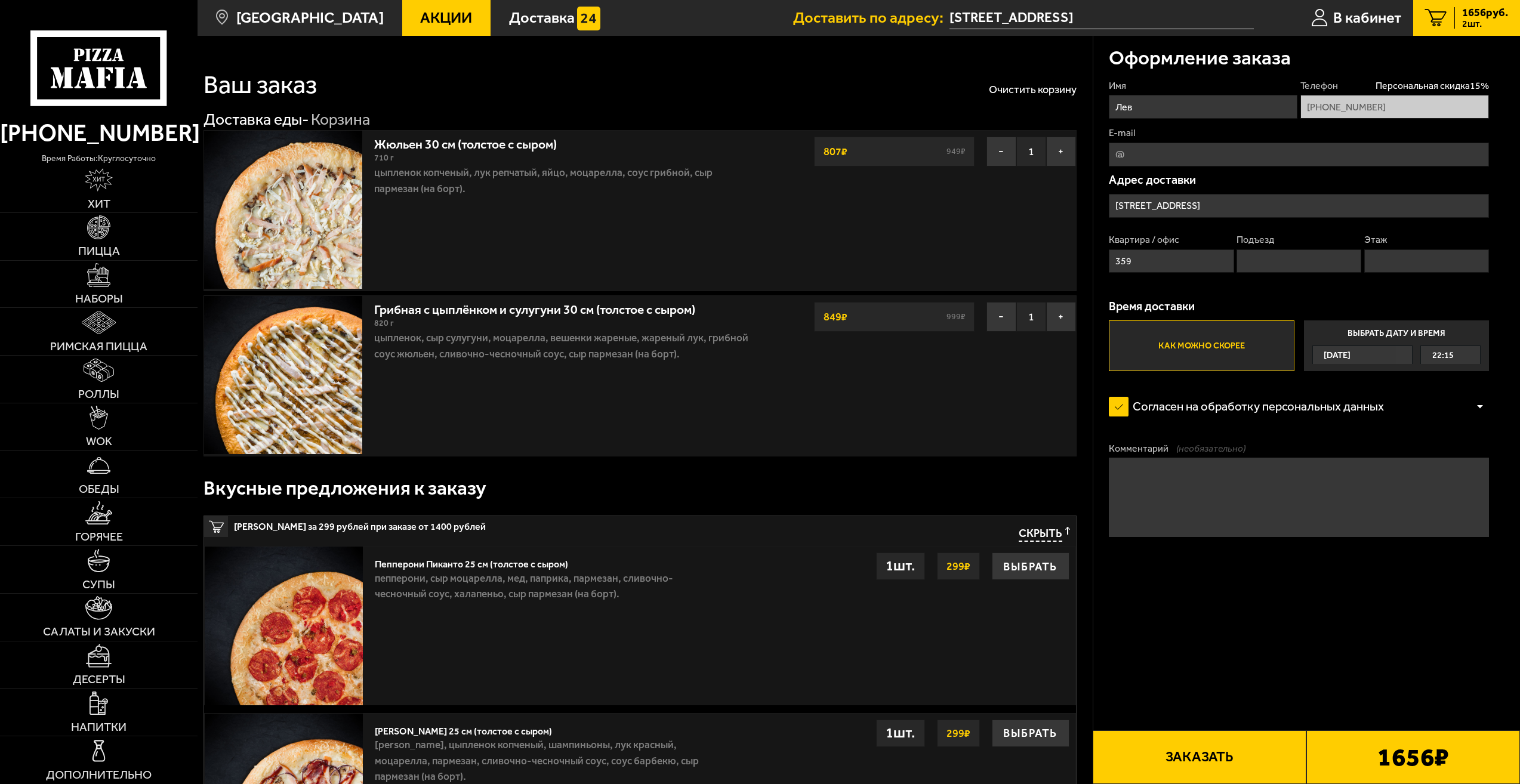
click at [1246, 261] on input "Подъезд" at bounding box center [1299, 261] width 125 height 24
type input "7"
click at [1393, 249] on input "Этаж" at bounding box center [1427, 261] width 125 height 24
type input "2"
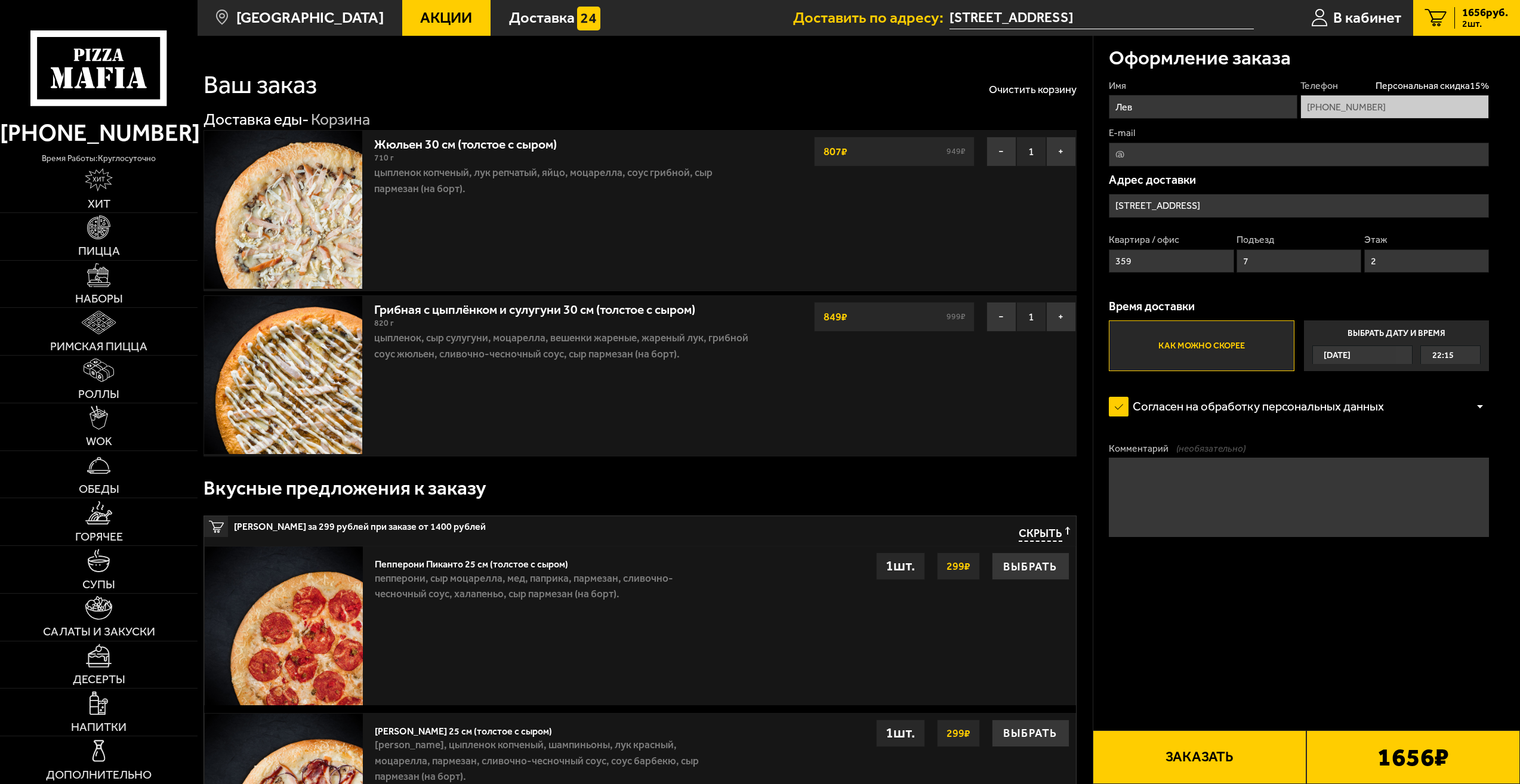
click at [1248, 762] on button "Заказать" at bounding box center [1200, 757] width 214 height 54
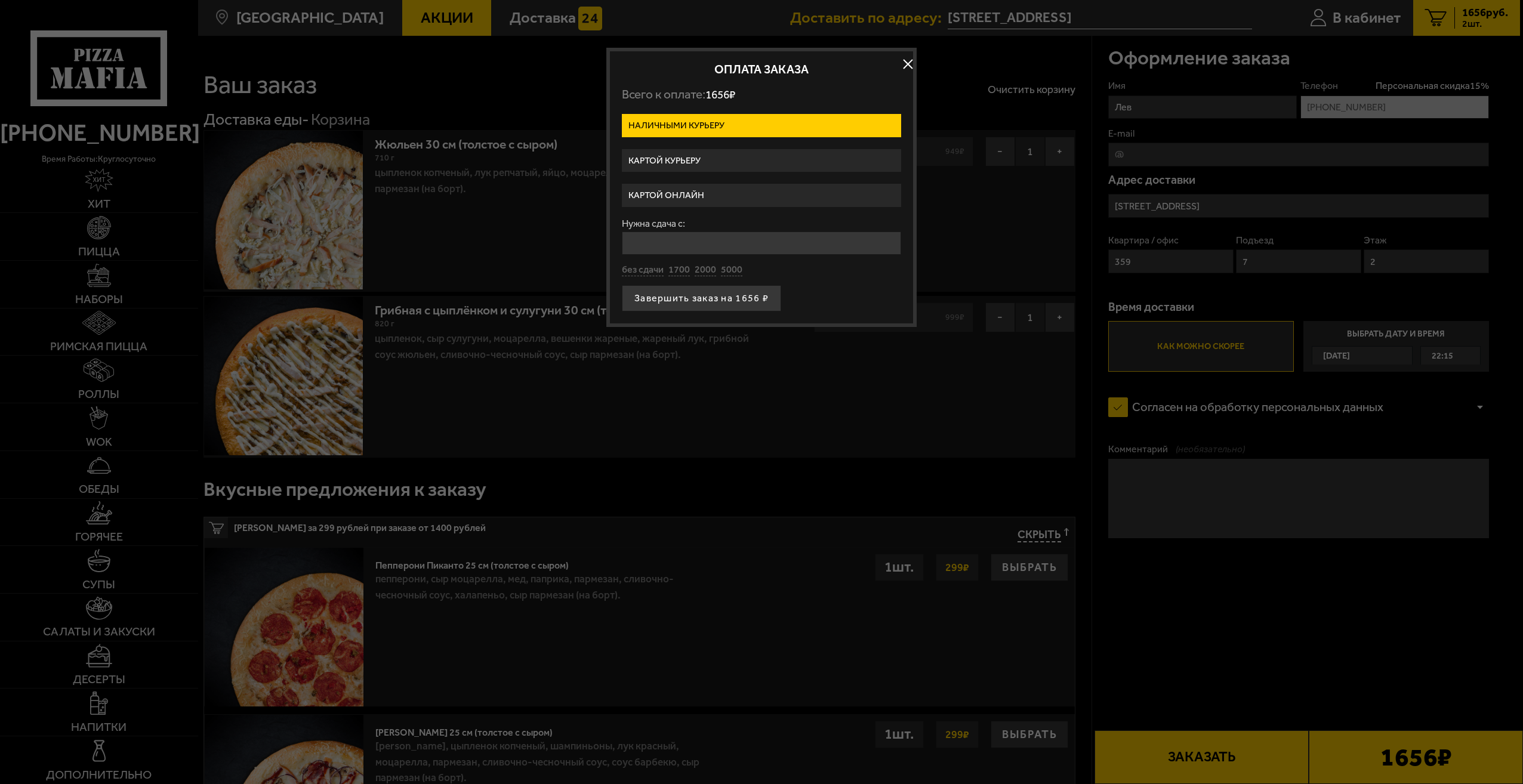
drag, startPoint x: 1248, startPoint y: 762, endPoint x: 718, endPoint y: 191, distance: 779.1
click at [718, 191] on label "Картой онлайн" at bounding box center [762, 195] width 279 height 23
click at [0, 0] on input "Картой онлайн" at bounding box center [0, 0] width 0 height 0
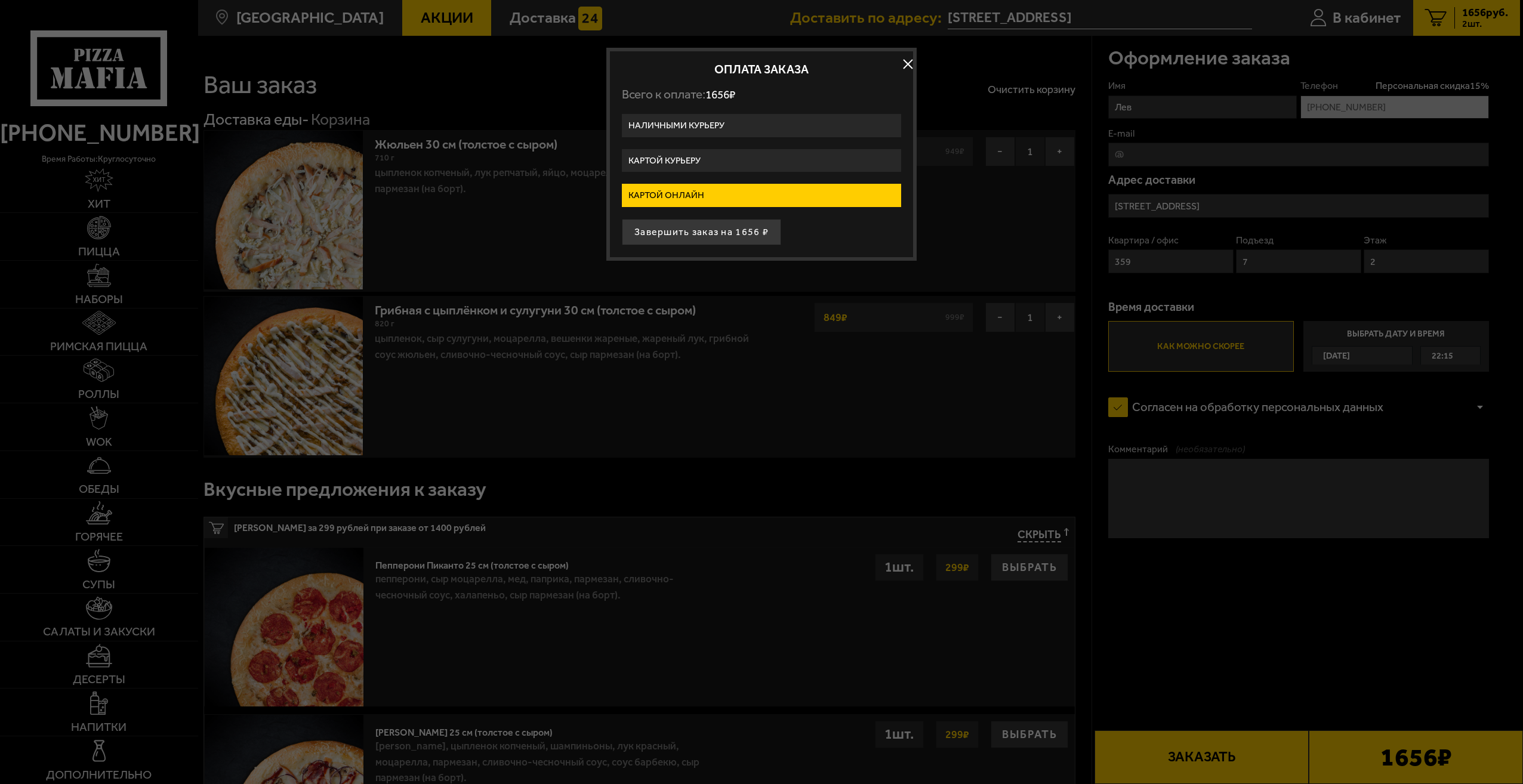
click at [733, 164] on label "Картой курьеру" at bounding box center [762, 161] width 279 height 23
click at [0, 0] on input "Картой курьеру" at bounding box center [0, 0] width 0 height 0
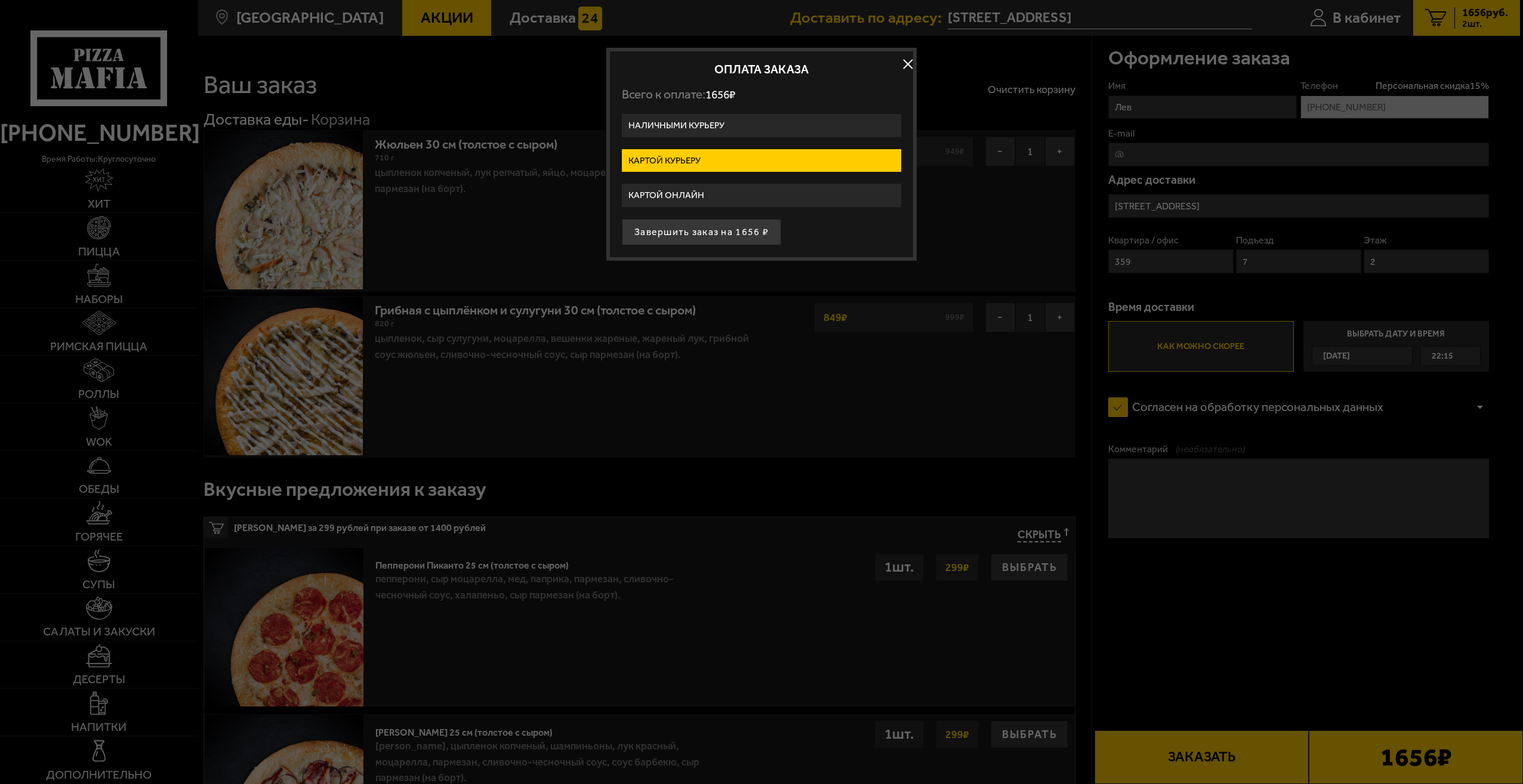
click at [727, 189] on label "Картой онлайн" at bounding box center [762, 195] width 279 height 23
click at [0, 0] on input "Картой онлайн" at bounding box center [0, 0] width 0 height 0
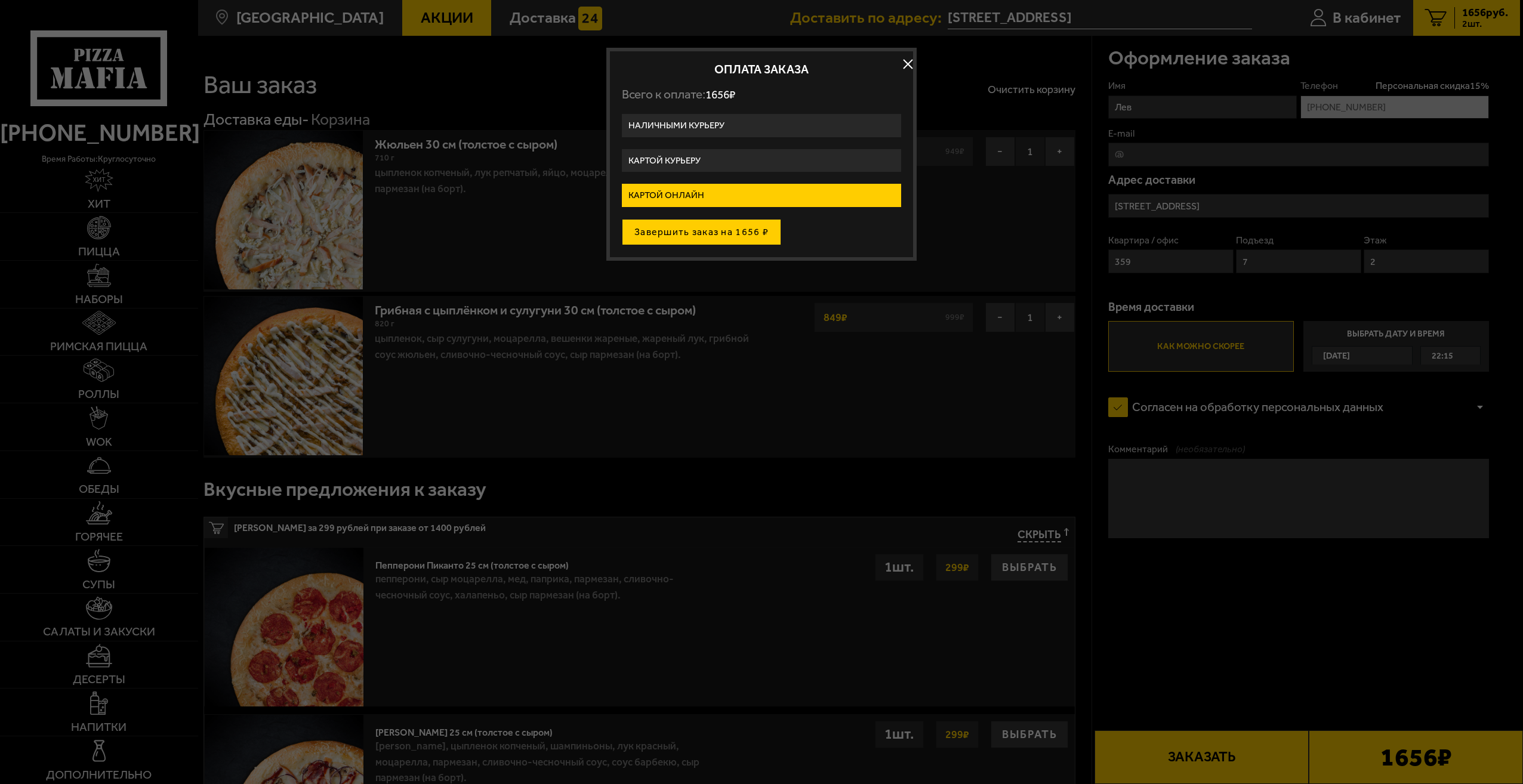
click at [702, 233] on button "Завершить заказ на 1656 ₽" at bounding box center [701, 232] width 159 height 26
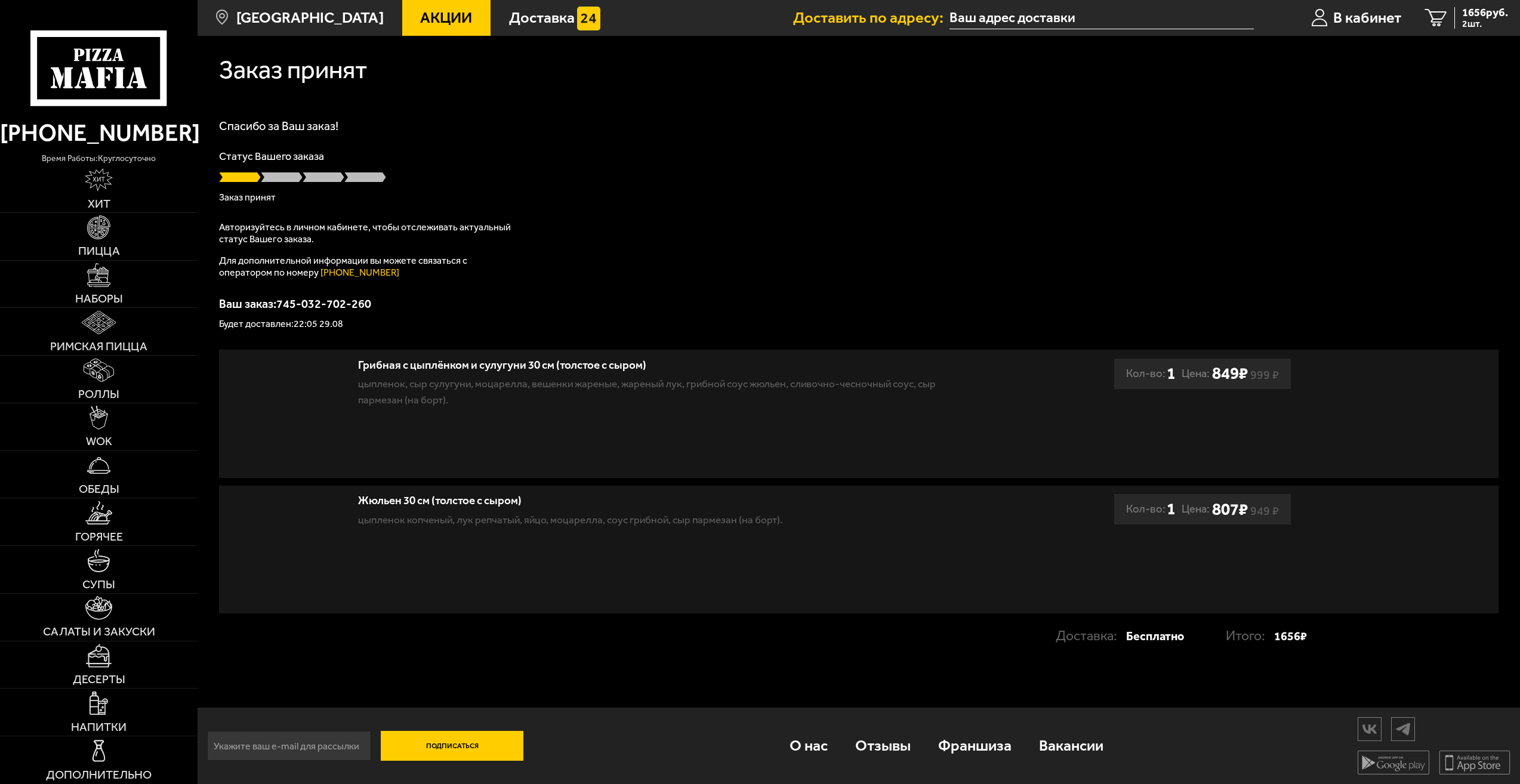
type input "[STREET_ADDRESS]"
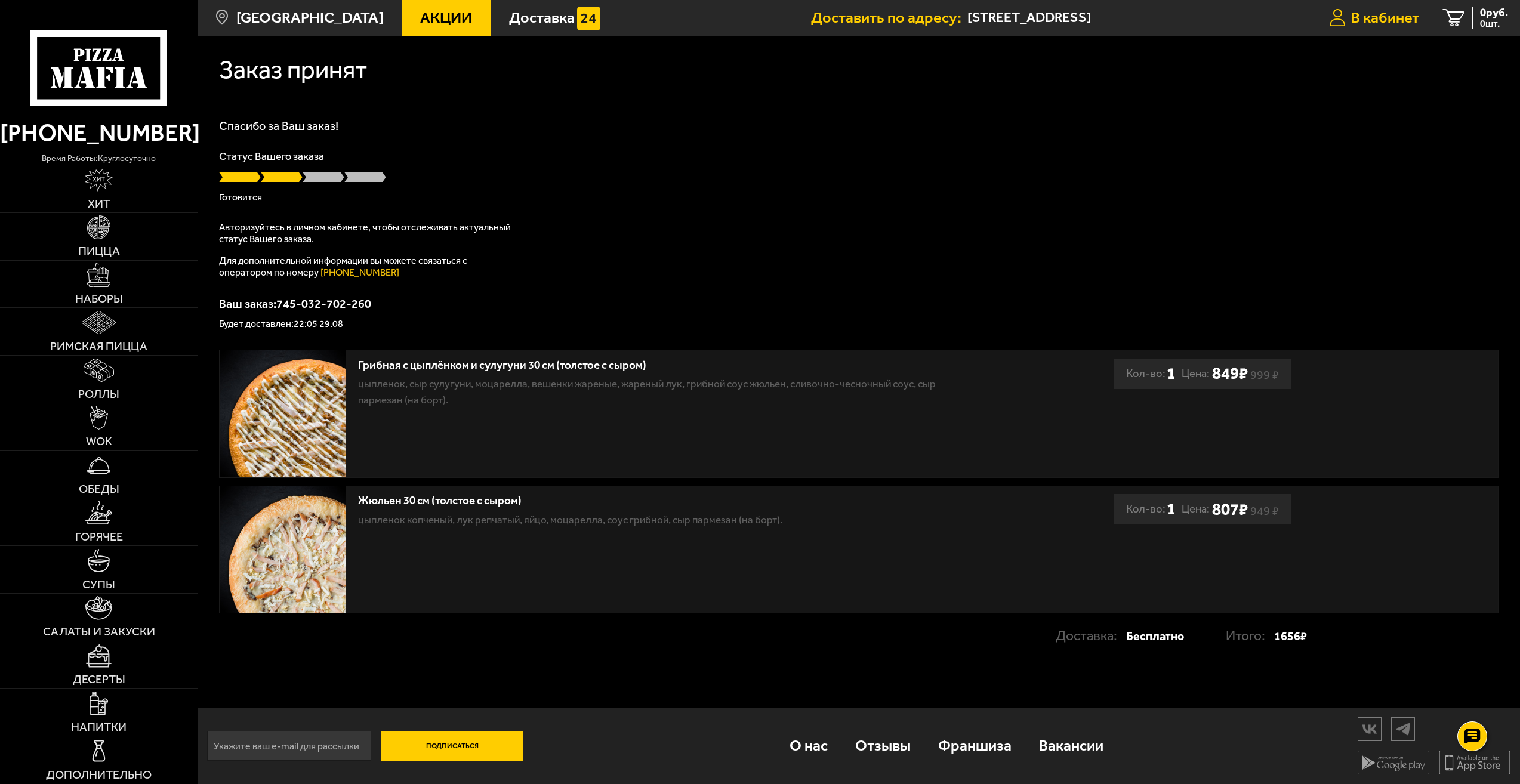
click at [1359, 22] on span "В кабинет" at bounding box center [1385, 17] width 68 height 15
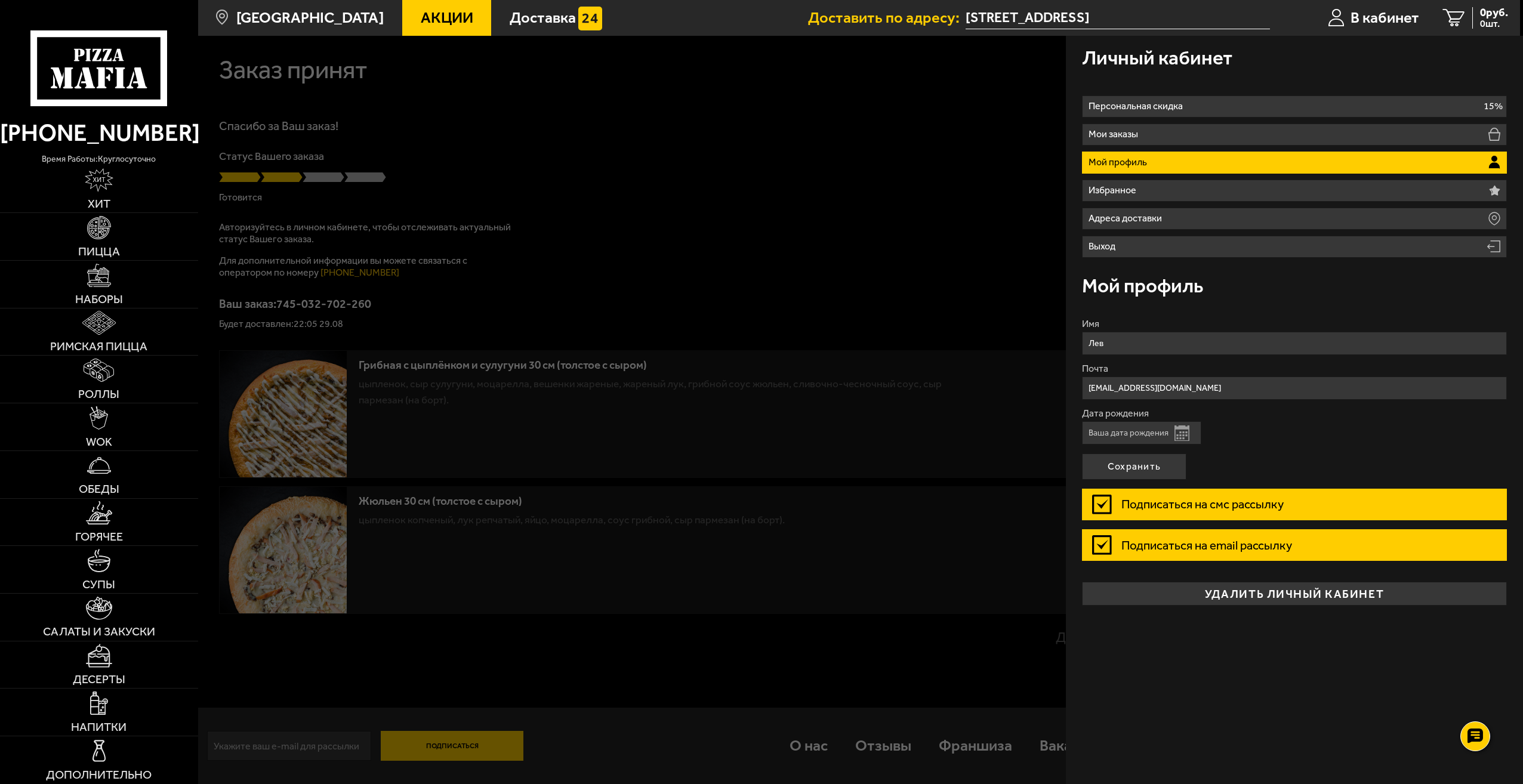
click at [1212, 169] on li "Мой профиль" at bounding box center [1294, 162] width 425 height 22
click at [1212, 167] on li "Мой профиль" at bounding box center [1294, 162] width 425 height 22
click at [581, 228] on div at bounding box center [960, 428] width 1523 height 784
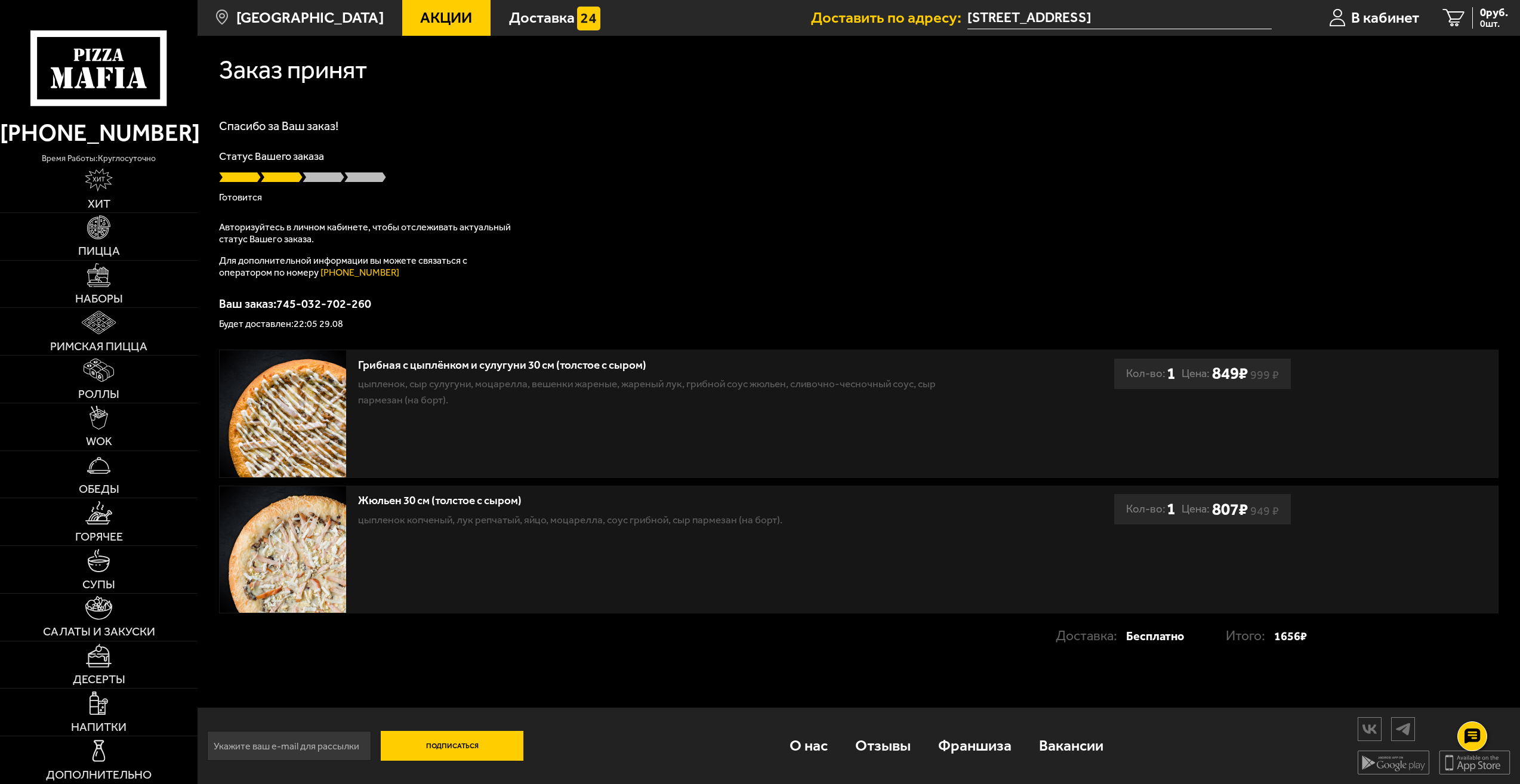
click at [293, 239] on p "Авторизуйтесь в личном кабинете, чтобы отслеживать актуальный статус Вашего зак…" at bounding box center [368, 234] width 298 height 24
click at [1405, 15] on span "В кабинет" at bounding box center [1385, 17] width 68 height 15
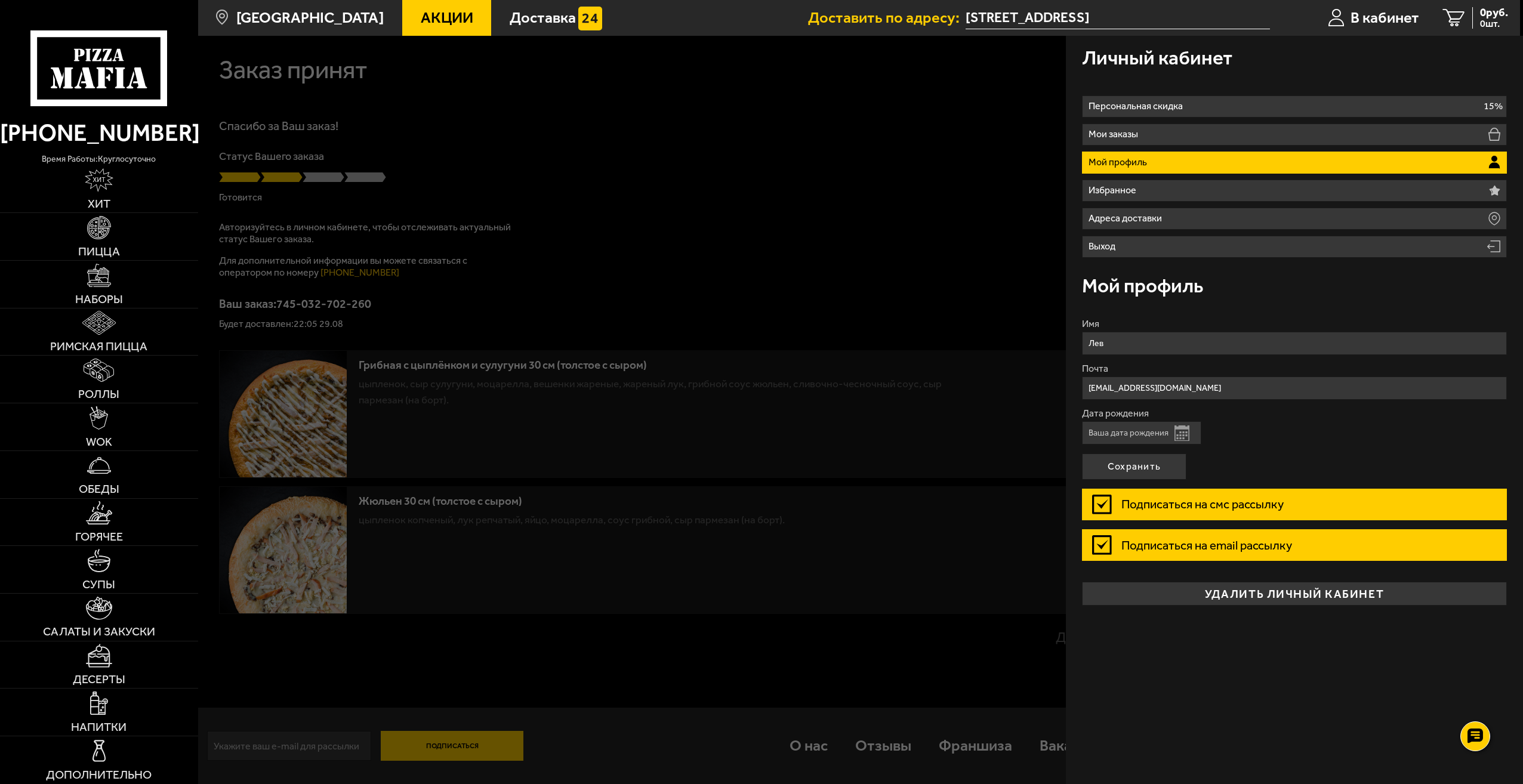
click at [1178, 430] on button "Открыть календарь" at bounding box center [1182, 433] width 15 height 16
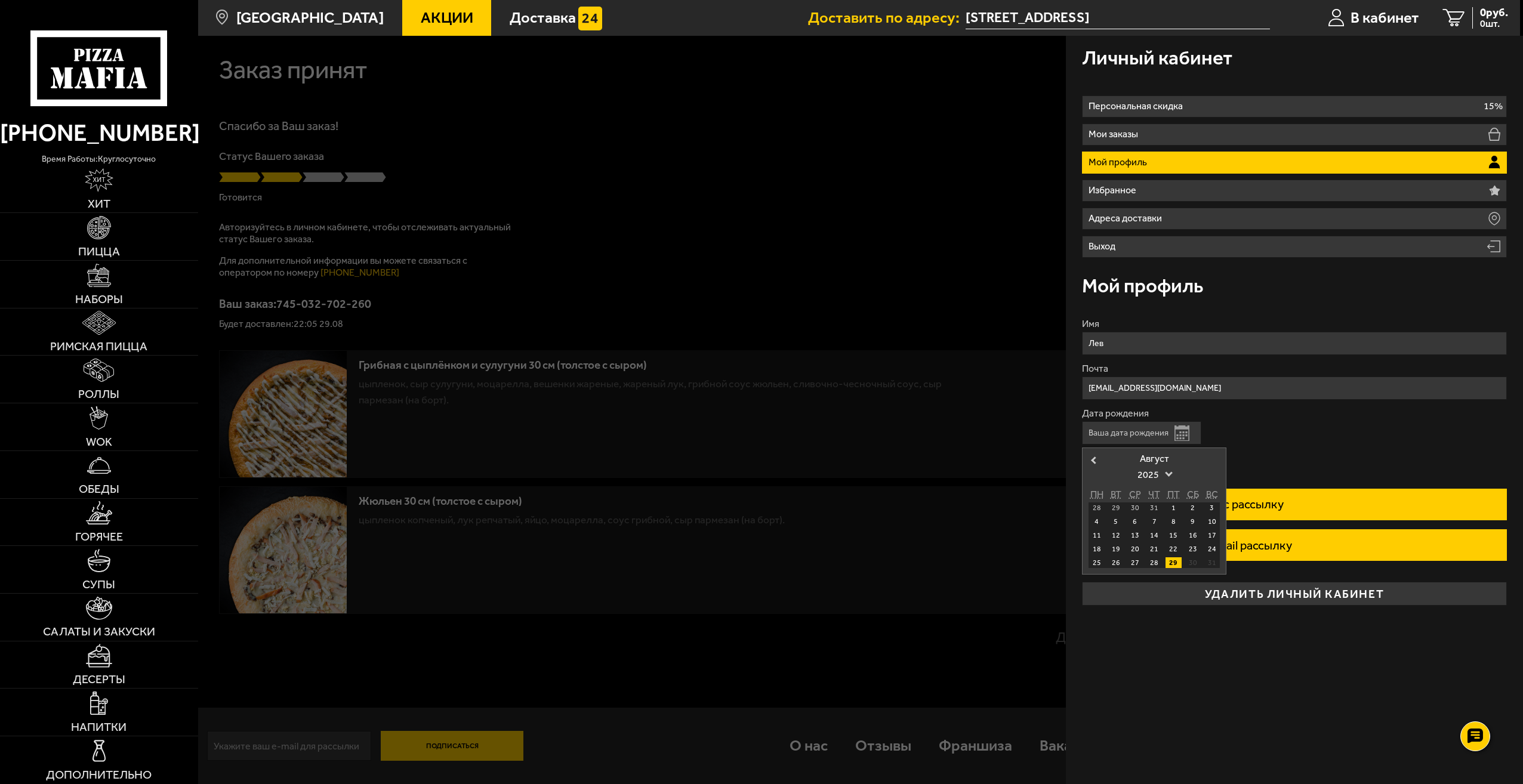
click at [1271, 414] on label "Дата рождения" at bounding box center [1294, 413] width 425 height 9
click at [1201, 421] on input "Дата рождения" at bounding box center [1141, 433] width 119 height 23
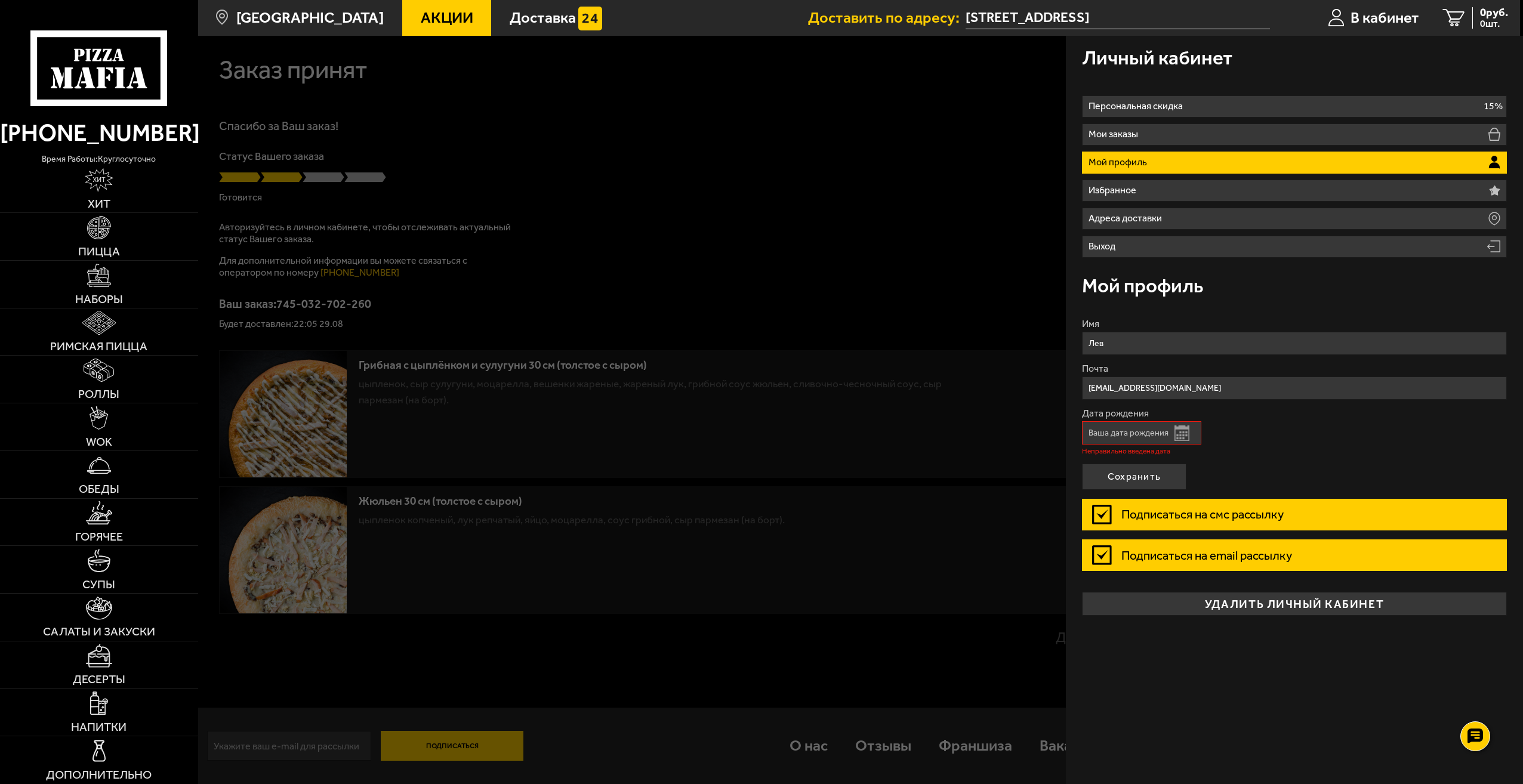
click at [718, 118] on div at bounding box center [960, 428] width 1523 height 784
